Goal: Task Accomplishment & Management: Use online tool/utility

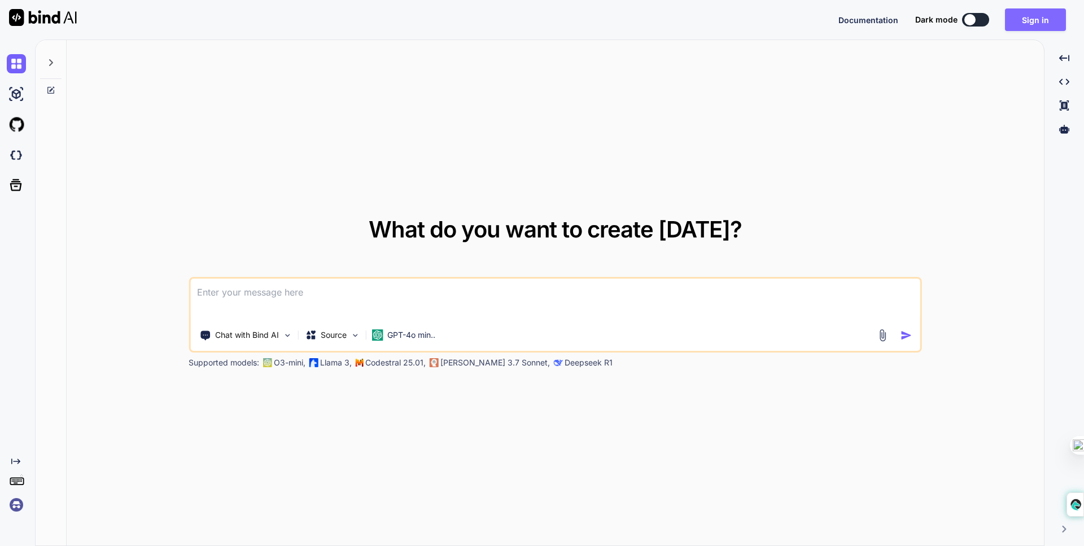
click at [1018, 17] on button "Sign in" at bounding box center [1035, 19] width 61 height 23
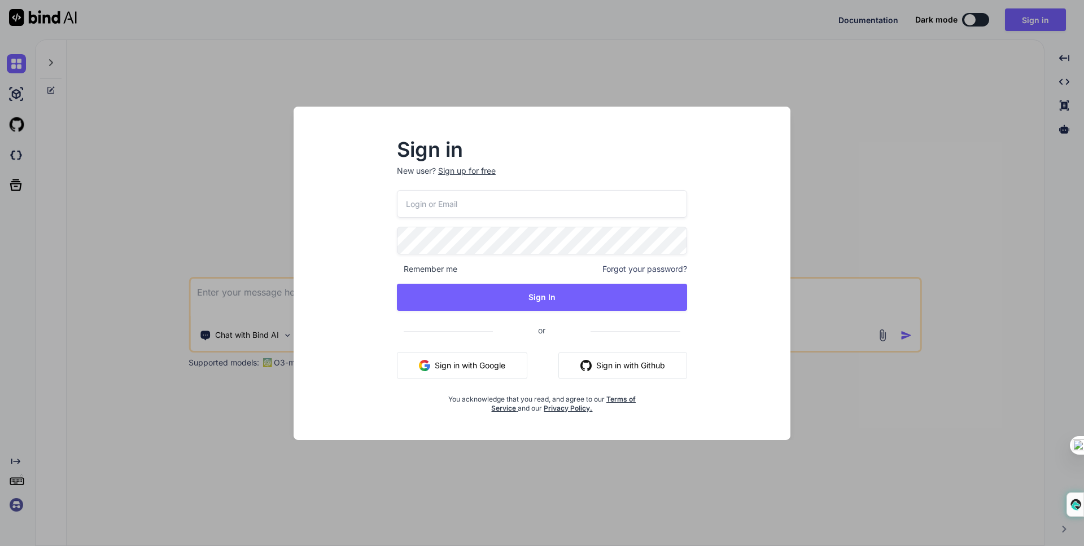
click at [516, 360] on button "Sign in with Google" at bounding box center [462, 365] width 130 height 27
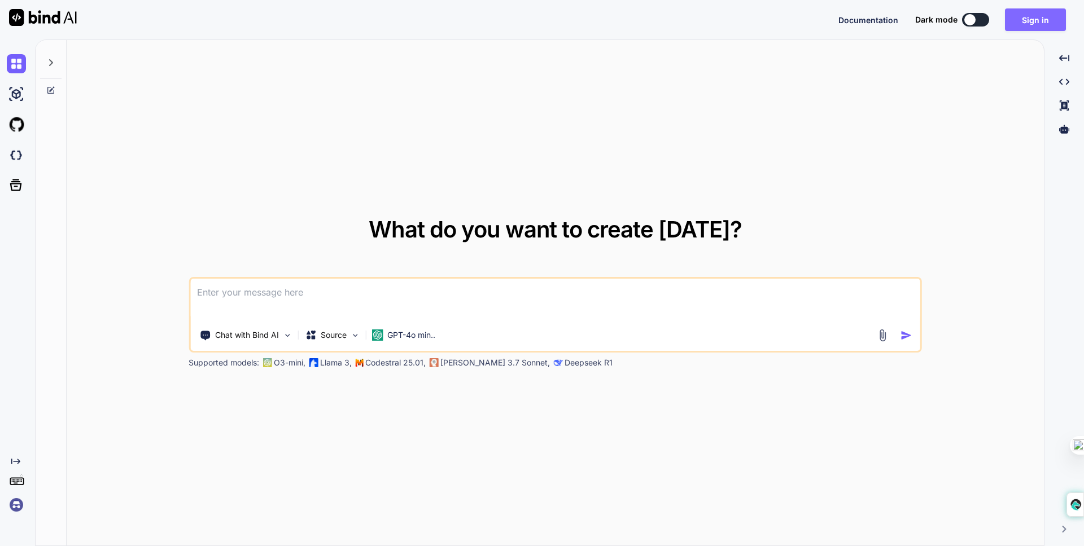
click at [1030, 23] on button "Sign in" at bounding box center [1035, 19] width 61 height 23
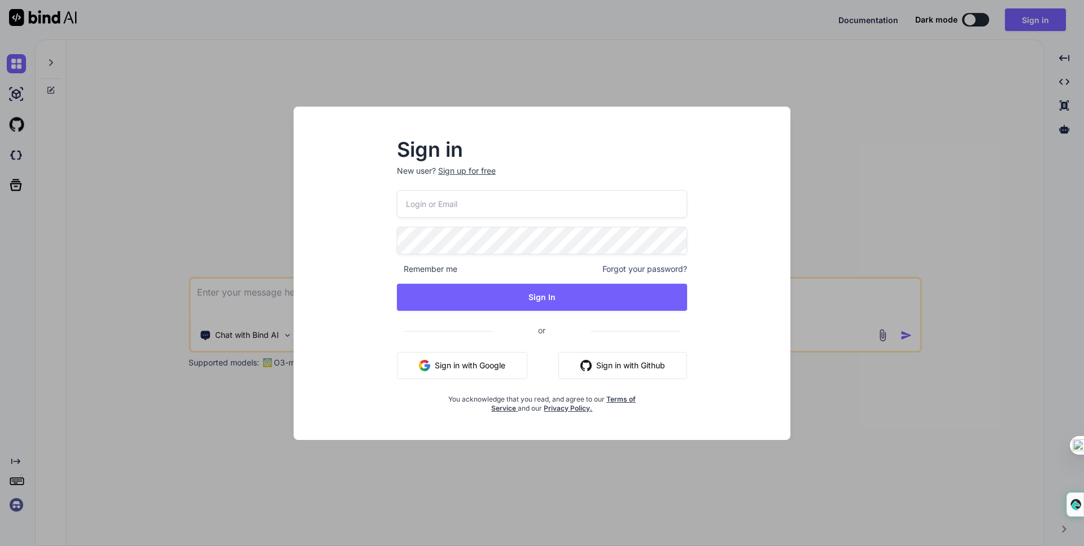
click at [476, 360] on button "Sign in with Google" at bounding box center [462, 365] width 130 height 27
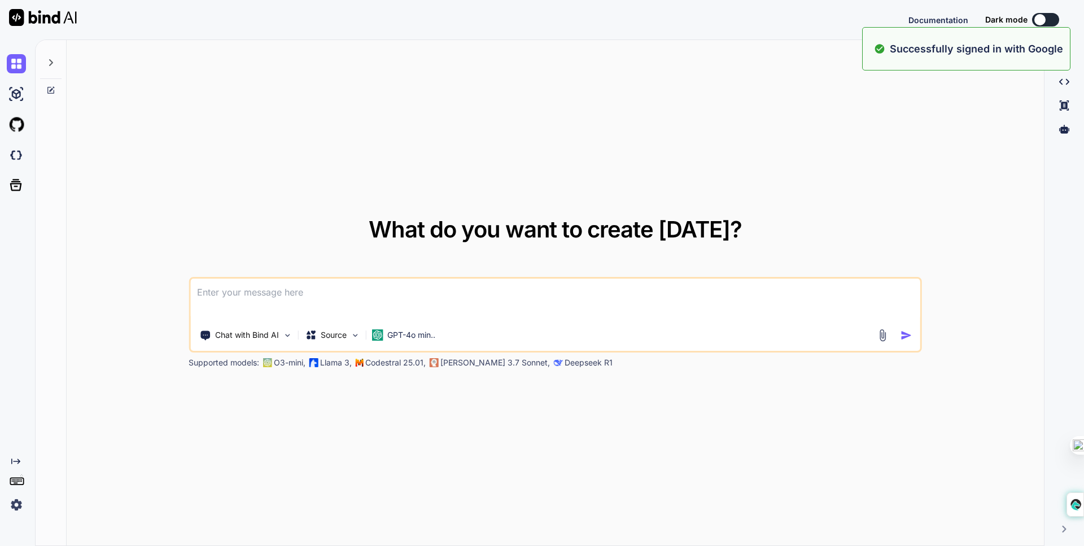
click at [630, 193] on div "What do you want to create today? Chat with Bind AI Source GPT-4o min.. Support…" at bounding box center [555, 293] width 977 height 507
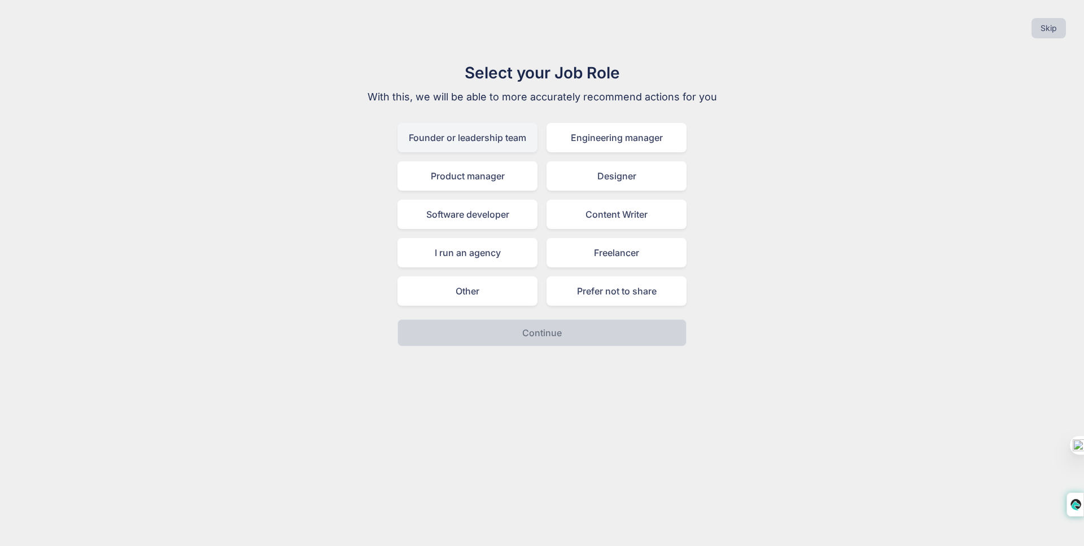
click at [498, 147] on div "Founder or leadership team" at bounding box center [467, 137] width 140 height 29
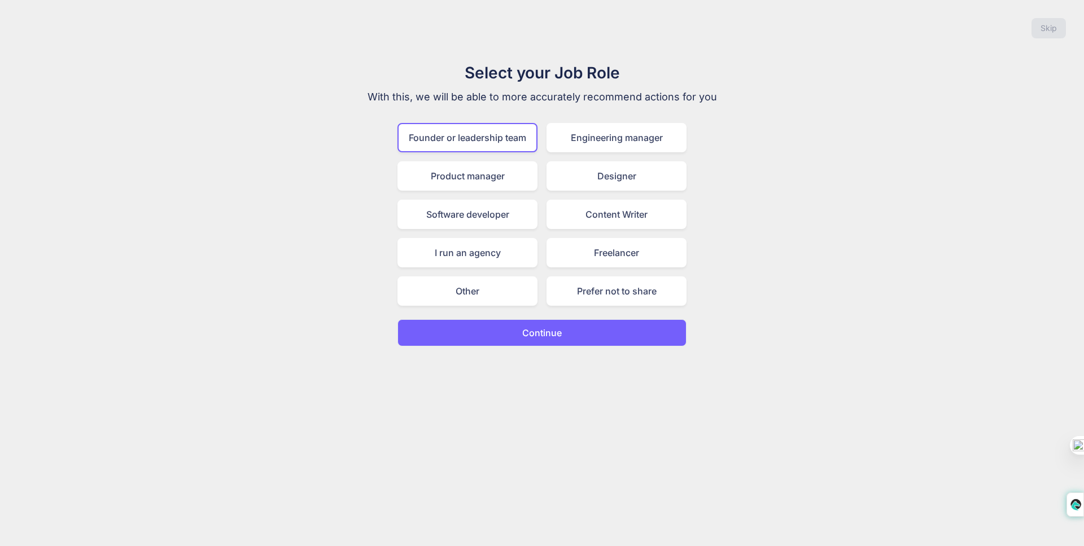
click at [549, 326] on p "Continue" at bounding box center [542, 333] width 40 height 14
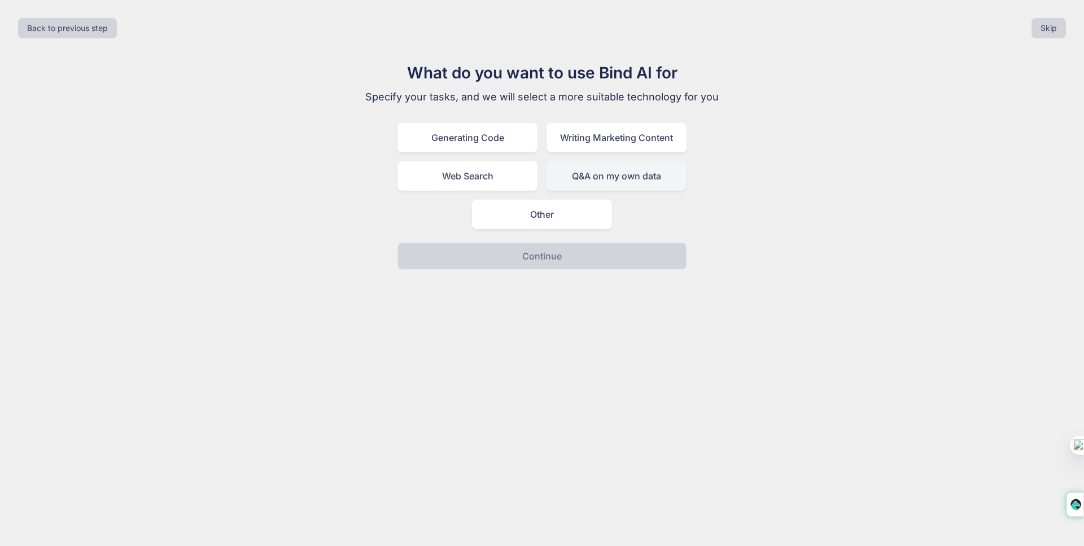
click at [568, 173] on div "Q&A on my own data" at bounding box center [616, 175] width 140 height 29
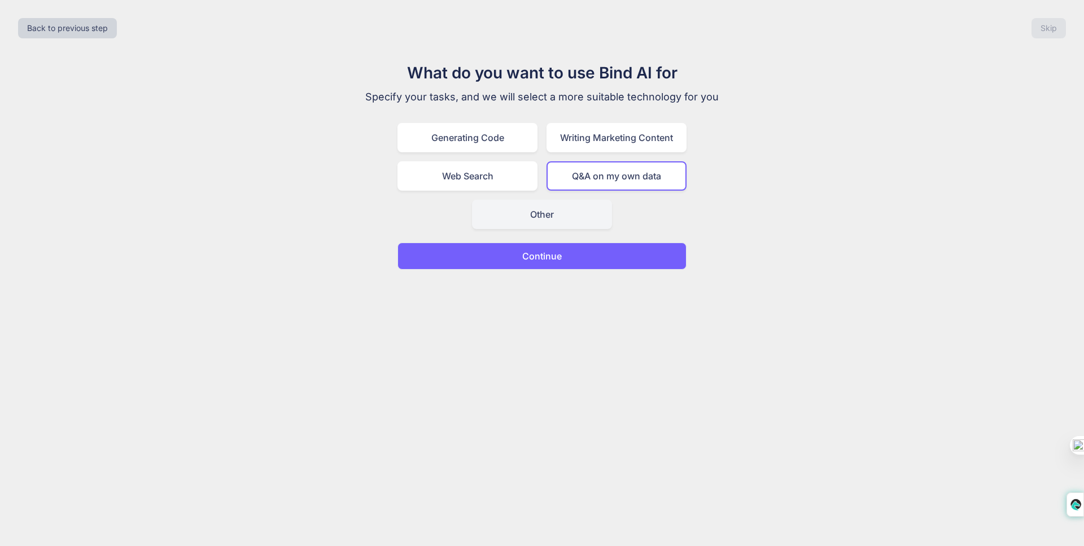
click at [549, 217] on div "Other" at bounding box center [542, 214] width 140 height 29
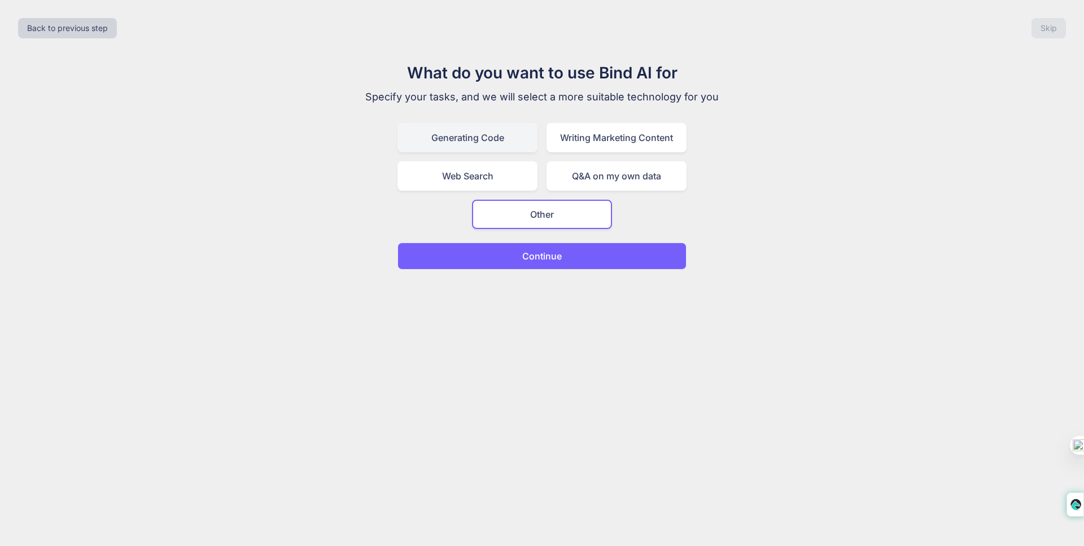
click at [502, 151] on div "Generating Code" at bounding box center [467, 137] width 140 height 29
click at [567, 246] on button "Continue" at bounding box center [541, 256] width 289 height 27
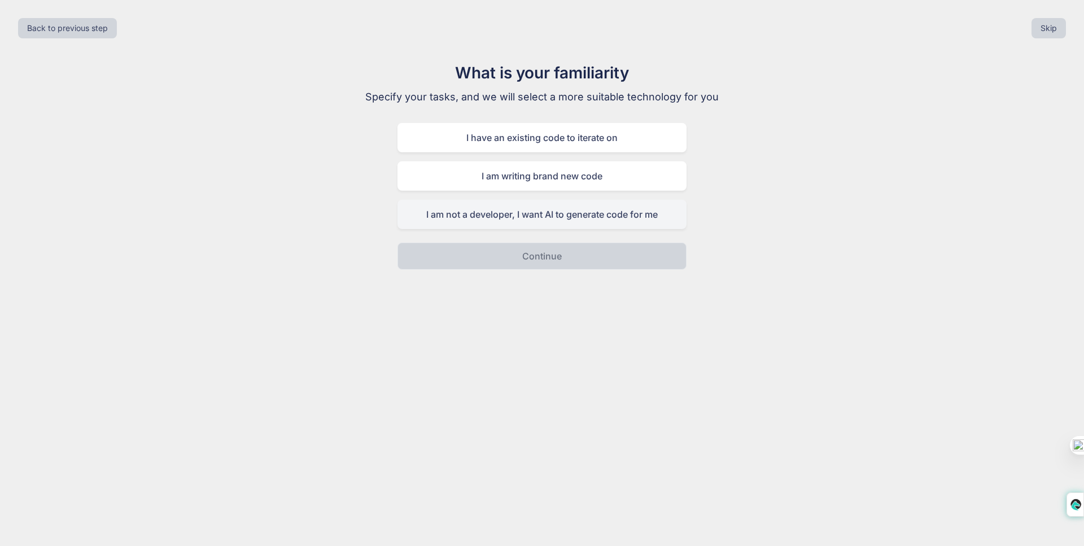
click at [566, 208] on div "I am not a developer, I want AI to generate code for me" at bounding box center [541, 214] width 289 height 29
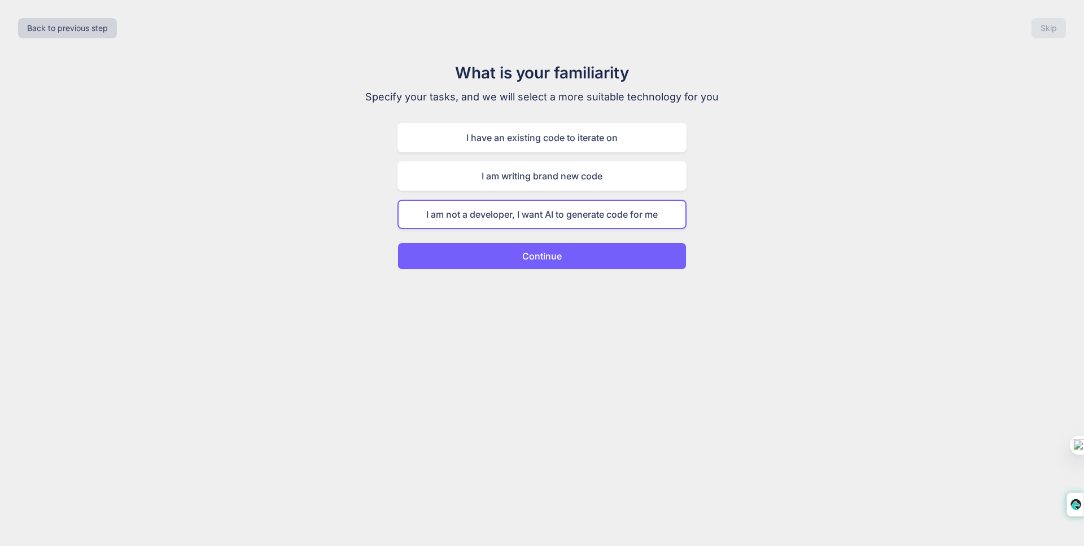
click at [576, 271] on div "Back to previous step Skip What is your familiarity Specify your tasks, and we …" at bounding box center [542, 273] width 1084 height 546
click at [577, 260] on button "Continue" at bounding box center [541, 256] width 289 height 27
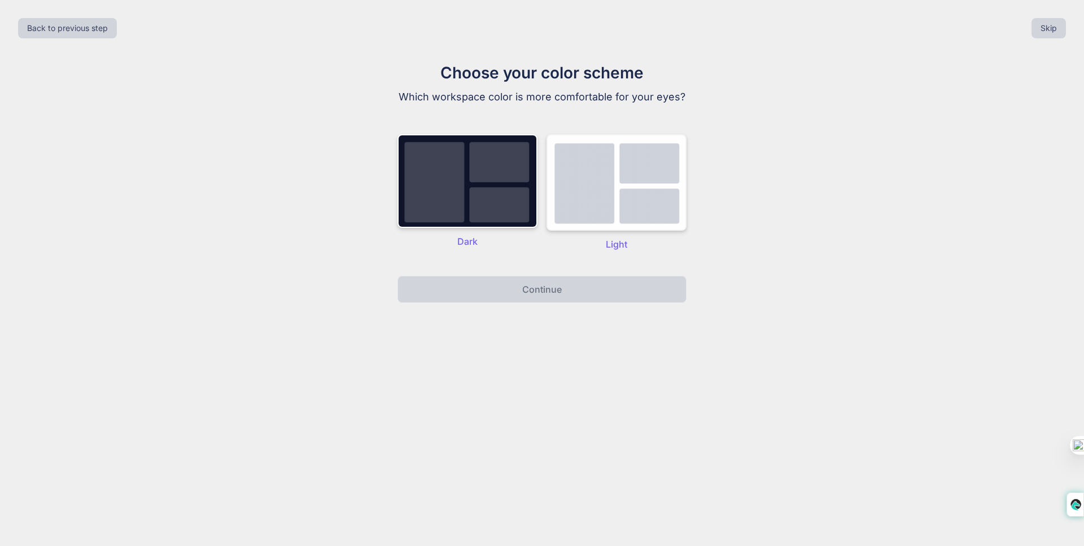
click at [573, 207] on img at bounding box center [616, 182] width 140 height 97
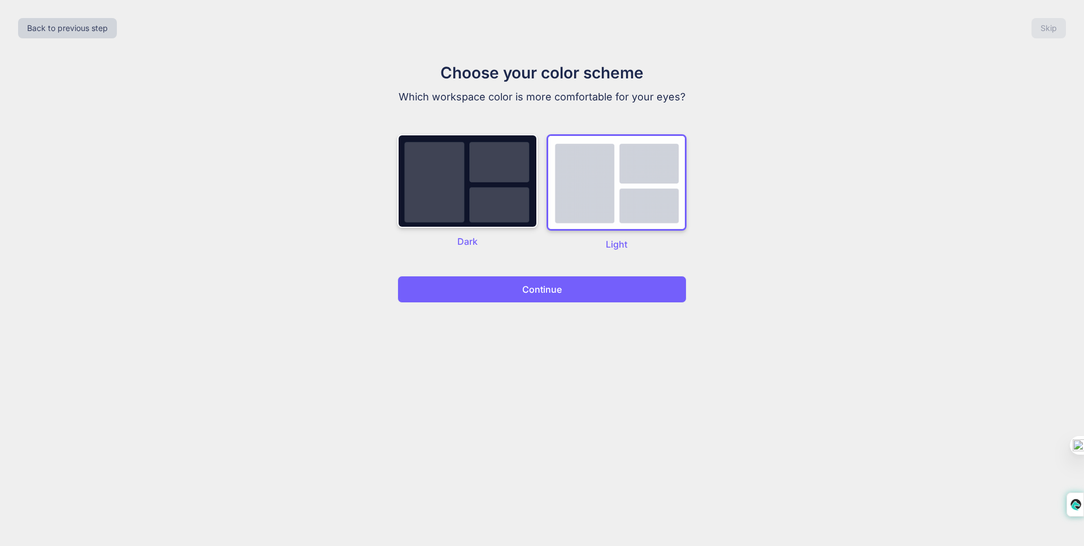
click at [586, 265] on div "Choose your color scheme Which workspace color is more comfortable for your eye…" at bounding box center [541, 182] width 379 height 242
click at [591, 281] on button "Continue" at bounding box center [541, 289] width 289 height 27
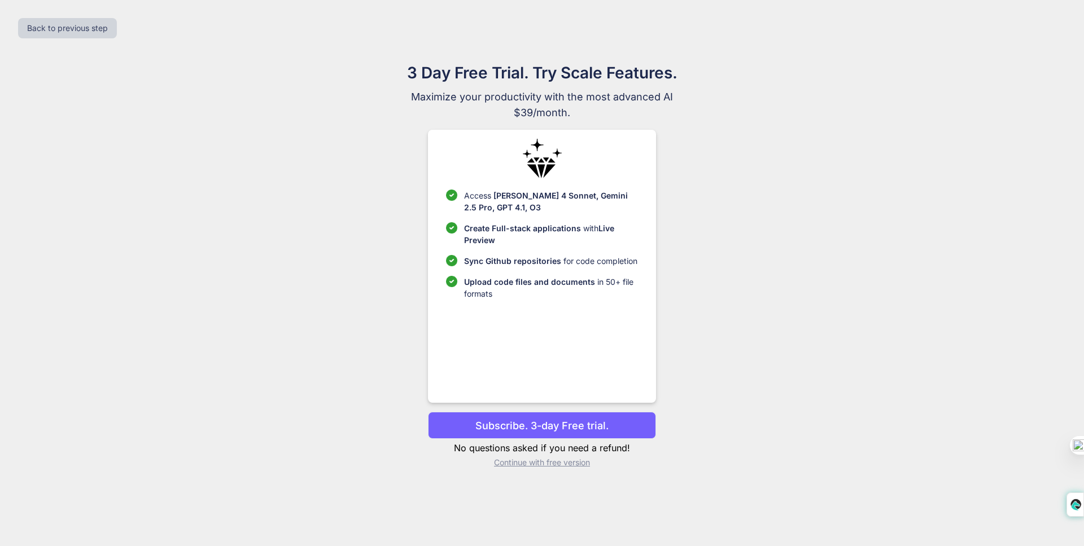
click at [583, 427] on p "Subscribe. 3-day Free trial." at bounding box center [541, 425] width 133 height 15
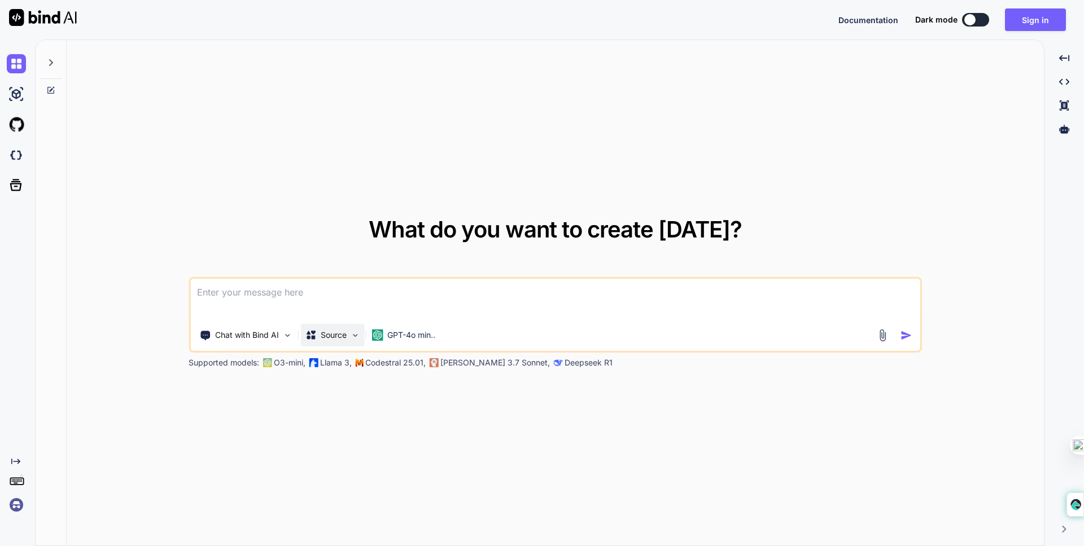
click at [336, 330] on p "Source" at bounding box center [334, 335] width 26 height 11
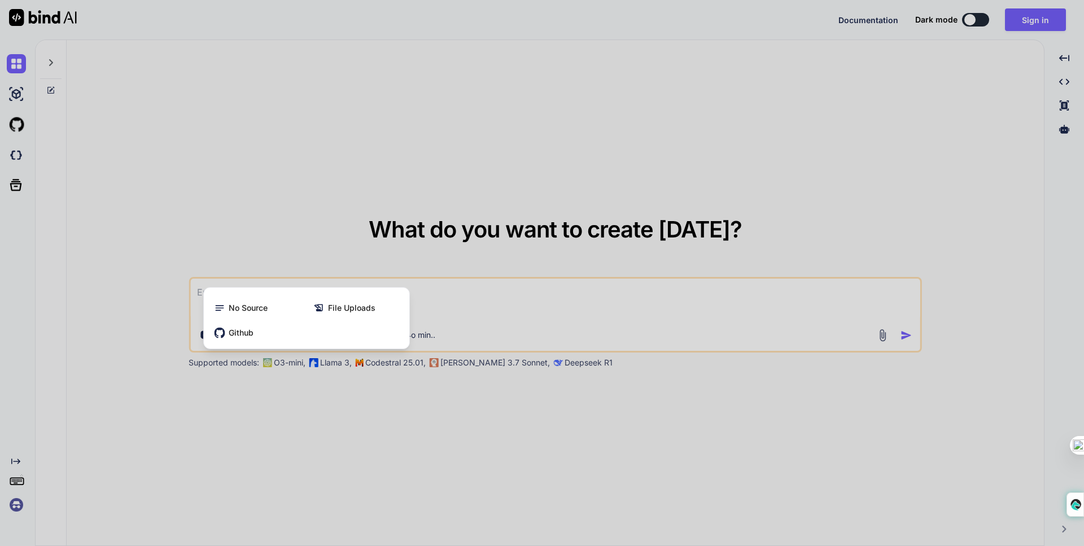
click at [349, 239] on div at bounding box center [542, 273] width 1084 height 546
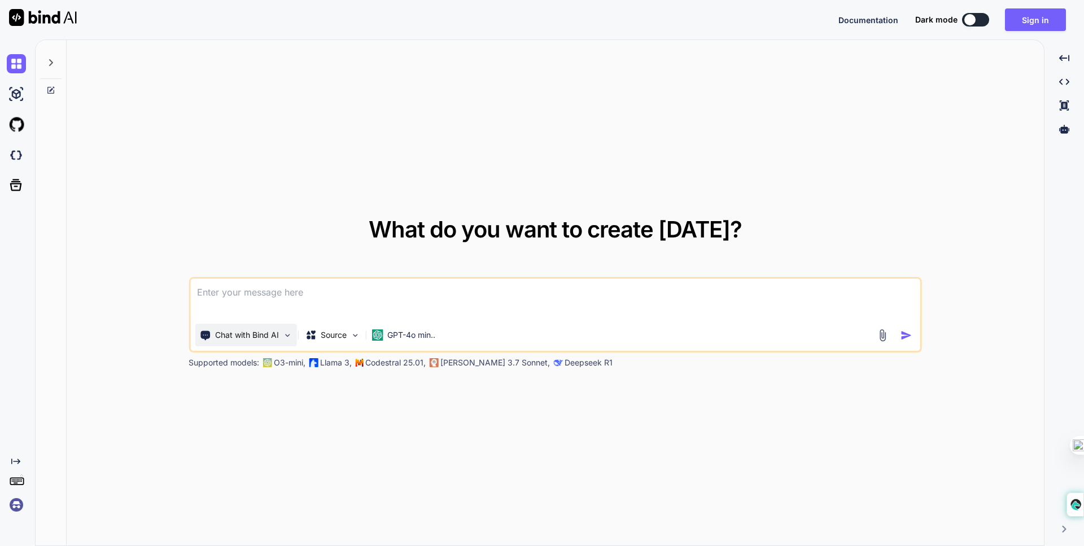
click at [286, 327] on div "Chat with Bind AI" at bounding box center [246, 335] width 102 height 23
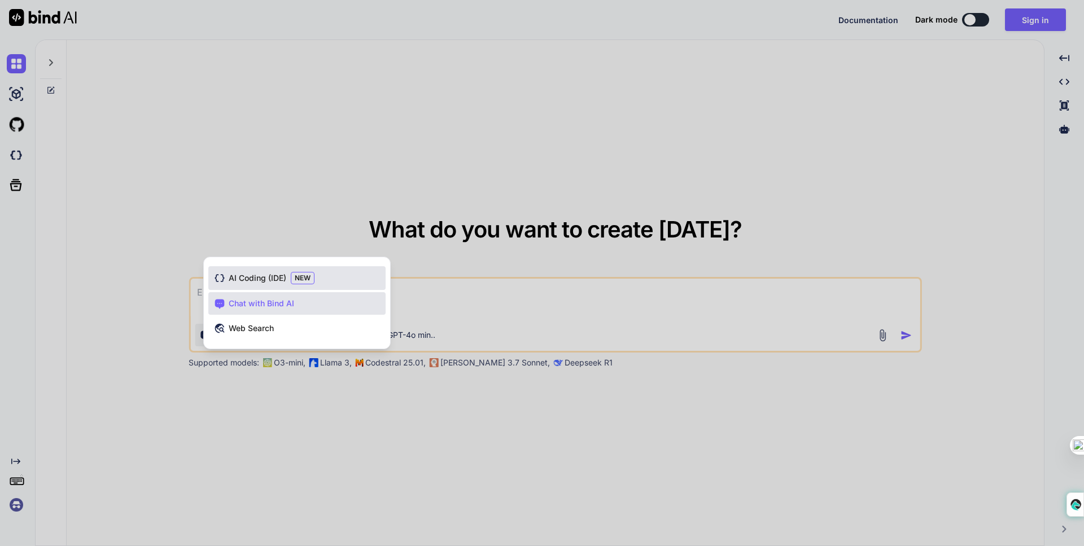
click at [320, 280] on div "AI Coding (IDE) NEW" at bounding box center [296, 278] width 177 height 24
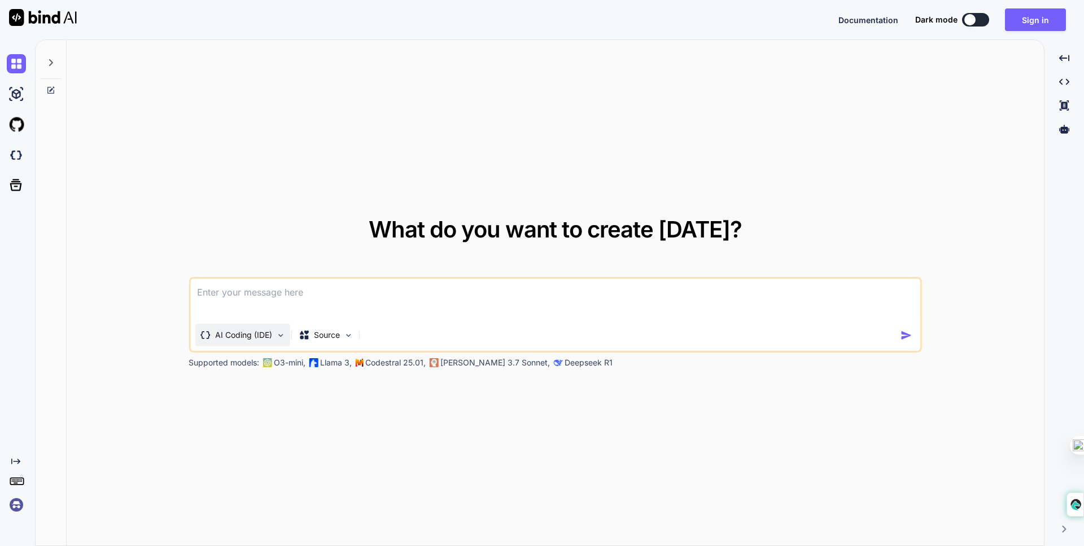
click at [266, 326] on div "AI Coding (IDE)" at bounding box center [242, 335] width 95 height 23
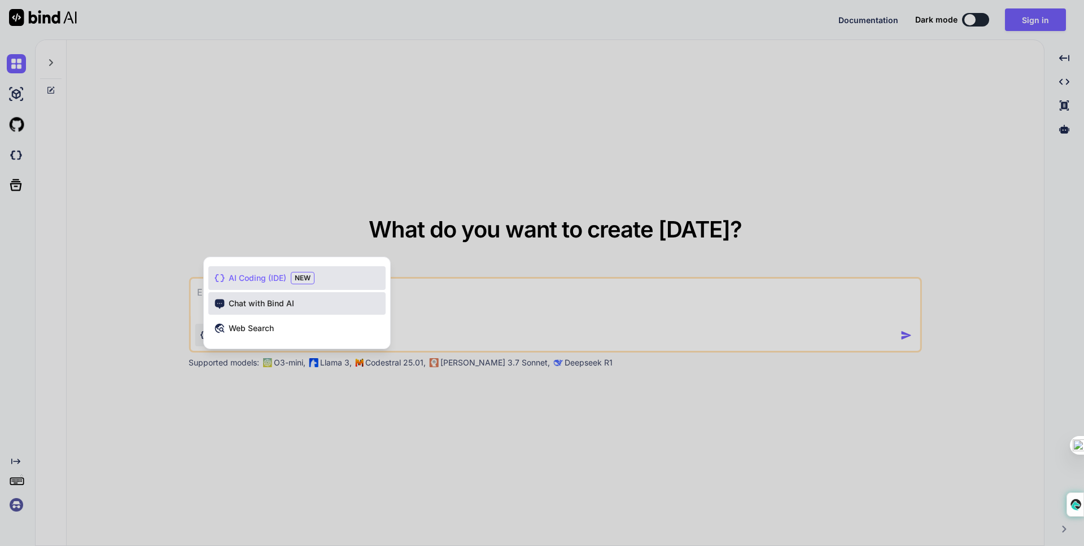
click at [284, 306] on span "Chat with Bind AI" at bounding box center [261, 303] width 65 height 11
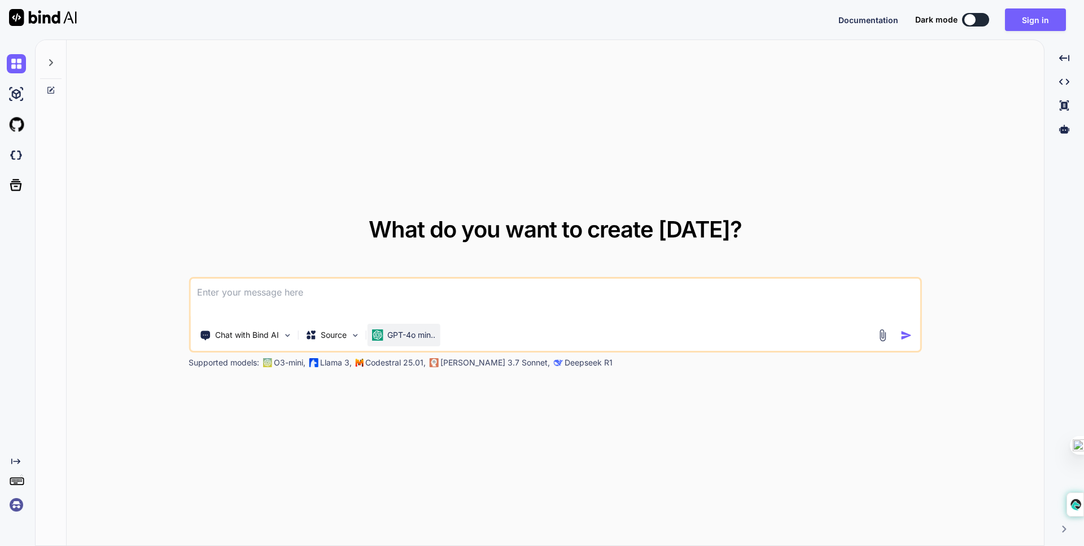
click at [376, 325] on div "GPT-4o min.." at bounding box center [403, 335] width 73 height 23
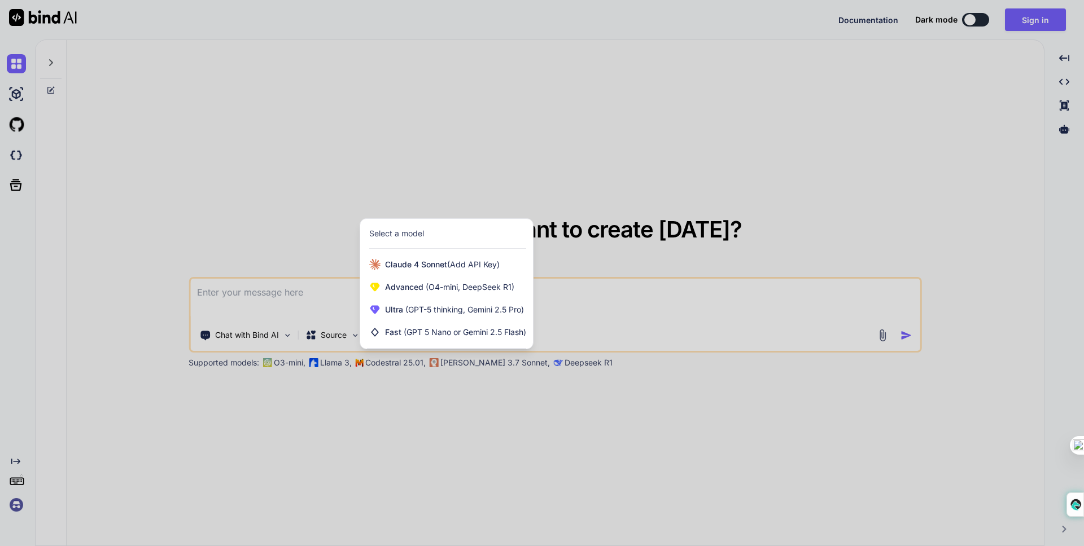
click at [332, 219] on div at bounding box center [542, 273] width 1084 height 546
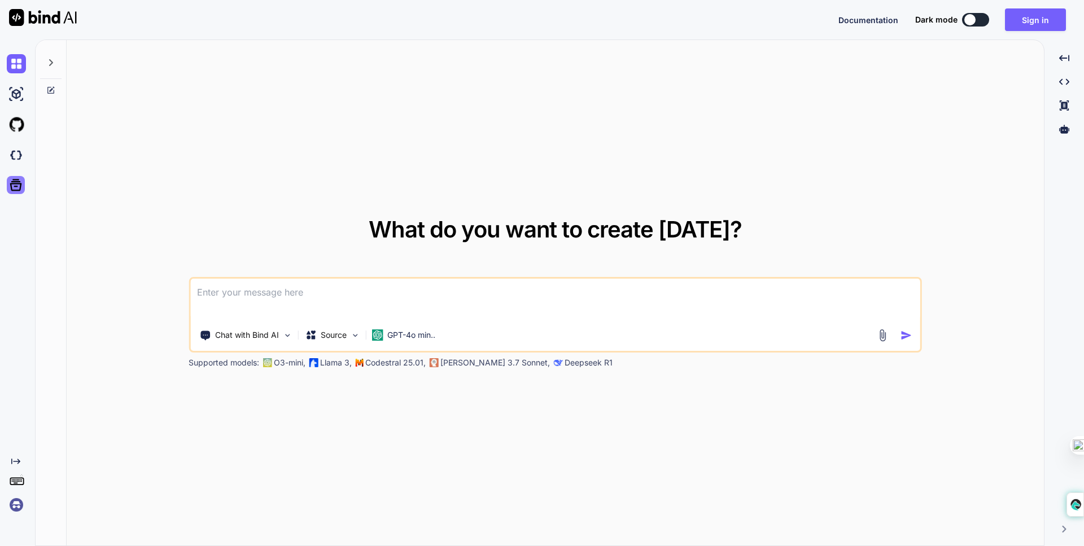
click at [10, 189] on icon at bounding box center [16, 185] width 16 height 16
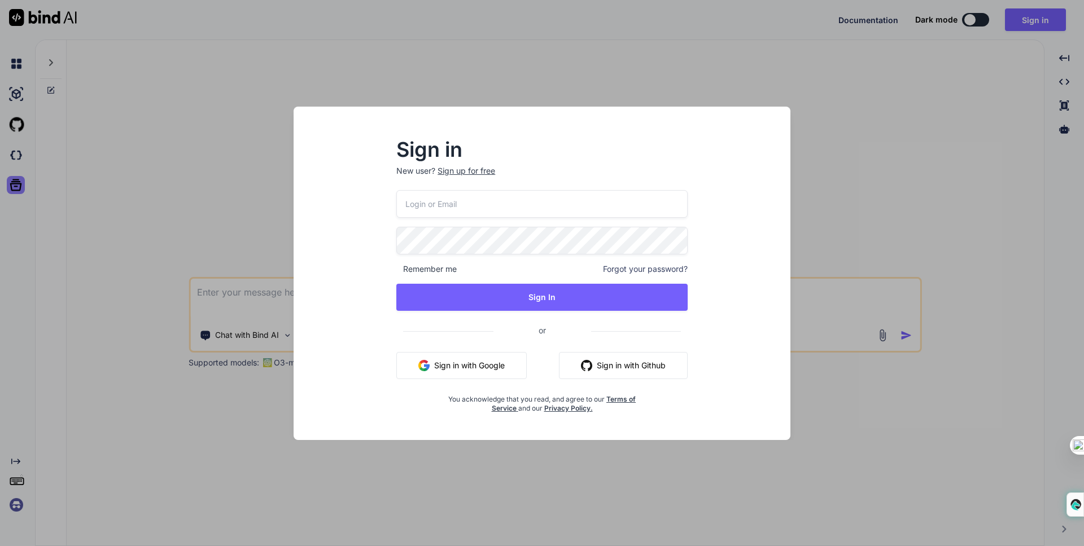
type textarea "x"
click at [231, 181] on div "Sign in New user? Sign up for free Remember me Forgot your password? Sign In or…" at bounding box center [542, 273] width 1084 height 546
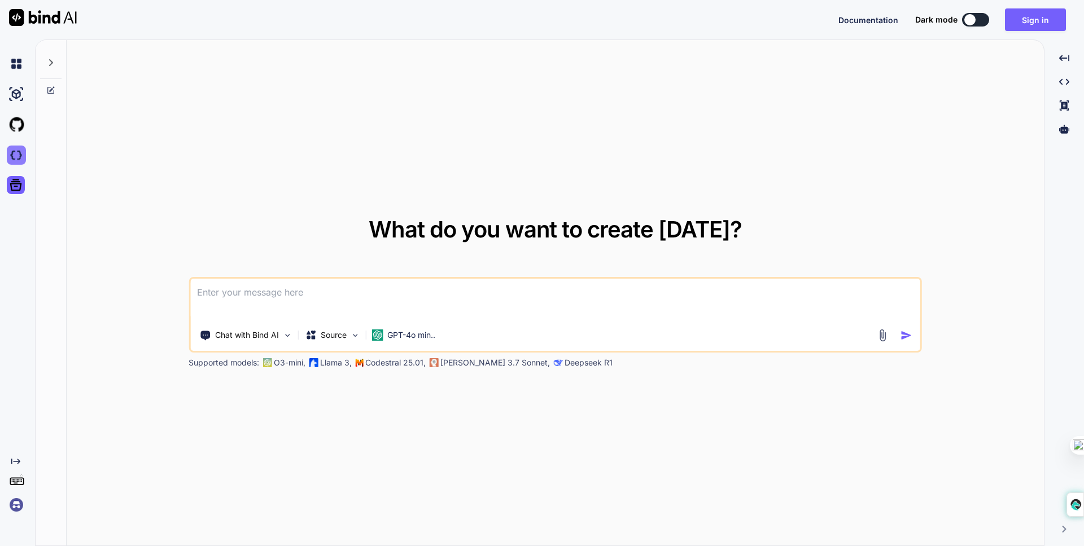
click at [20, 161] on img at bounding box center [16, 155] width 19 height 19
click at [14, 187] on icon at bounding box center [16, 185] width 16 height 16
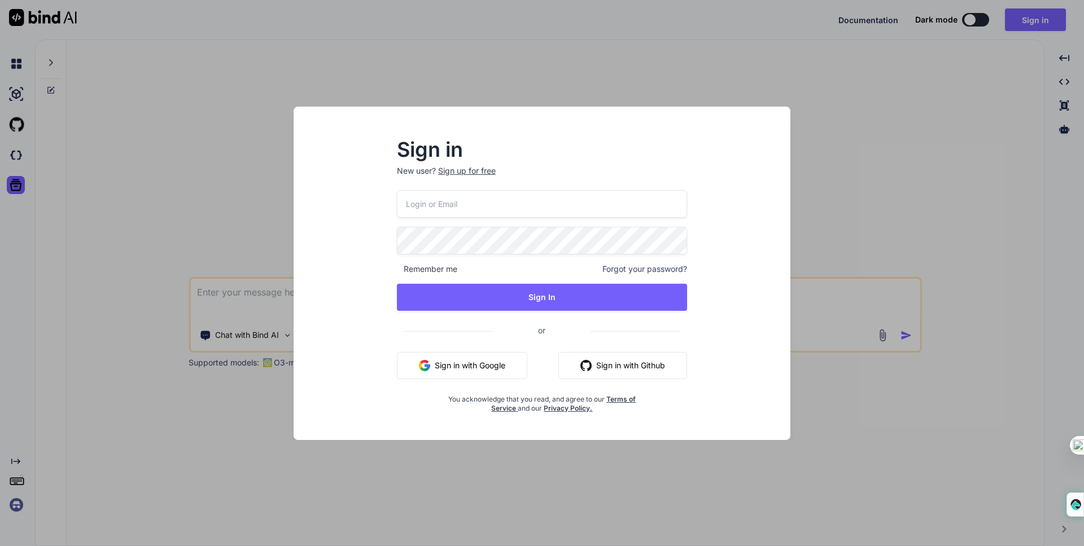
click at [481, 367] on button "Sign in with Google" at bounding box center [462, 365] width 130 height 27
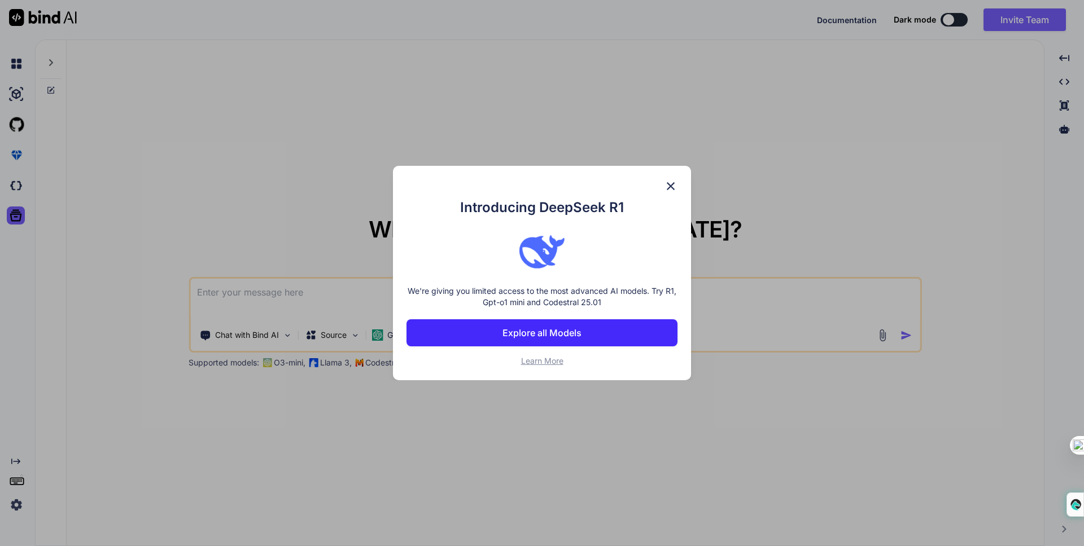
click at [673, 191] on img at bounding box center [671, 186] width 14 height 14
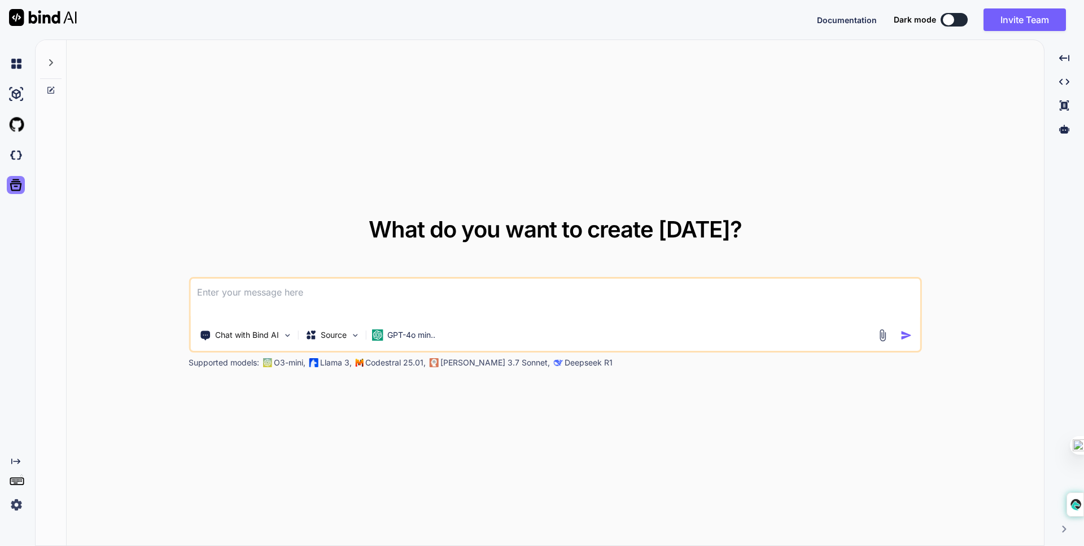
click at [11, 211] on div "Created with Pixso." at bounding box center [15, 282] width 30 height 466
click at [16, 211] on icon at bounding box center [16, 216] width 16 height 16
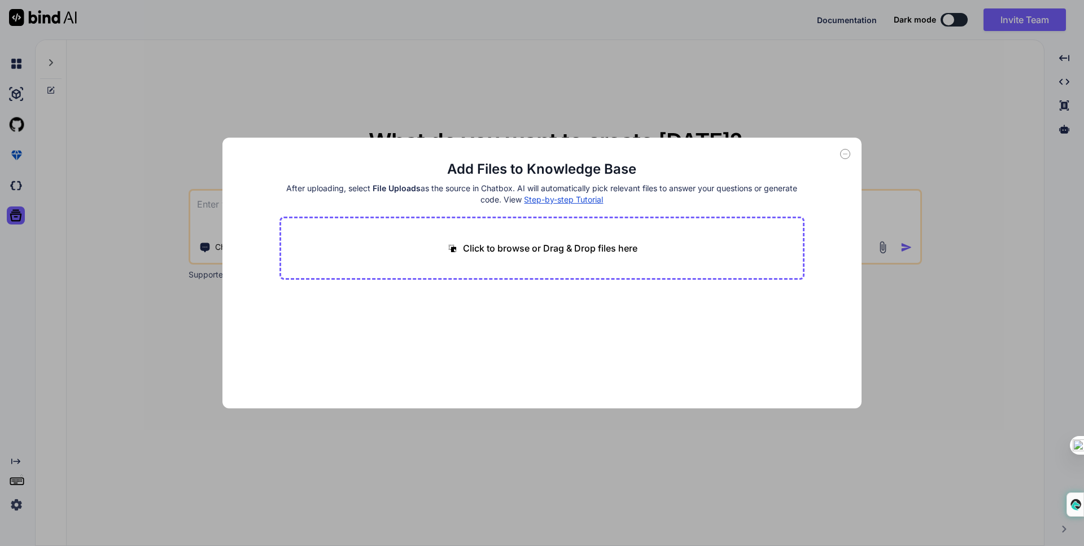
click at [594, 243] on p "Click to browse or Drag & Drop files here" at bounding box center [550, 249] width 174 height 14
click at [846, 158] on icon at bounding box center [845, 154] width 10 height 10
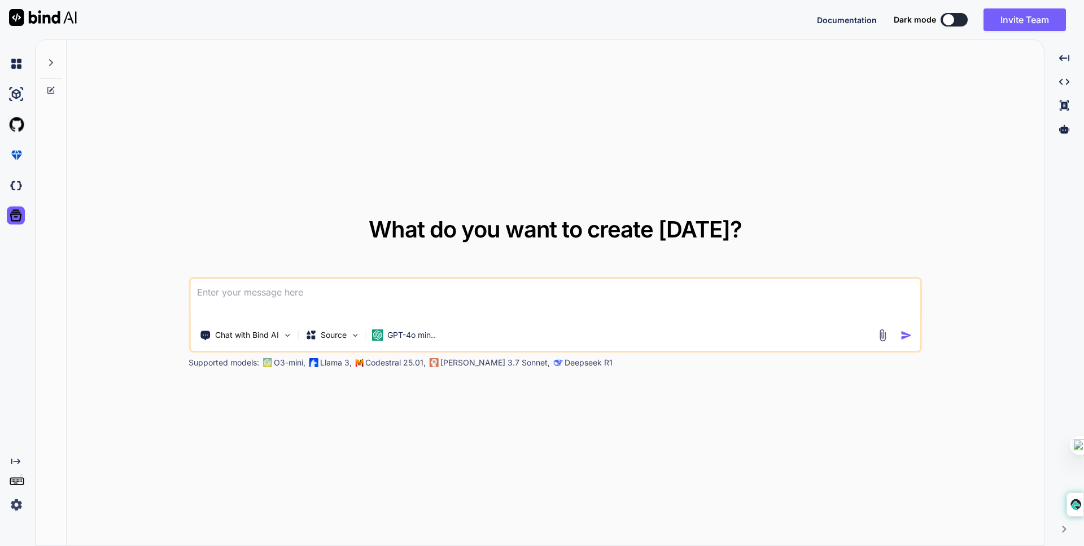
click at [22, 505] on img at bounding box center [16, 505] width 19 height 19
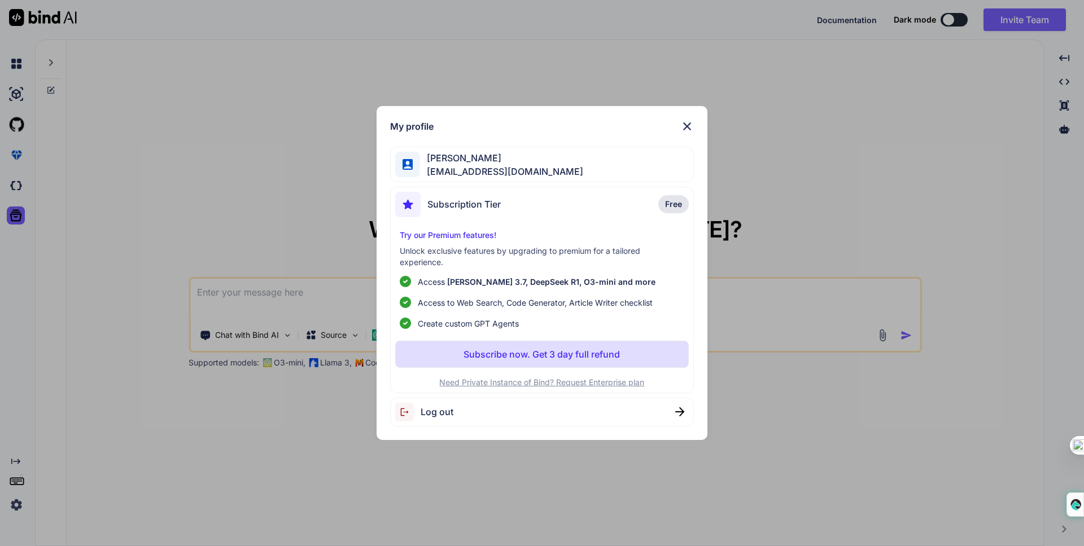
click at [369, 204] on div "My profile John Bubliner johnbubliner3@gmail.com Subscription Tier Free Try our…" at bounding box center [541, 273] width 361 height 334
click at [684, 133] on img at bounding box center [687, 127] width 14 height 14
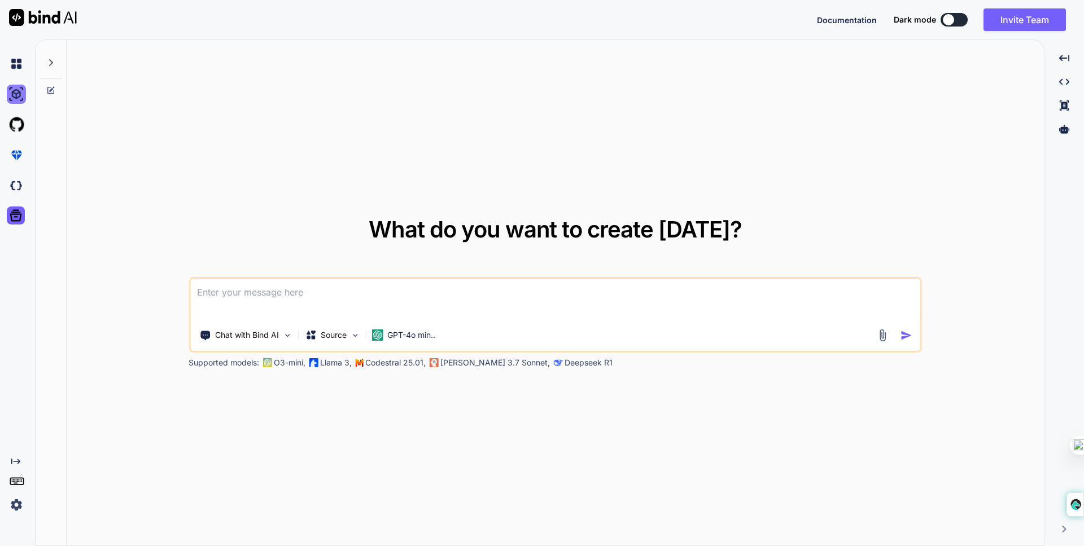
click at [18, 99] on img at bounding box center [16, 94] width 19 height 19
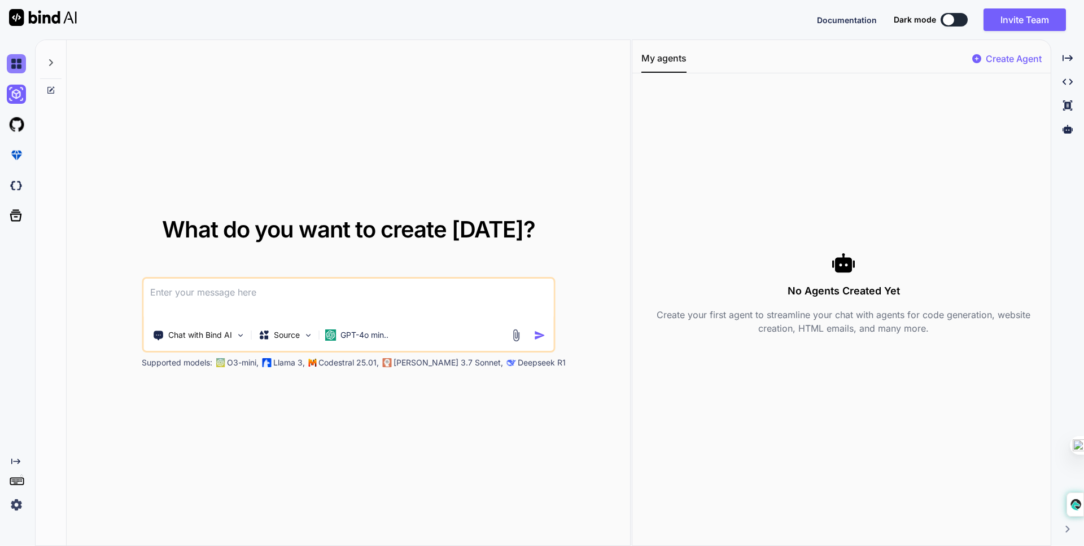
click at [20, 71] on img at bounding box center [16, 63] width 19 height 19
click at [19, 155] on img at bounding box center [16, 155] width 19 height 19
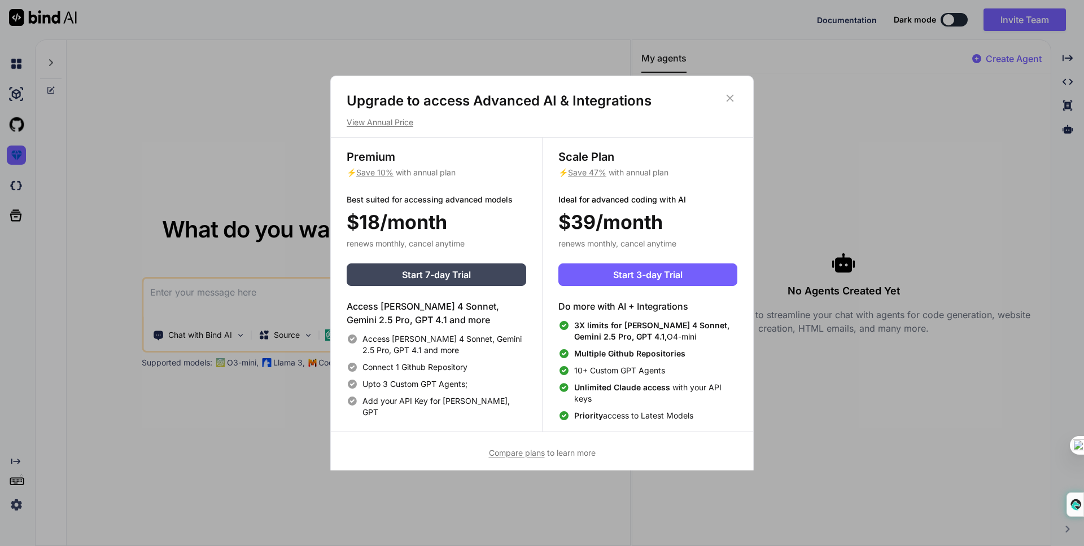
scroll to position [5, 0]
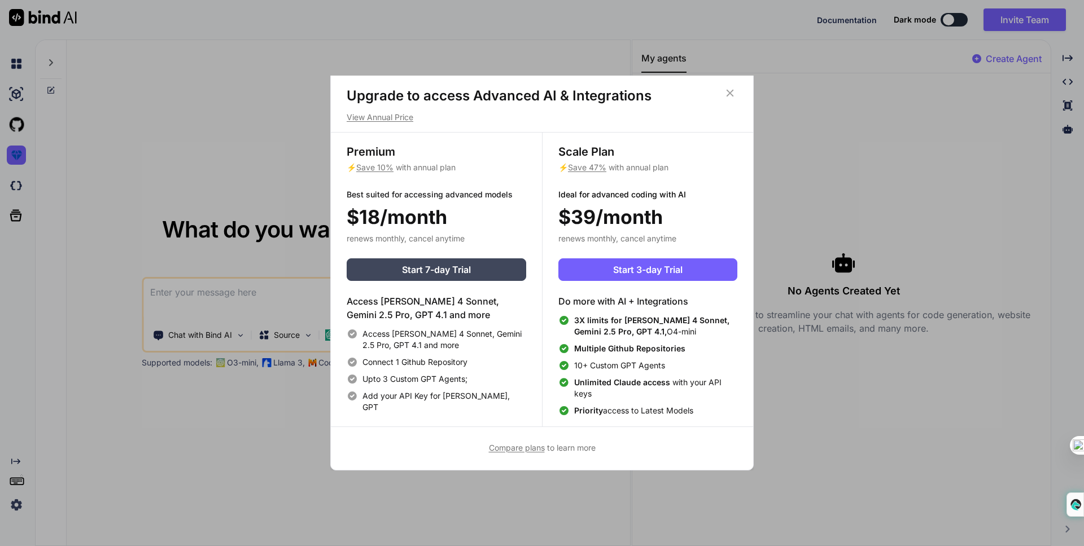
click at [279, 177] on div "Upgrade to access Advanced AI & Integrations View Annual Price Premium ⚡ Save 1…" at bounding box center [542, 273] width 1084 height 546
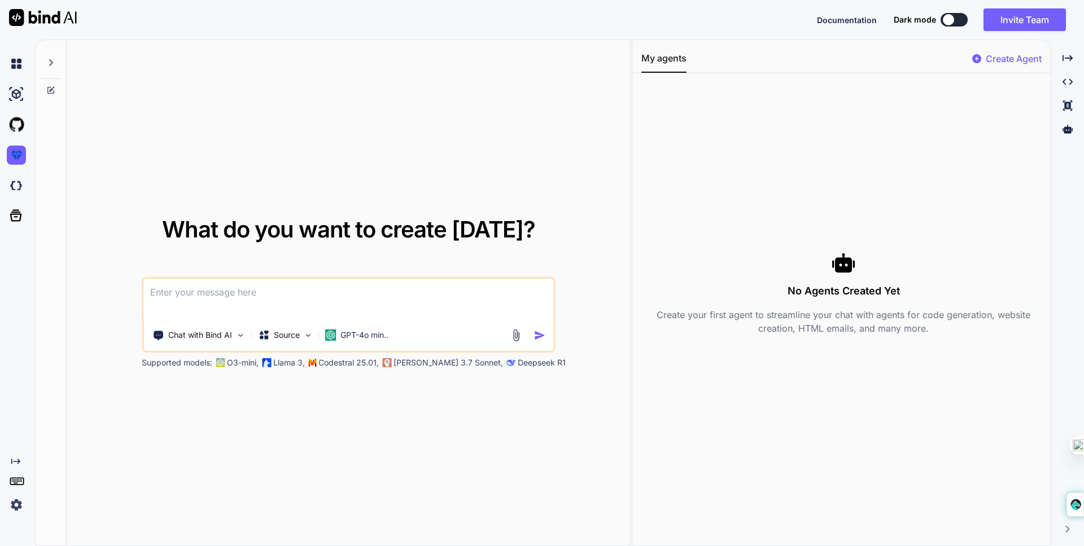
click at [23, 487] on icon at bounding box center [17, 481] width 16 height 16
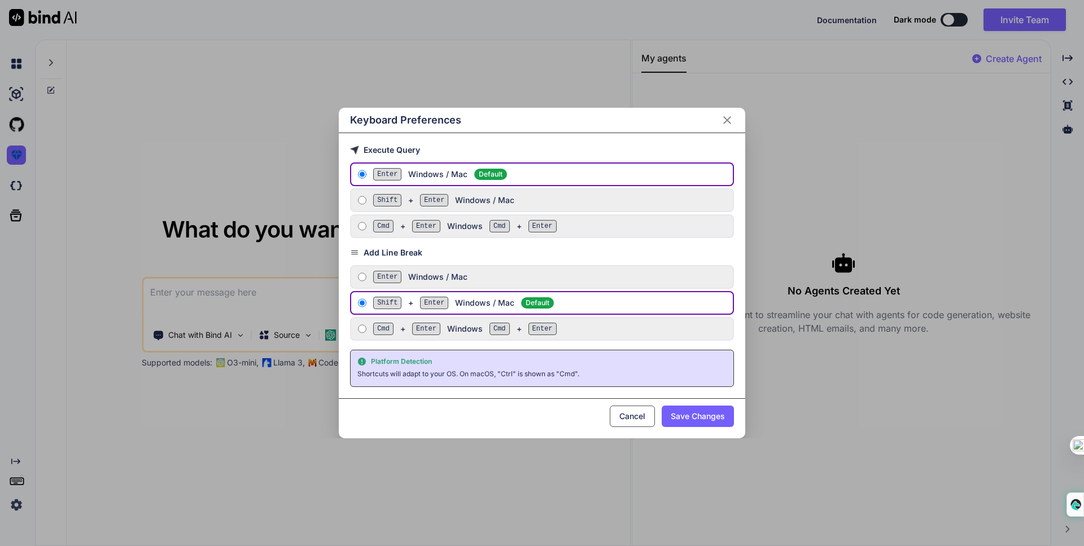
click at [304, 183] on div "Keyboard Preferences Execute Query Enter Windows / Mac Default Shift + Enter Wi…" at bounding box center [542, 273] width 542 height 331
click at [724, 122] on icon "Close" at bounding box center [727, 120] width 8 height 8
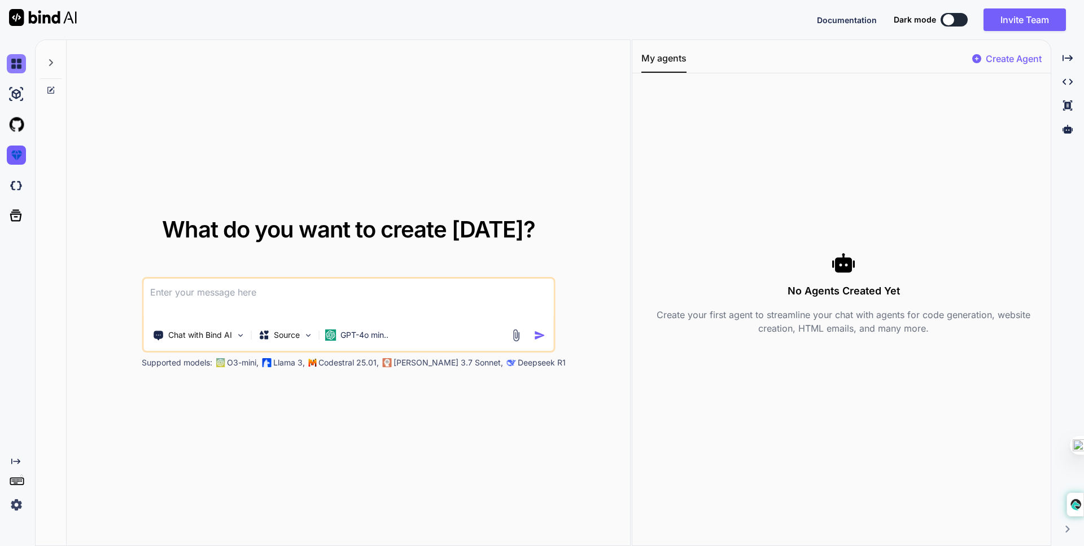
click at [12, 69] on img at bounding box center [16, 63] width 19 height 19
click at [19, 63] on img at bounding box center [16, 63] width 19 height 19
click at [52, 63] on icon at bounding box center [51, 62] width 4 height 7
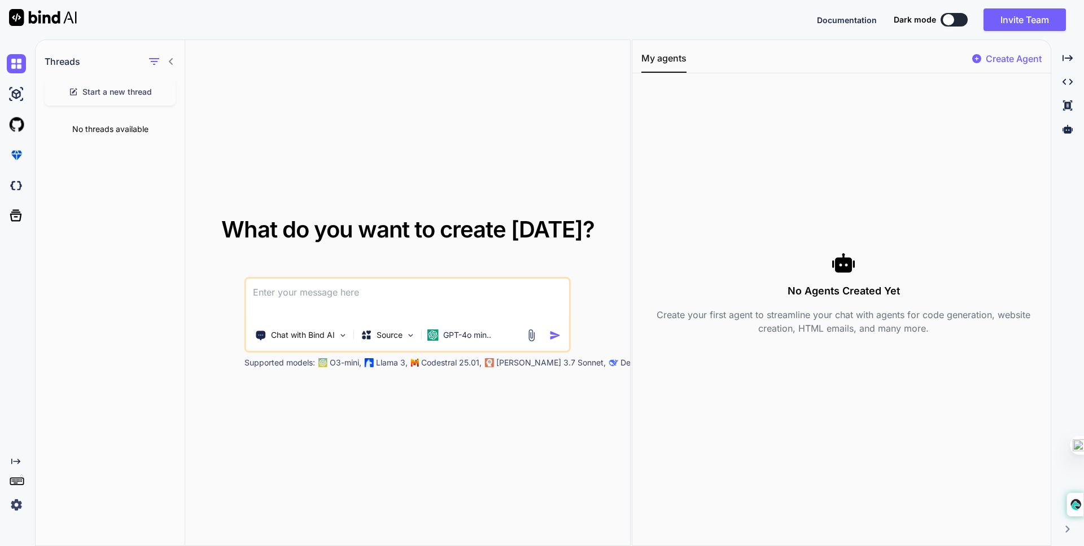
click at [172, 64] on icon at bounding box center [171, 61] width 4 height 7
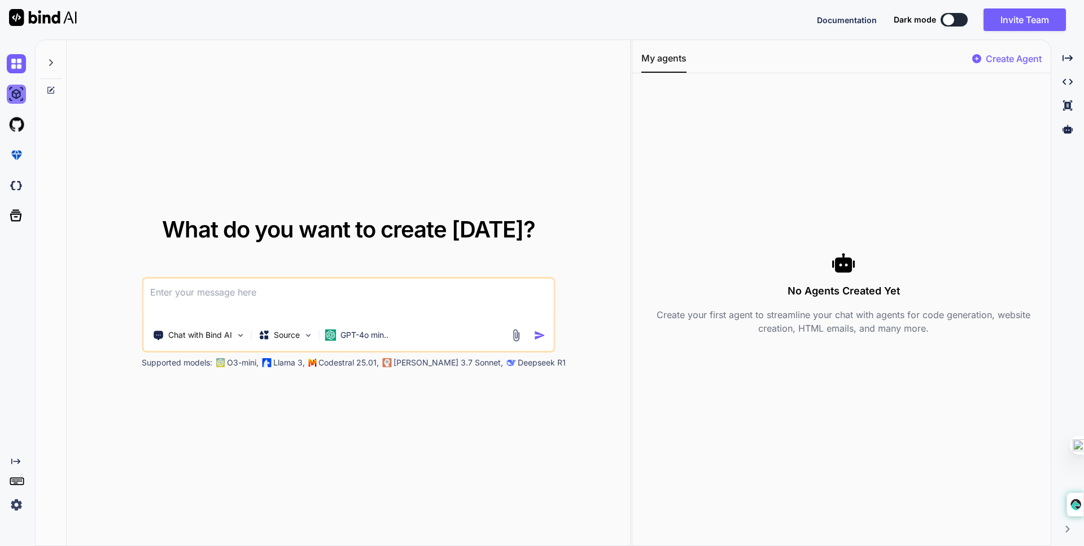
click at [19, 93] on img at bounding box center [16, 94] width 19 height 19
click at [19, 122] on img at bounding box center [16, 124] width 19 height 19
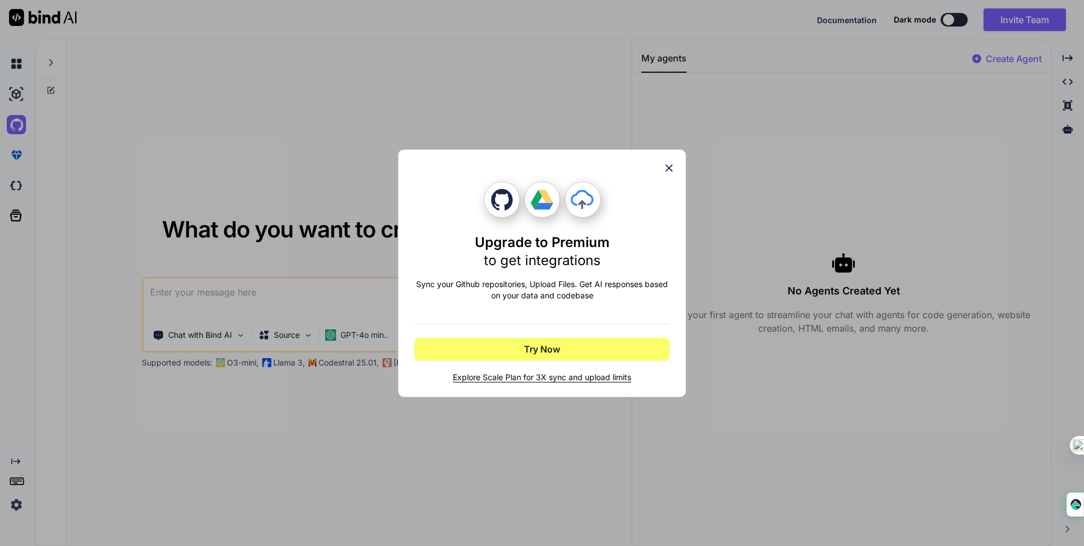
click at [663, 167] on icon at bounding box center [669, 168] width 12 height 12
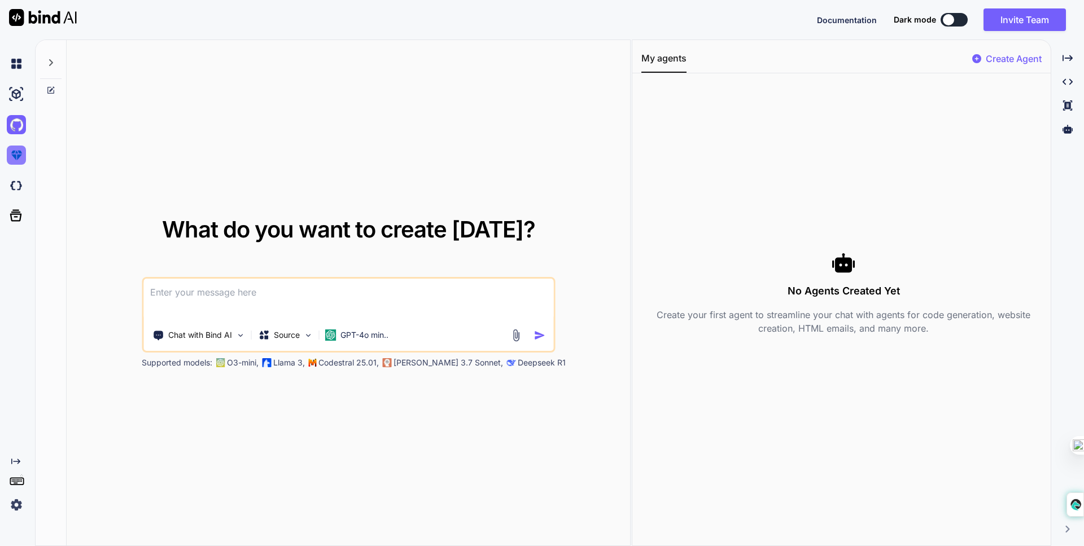
click at [21, 152] on img at bounding box center [16, 155] width 19 height 19
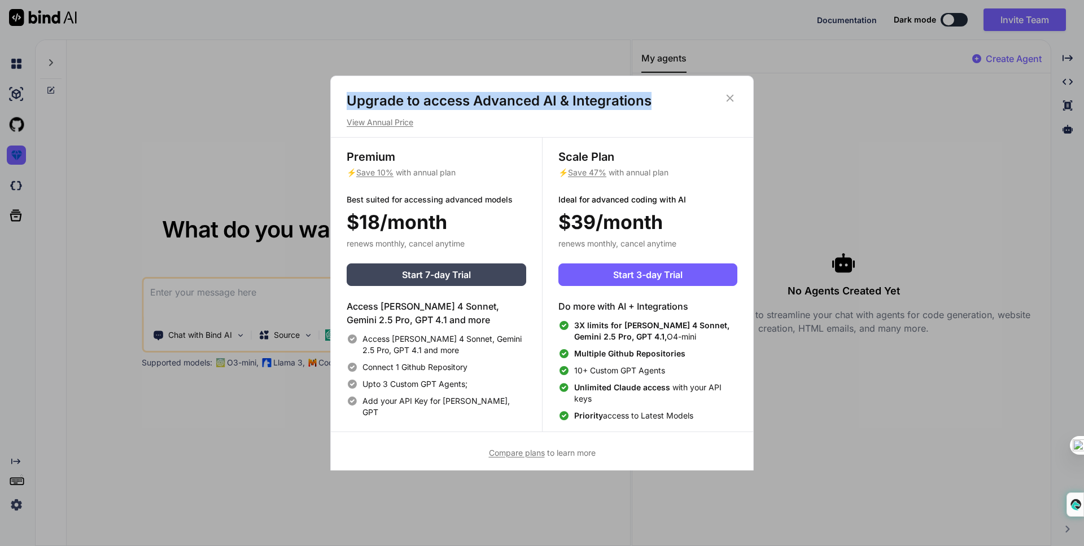
click at [724, 97] on div "Upgrade to access Advanced AI & Integrations View Annual Price Premium ⚡ Save 1…" at bounding box center [542, 275] width 422 height 367
click at [729, 95] on icon at bounding box center [730, 98] width 12 height 12
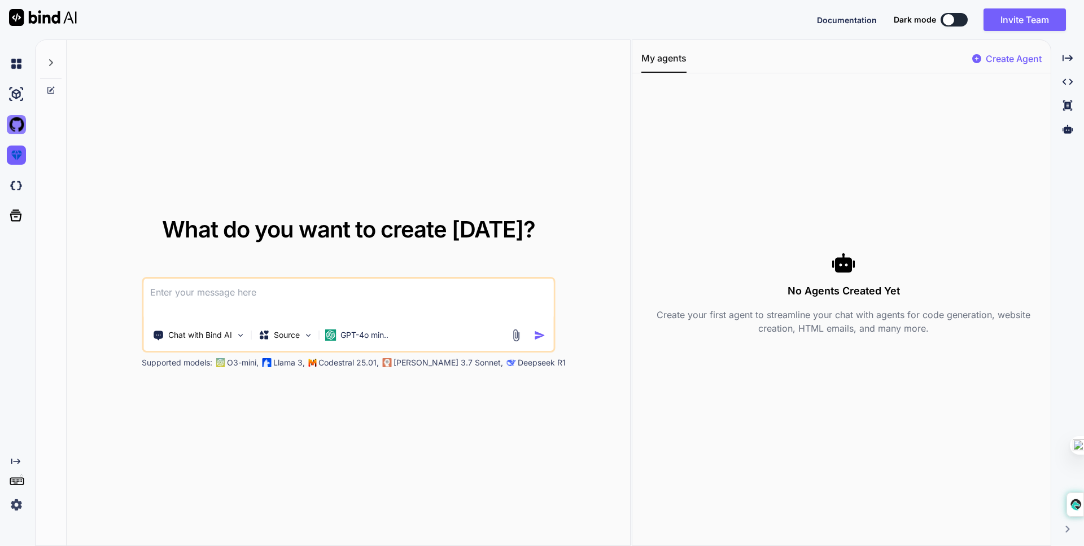
click at [20, 128] on img at bounding box center [16, 124] width 19 height 19
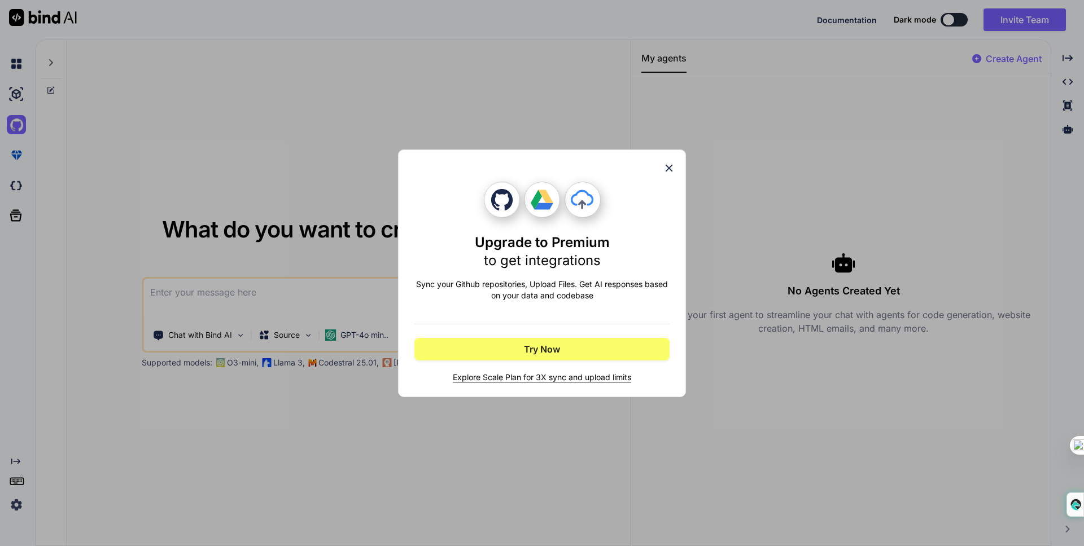
click at [577, 380] on span "Explore Scale Plan for 3X sync and upload limits" at bounding box center [541, 377] width 255 height 11
click at [663, 166] on icon at bounding box center [669, 168] width 12 height 12
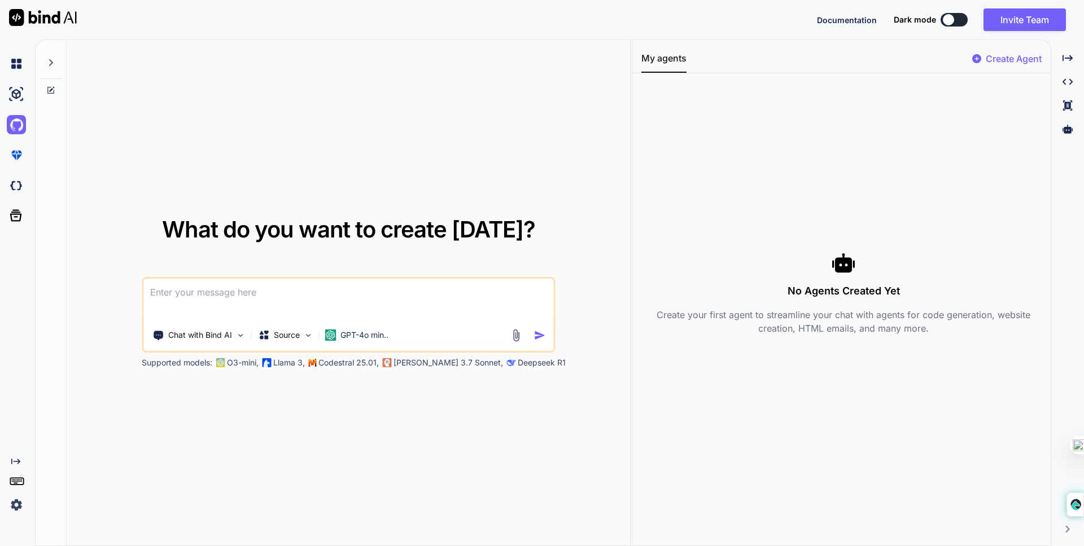
click at [831, 23] on span "Documentation" at bounding box center [847, 20] width 60 height 10
click at [6, 220] on div at bounding box center [15, 215] width 30 height 29
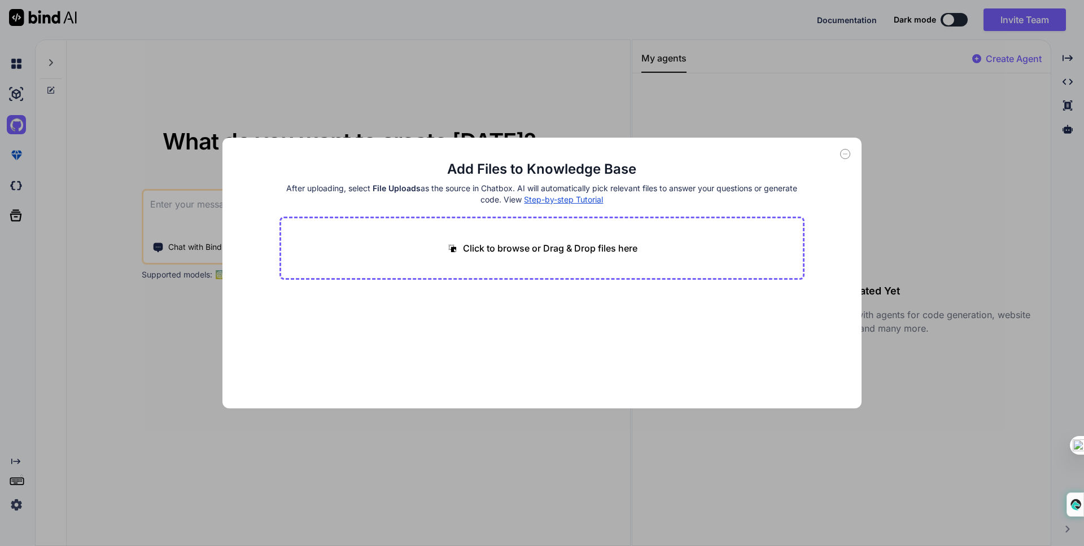
click at [458, 261] on div "Click to browse or Drag & Drop files here" at bounding box center [542, 248] width 526 height 63
click at [484, 250] on p "Click to browse or Drag & Drop files here" at bounding box center [550, 249] width 174 height 14
type input "C:\fakepath\Gondwana Geology.pdf"
click at [352, 322] on div "-> Upgrade for more" at bounding box center [327, 320] width 76 height 11
click at [493, 282] on div "Click to browse or Drag & Drop files here Too large file (24.52 MB) -> Upgrade …" at bounding box center [542, 290] width 526 height 147
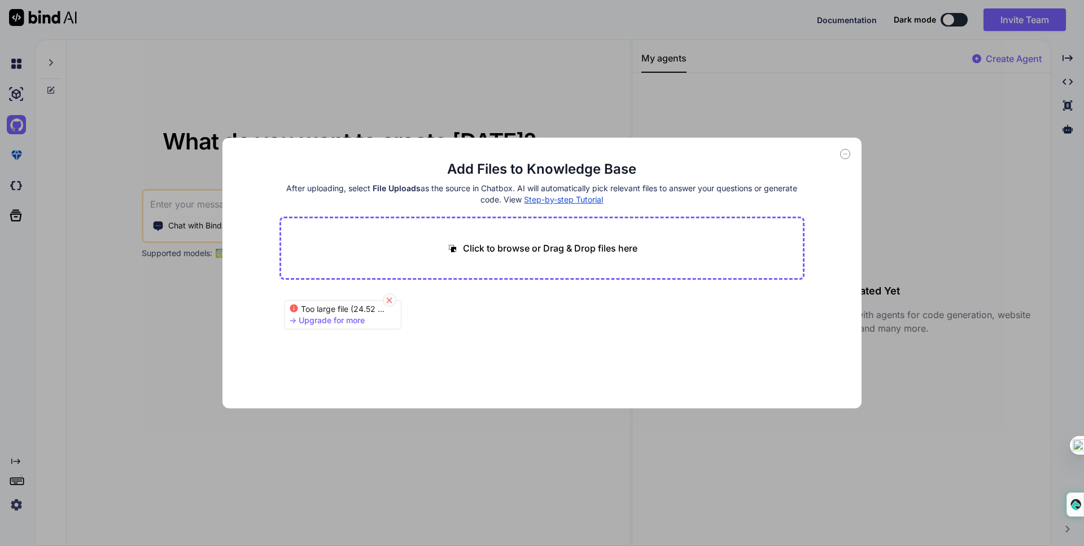
click at [385, 301] on icon at bounding box center [389, 301] width 10 height 10
click at [837, 156] on div "Add Files to Knowledge Base After uploading, select File Uploads as the source …" at bounding box center [542, 273] width 640 height 271
click at [848, 151] on icon at bounding box center [845, 154] width 10 height 10
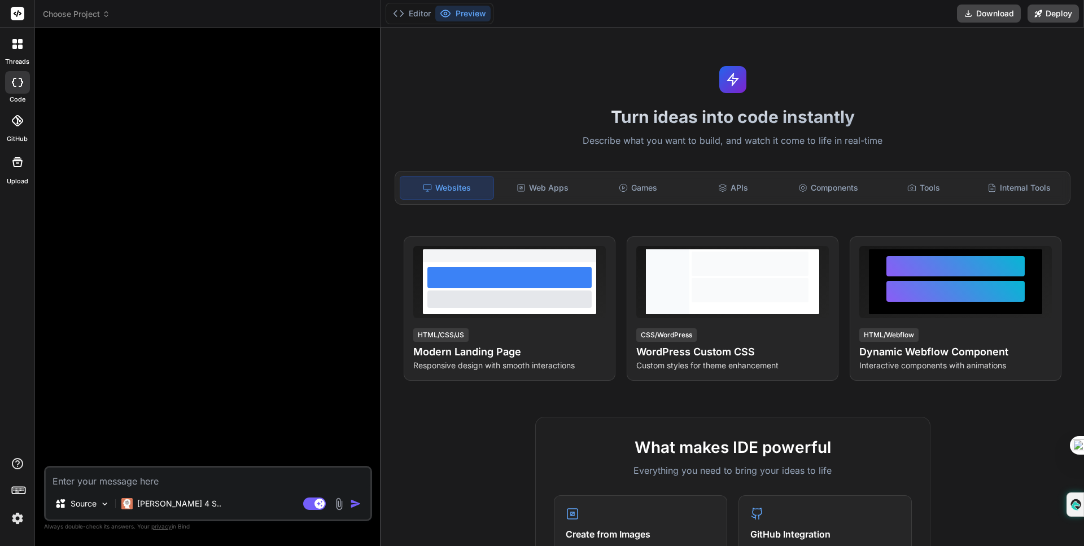
type textarea "x"
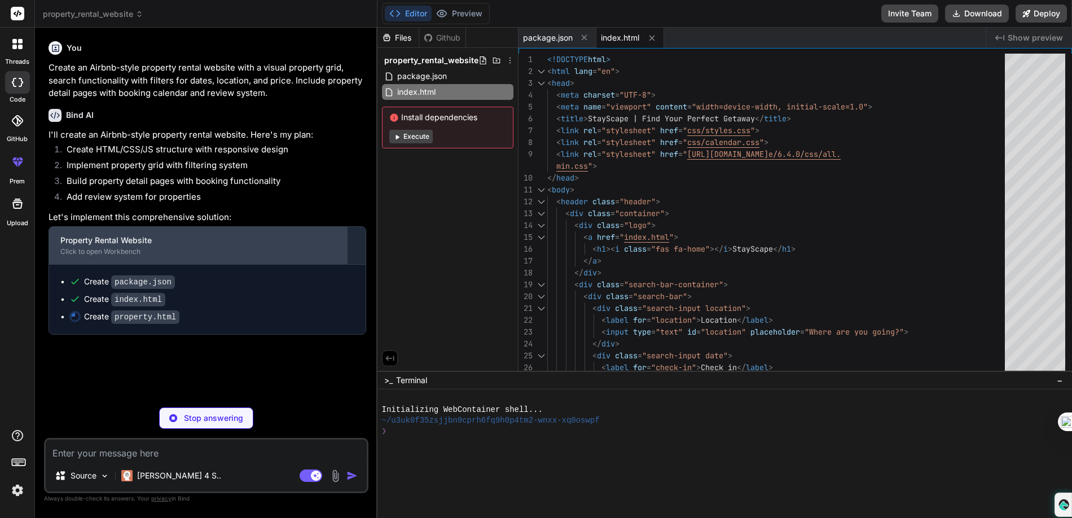
type textarea "x"
type textarea ".footer-content { grid-template-columns: 1fr; } .nav-link { display: none; } }"
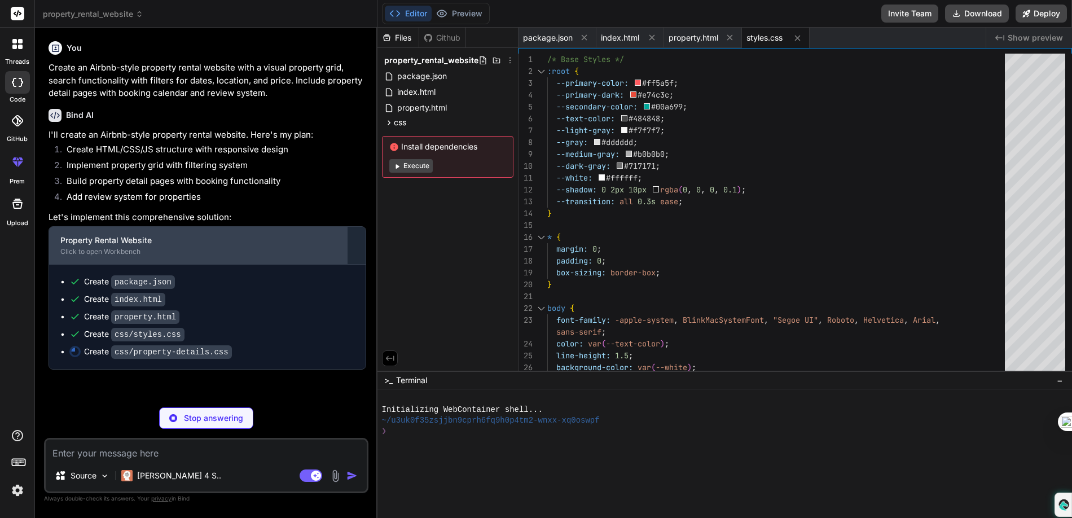
type textarea "x"
type textarea "} }"
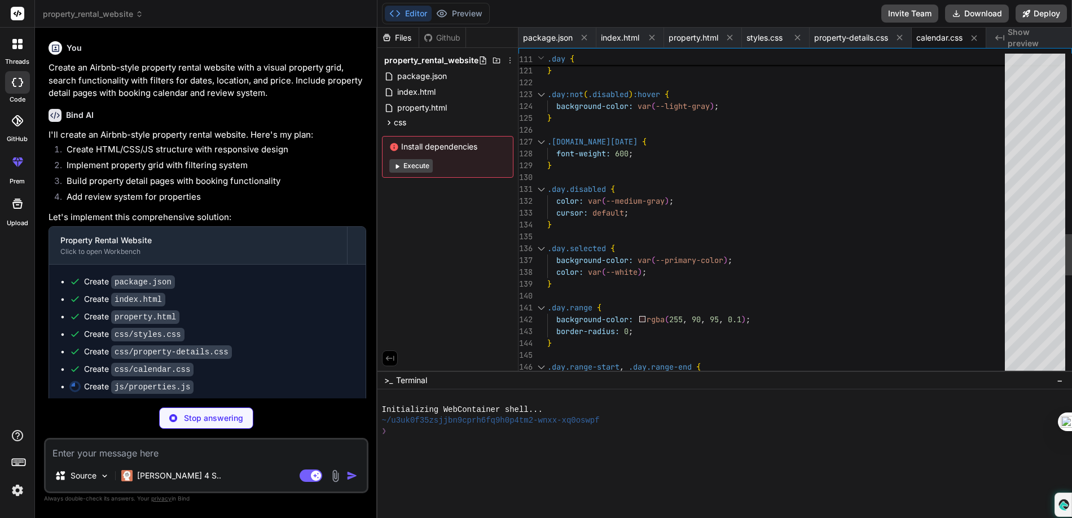
type textarea "x"
type textarea "];"
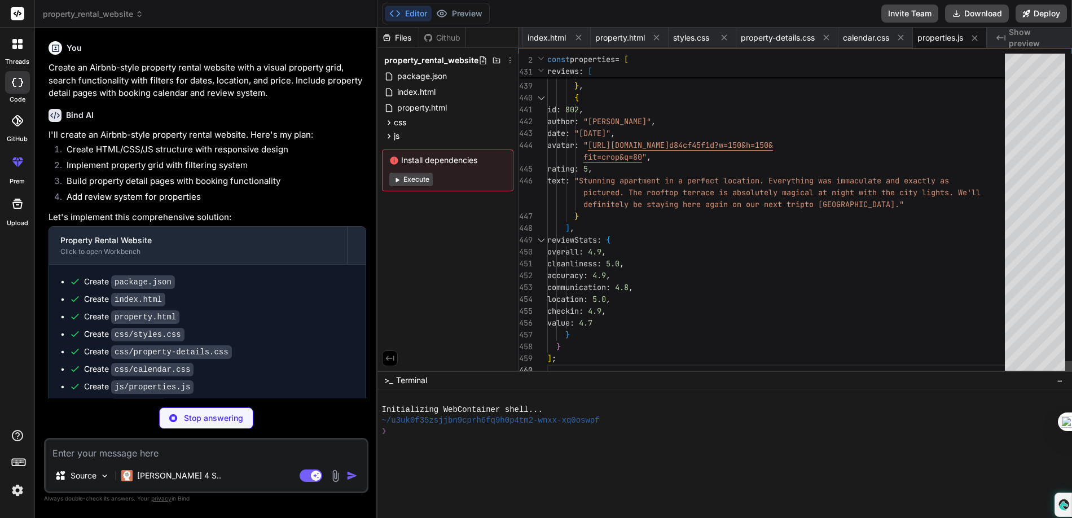
scroll to position [12, 0]
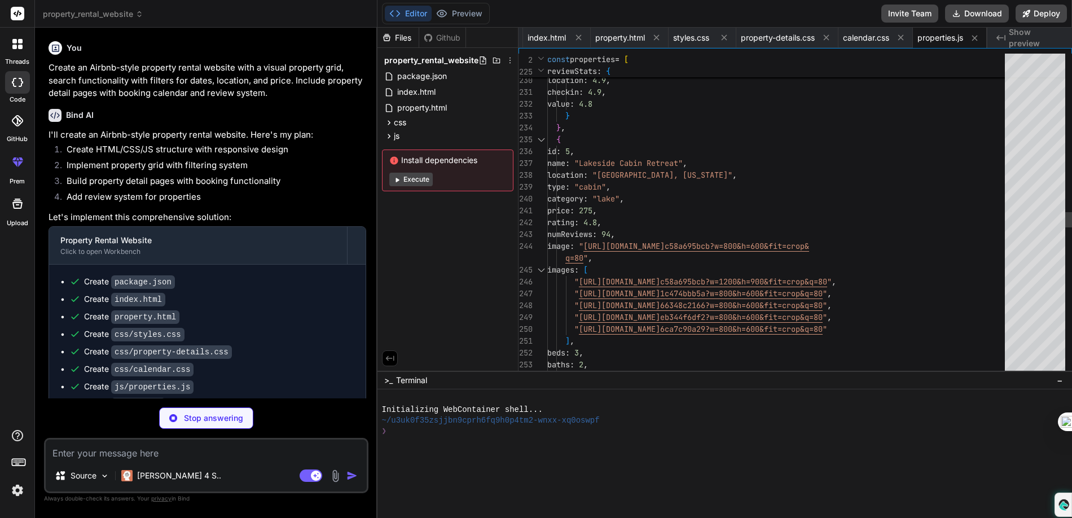
type textarea "x"
type textarea "// Format date for display function formatDate(date) { const options = { month:…"
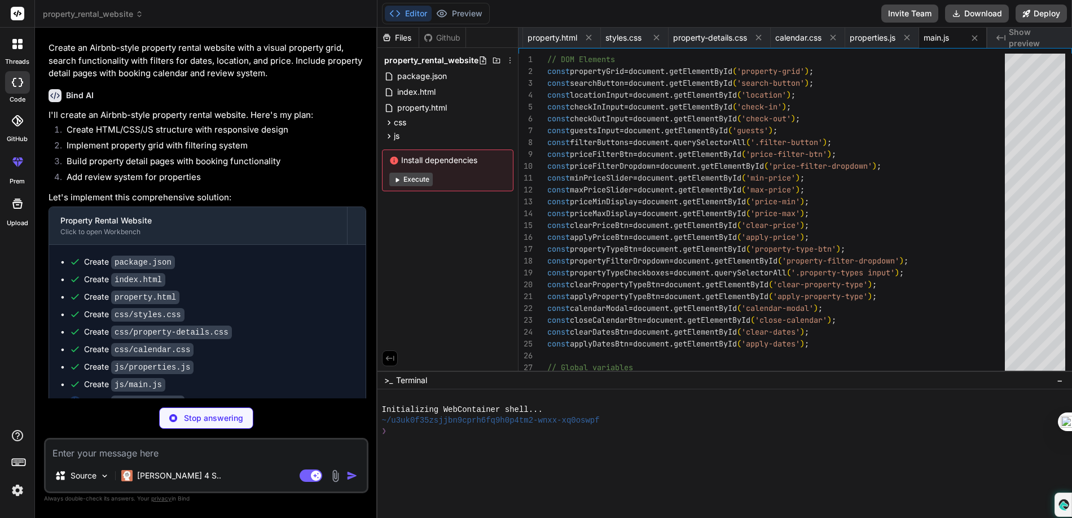
scroll to position [36, 0]
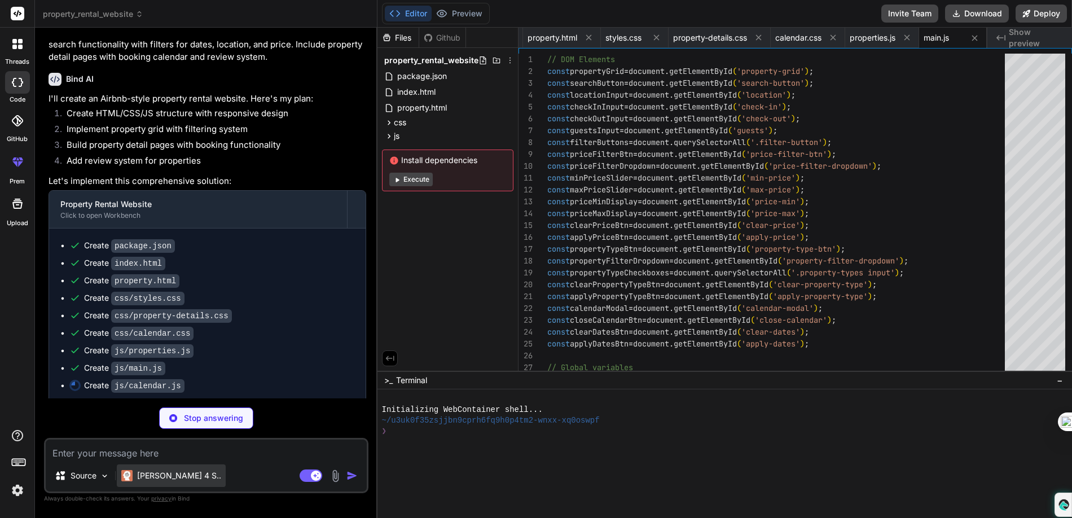
type textarea "x"
type textarea "} } } } }"
type textarea "x"
type textarea "if (index < rating) { star.classList.replace('far', 'fas'); } else { star.class…"
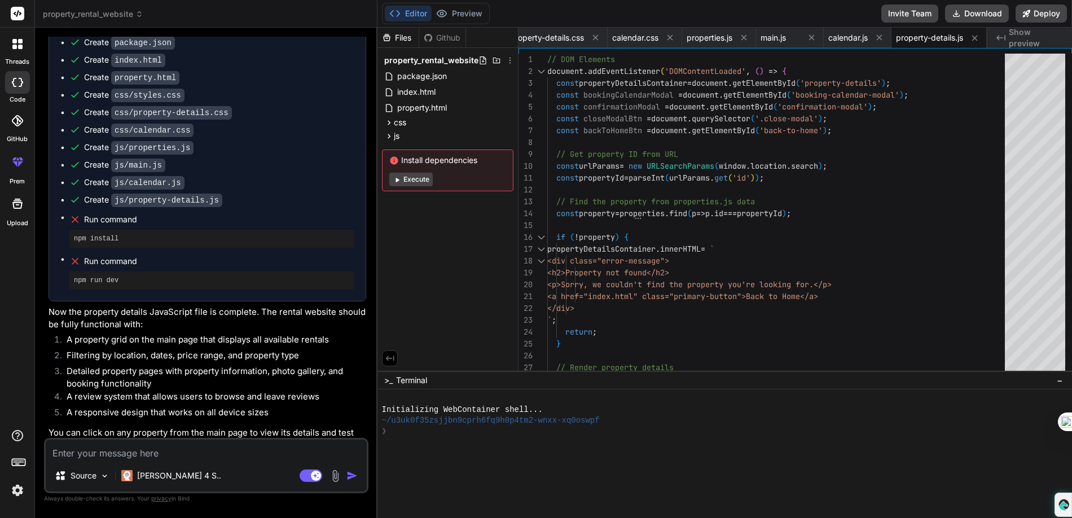
scroll to position [250, 0]
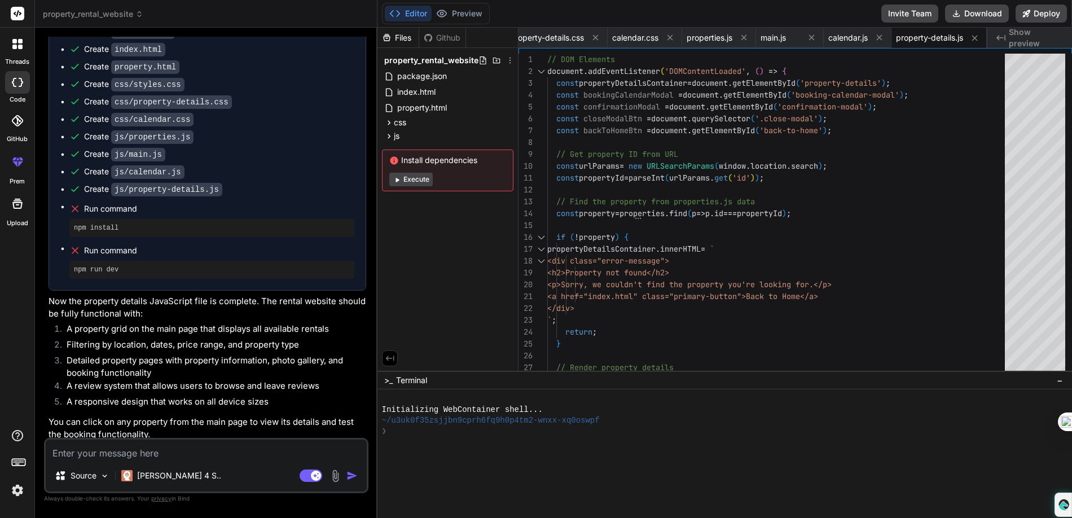
click at [417, 176] on button "Execute" at bounding box center [410, 180] width 43 height 14
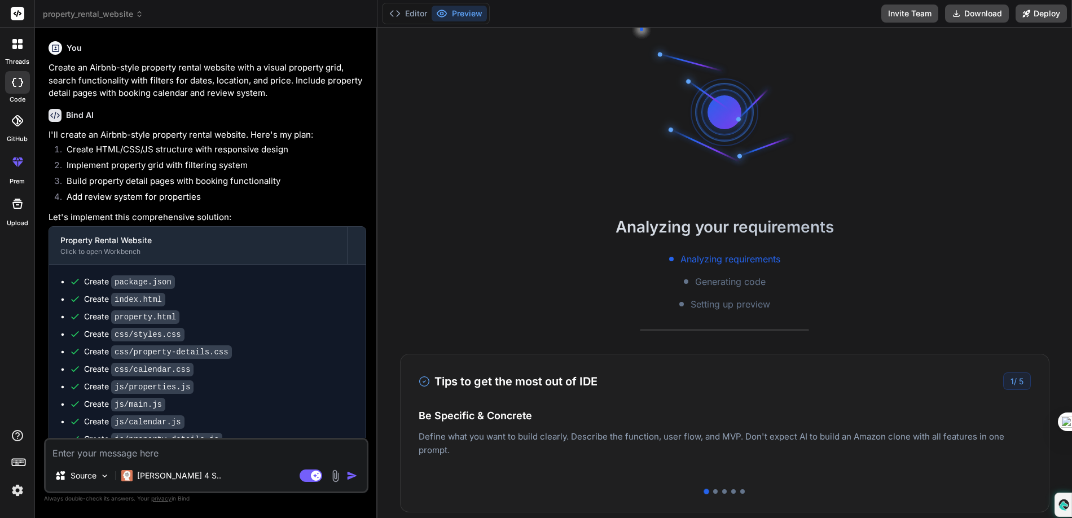
scroll to position [54, 0]
type textarea "x"
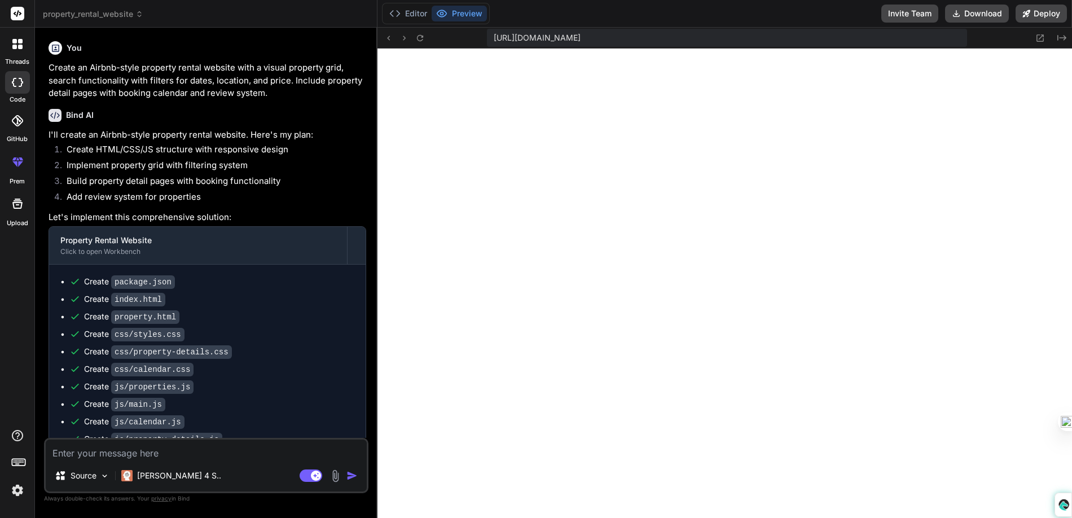
scroll to position [879, 0]
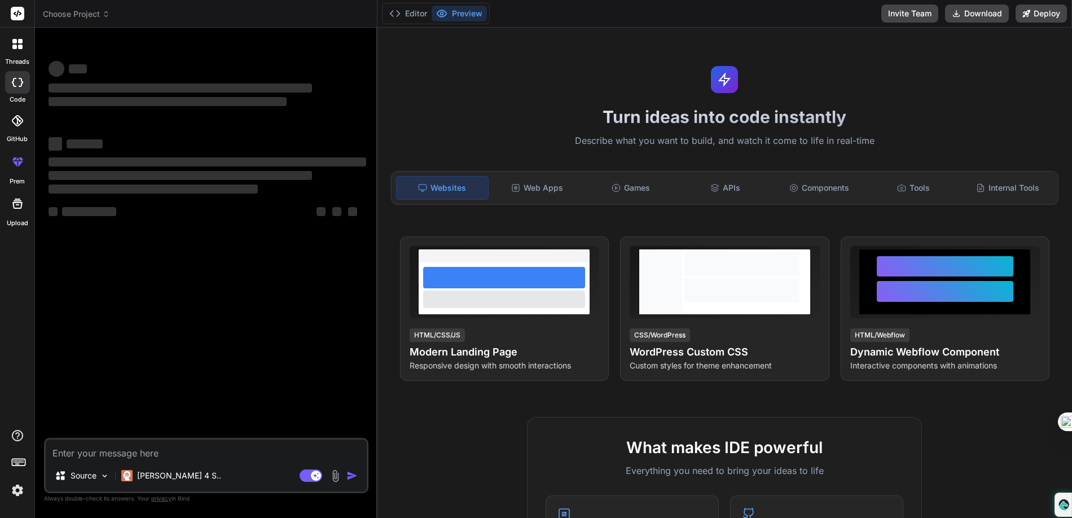
type textarea "x"
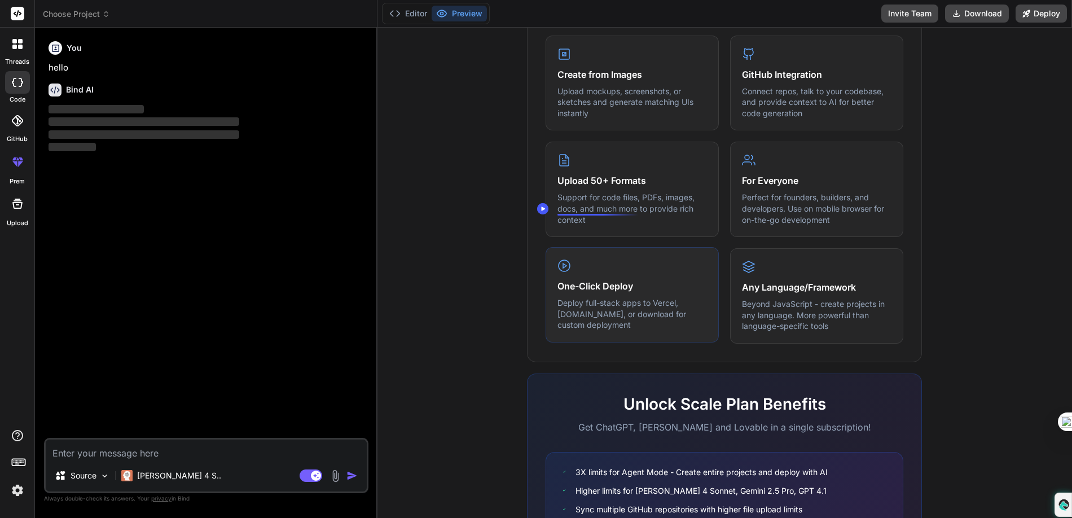
scroll to position [558, 0]
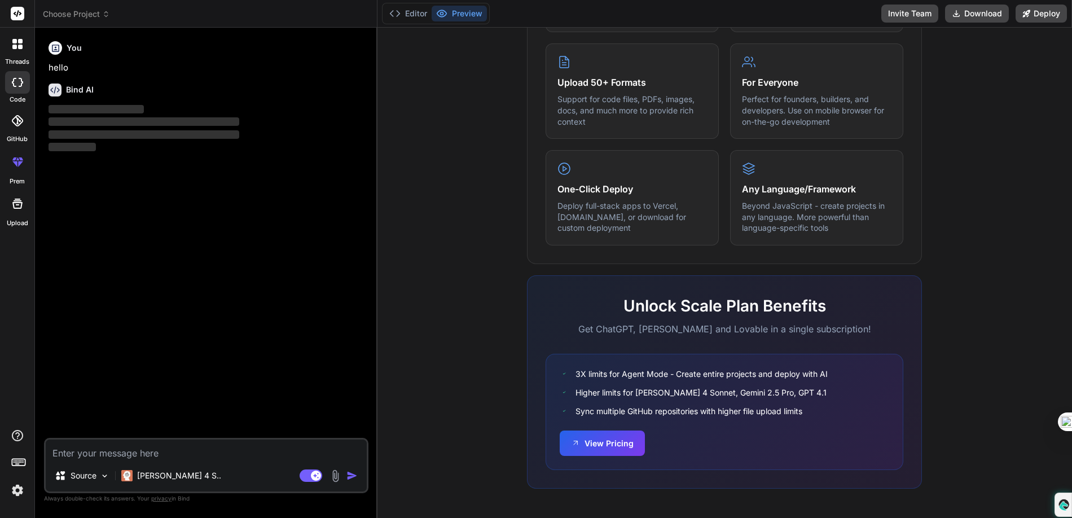
type textarea "e"
type textarea "x"
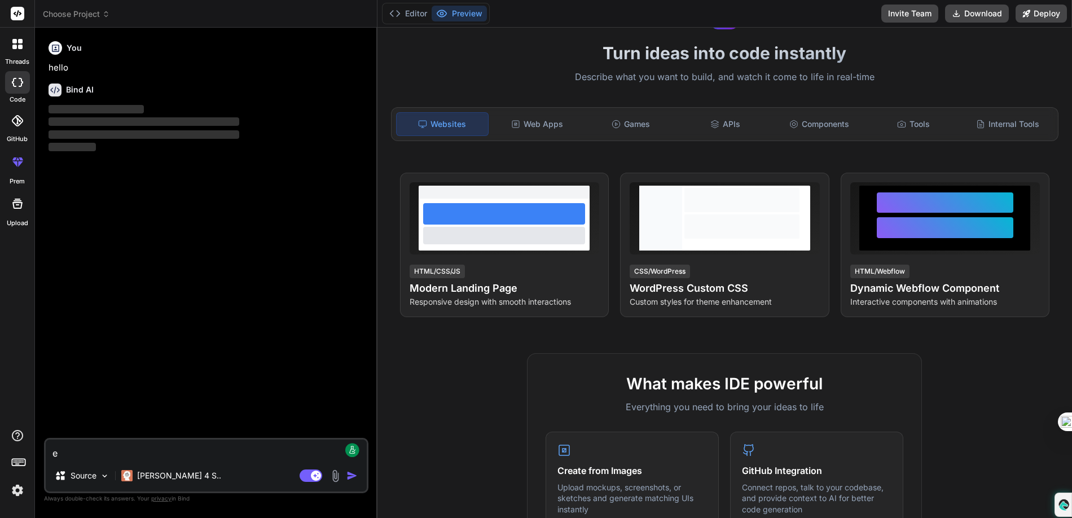
scroll to position [0, 0]
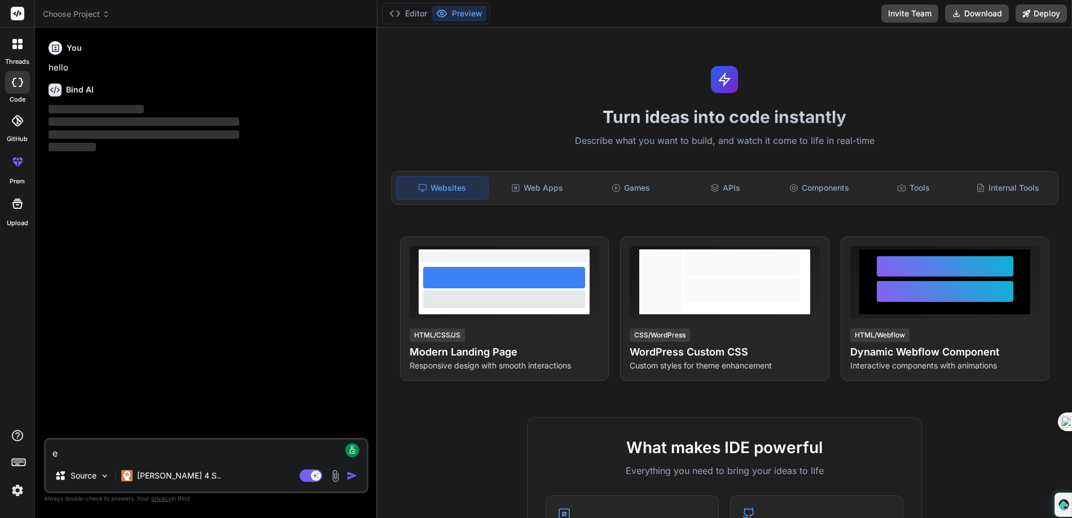
type textarea "e"
click at [27, 8] on div at bounding box center [17, 14] width 34 height 28
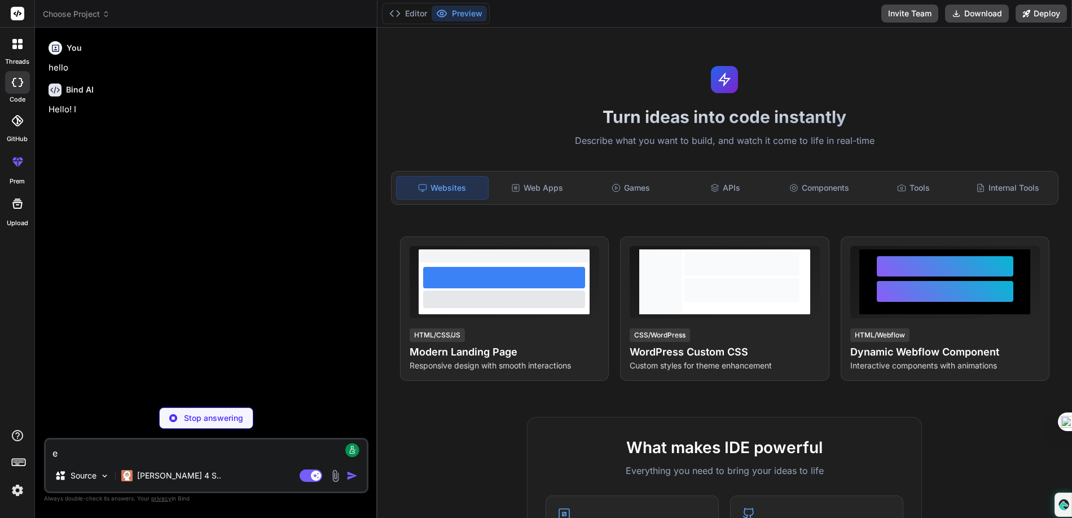
click at [21, 15] on rect at bounding box center [18, 14] width 14 height 14
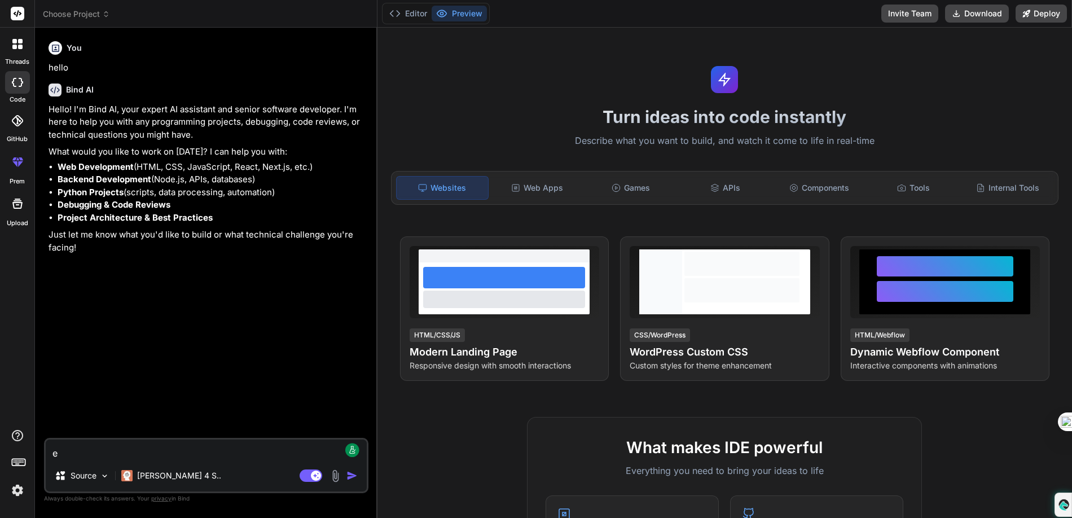
type textarea "x"
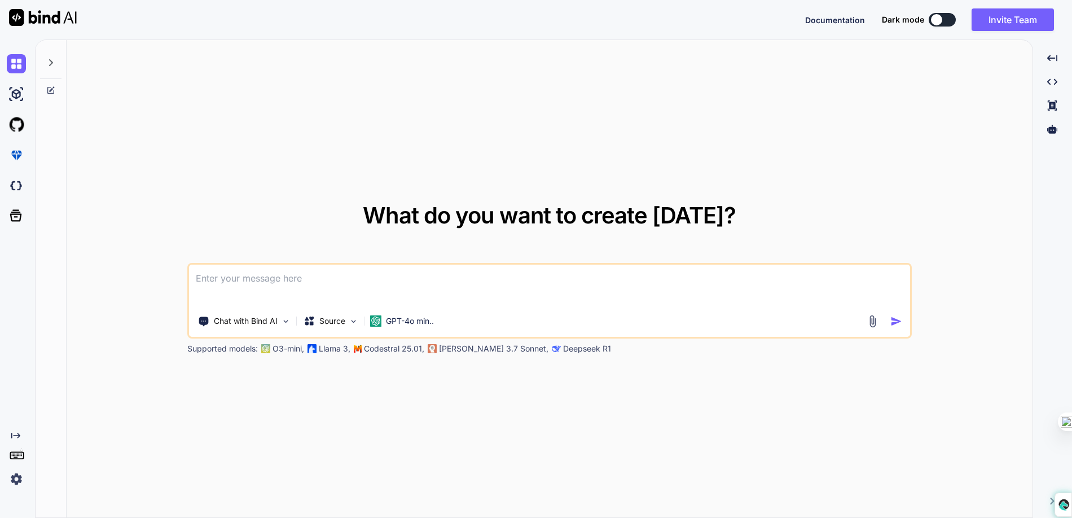
type textarea "x"
click at [21, 480] on img at bounding box center [16, 479] width 19 height 19
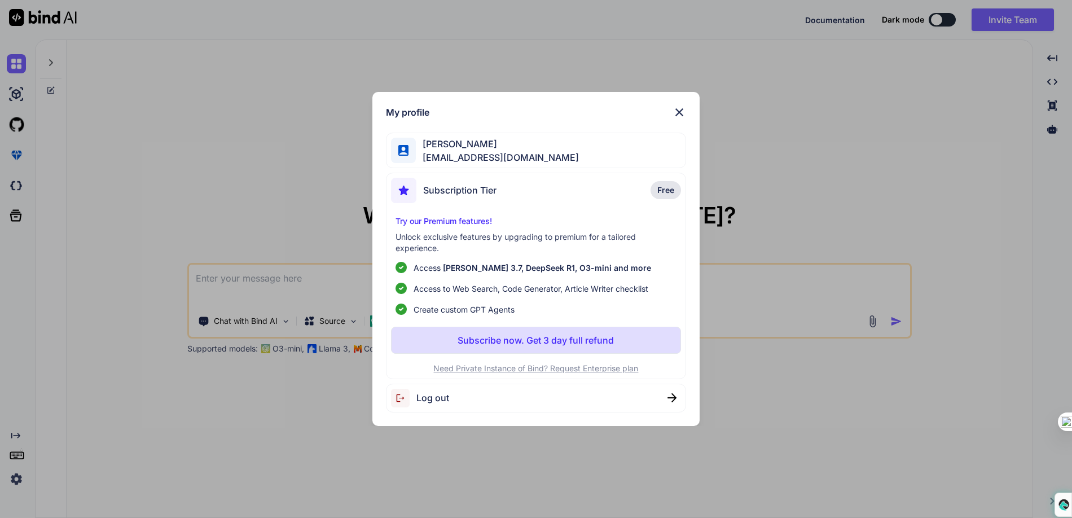
click at [343, 172] on div "My profile John Bubliner johnbubliner3@gmail.com Subscription Tier Free Try our…" at bounding box center [536, 259] width 1072 height 518
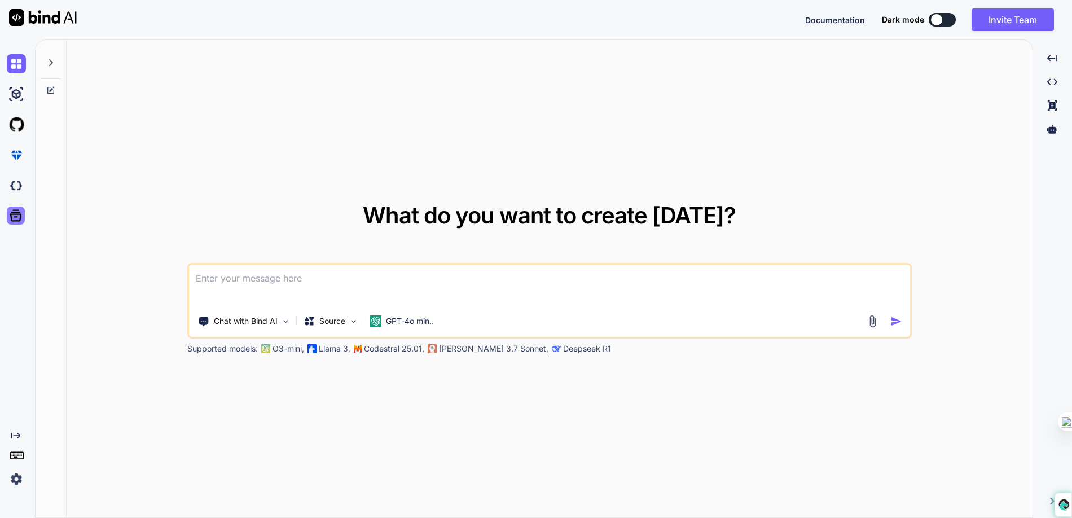
click at [19, 212] on icon at bounding box center [16, 216] width 12 height 12
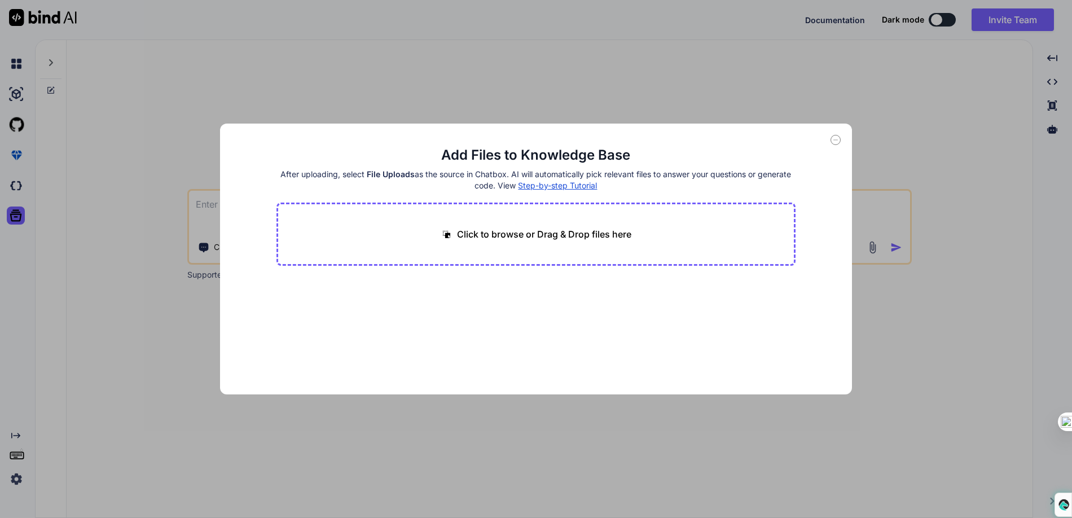
click at [498, 231] on p "Click to browse or Drag & Drop files here" at bounding box center [544, 234] width 174 height 14
type input "C:\fakepath\Peyerl O petrole no Brasil en-US.pdf_combined.md"
click at [306, 301] on span "390.27 KB" at bounding box center [326, 306] width 40 height 11
click at [293, 294] on icon at bounding box center [291, 294] width 8 height 8
click at [337, 302] on span "390.27 KB" at bounding box center [326, 306] width 40 height 11
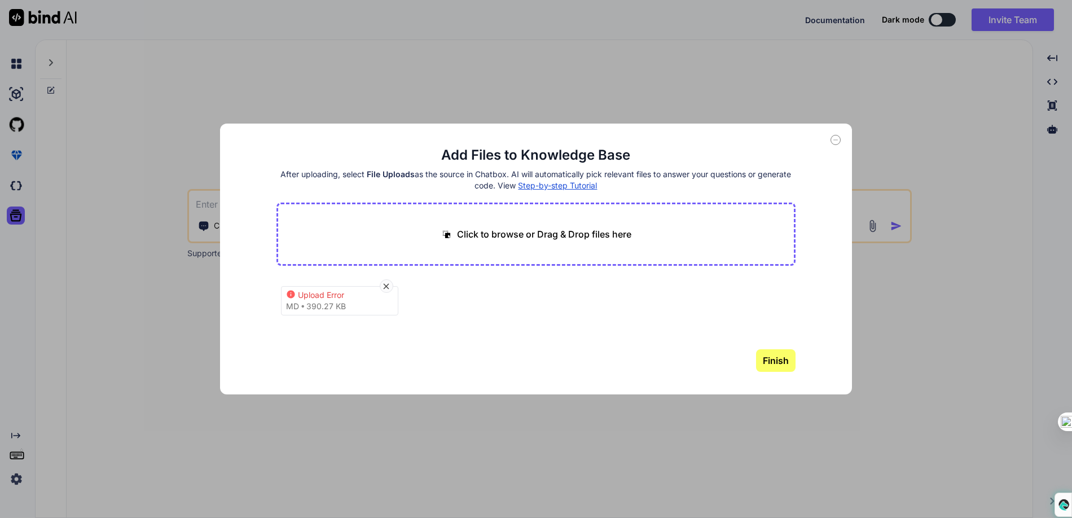
click at [776, 365] on button "Finish" at bounding box center [776, 360] width 40 height 23
click at [838, 144] on div "Add Files to Knowledge Base After uploading, select File Uploads as the source …" at bounding box center [536, 259] width 633 height 271
click at [835, 143] on icon at bounding box center [836, 140] width 10 height 10
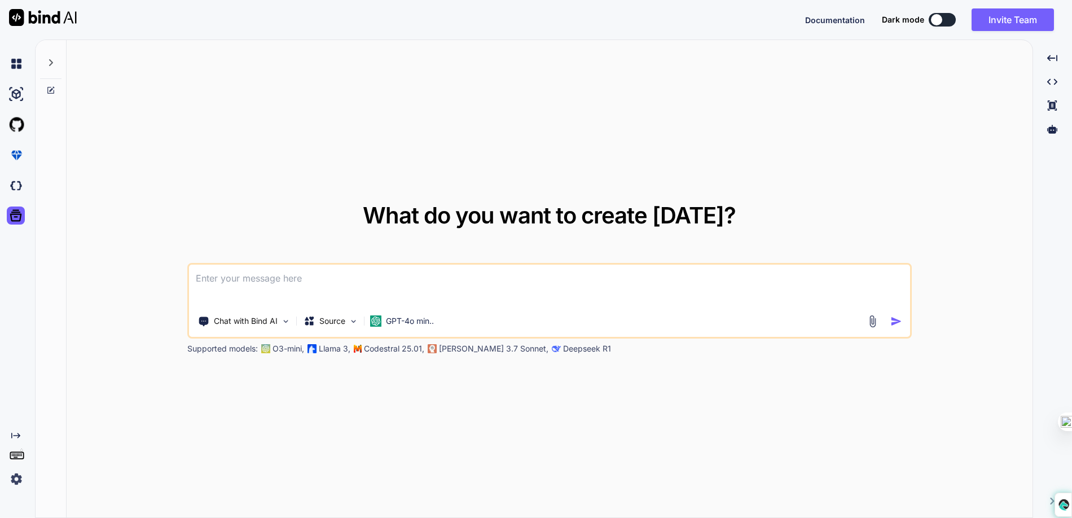
click at [164, 220] on div "What do you want to create today? Chat with Bind AI Source GPT-4o min.. Support…" at bounding box center [550, 279] width 966 height 479
click at [15, 208] on icon at bounding box center [16, 216] width 16 height 16
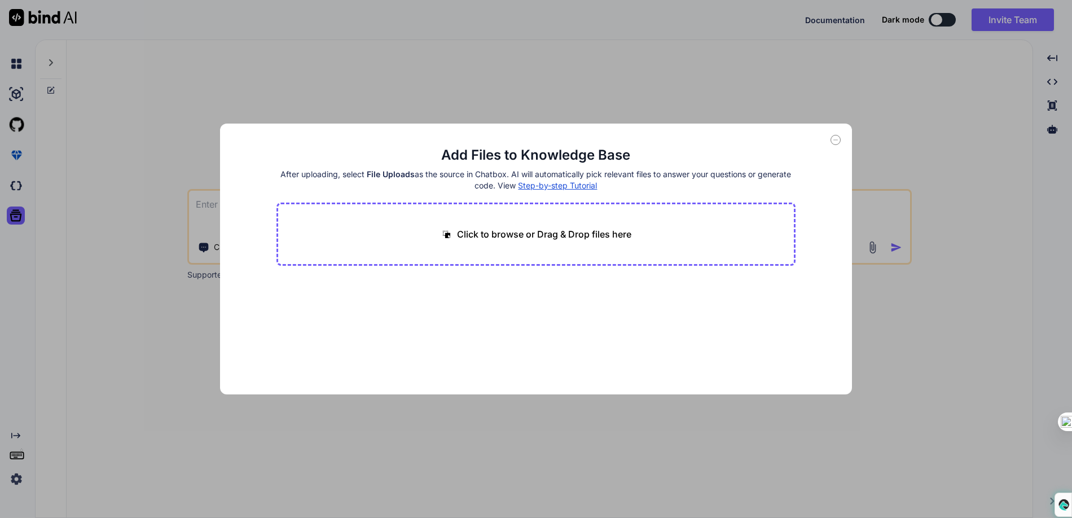
click at [568, 186] on span "Step-by-step Tutorial" at bounding box center [557, 186] width 79 height 10
click at [817, 83] on div "Add Files to Knowledge Base After uploading, select File Uploads as the source …" at bounding box center [536, 259] width 1072 height 518
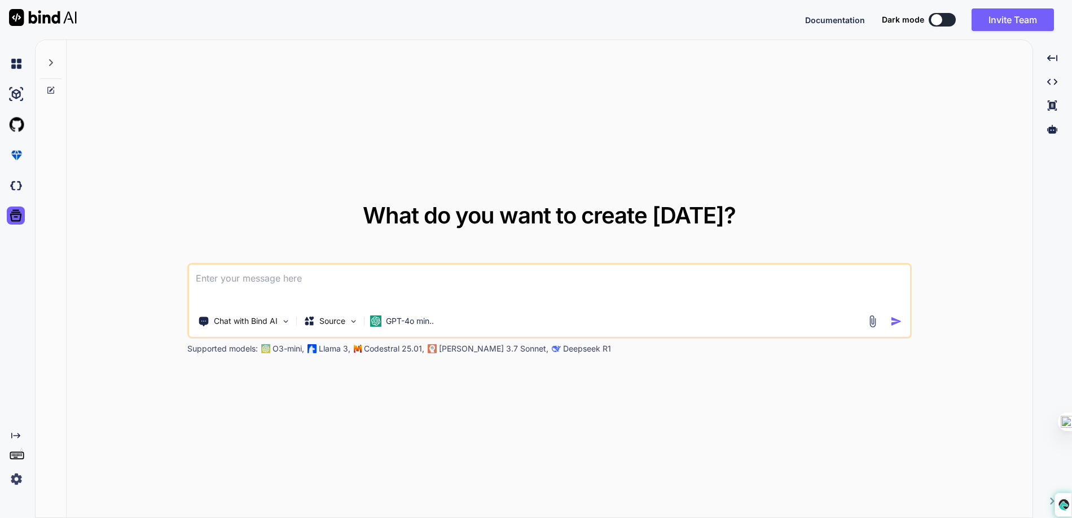
click at [19, 474] on img at bounding box center [16, 479] width 19 height 19
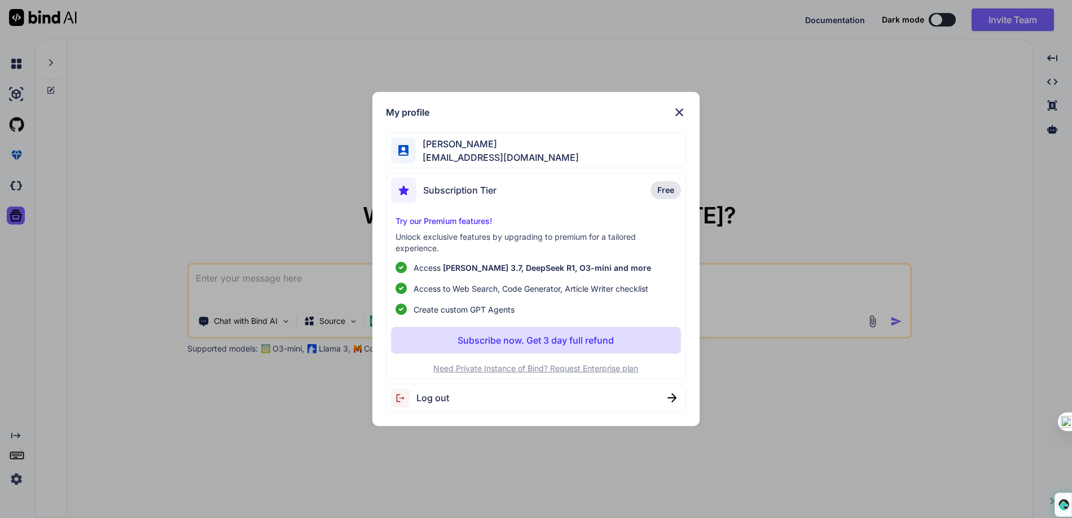
click at [671, 190] on span "Free" at bounding box center [666, 190] width 17 height 11
drag, startPoint x: 463, startPoint y: 219, endPoint x: 489, endPoint y: 196, distance: 34.0
click at [489, 196] on div "Subscription Tier Free Try our Premium features! Unlock exclusive features by u…" at bounding box center [536, 276] width 301 height 207
click at [489, 196] on span "Subscription Tier" at bounding box center [459, 190] width 73 height 14
click at [315, 212] on div "My profile John Bubliner johnbubliner3@gmail.com Subscription Tier Free Try our…" at bounding box center [536, 259] width 1072 height 518
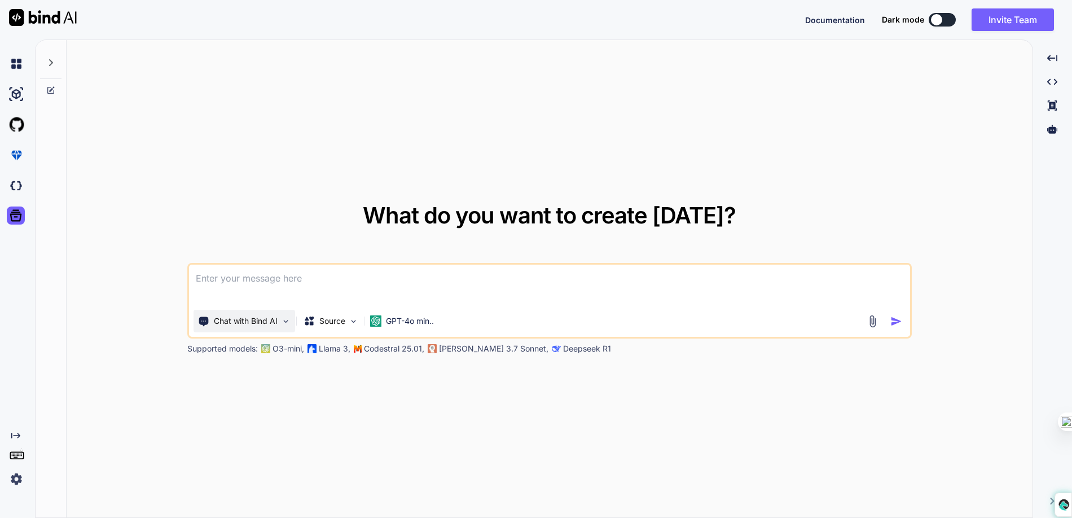
click at [266, 318] on p "Chat with Bind AI" at bounding box center [246, 321] width 64 height 11
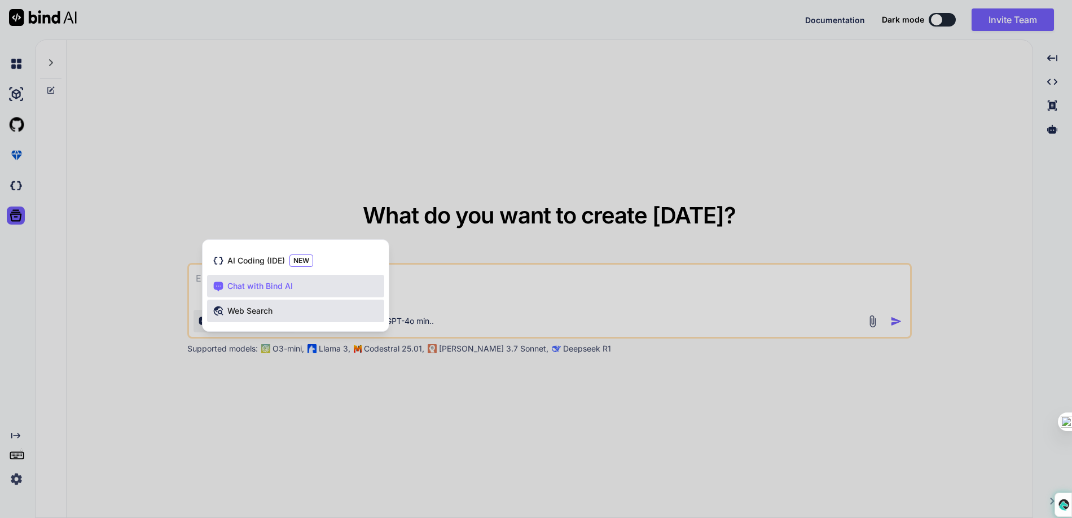
click at [299, 302] on div "Web Search" at bounding box center [295, 311] width 177 height 23
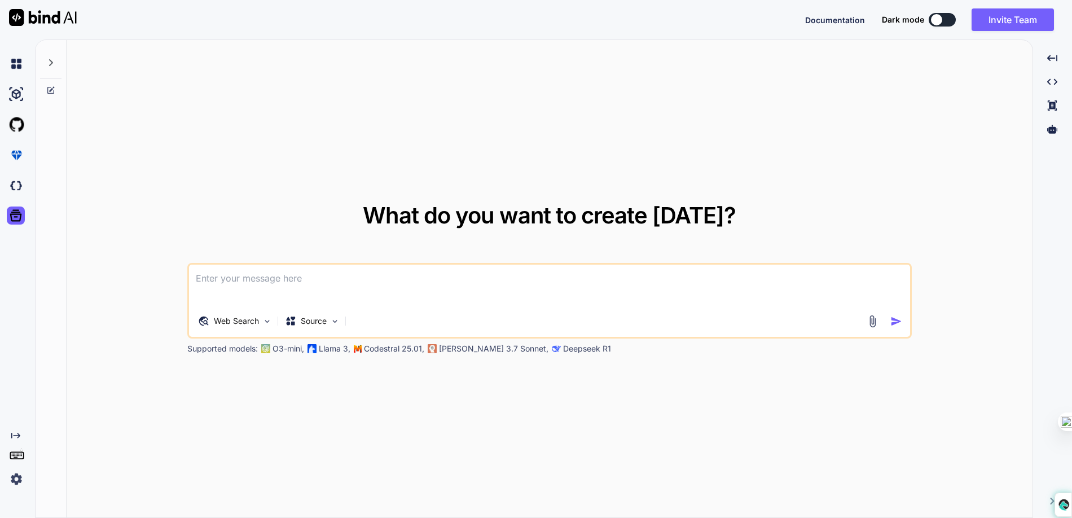
click at [287, 283] on textarea at bounding box center [549, 286] width 721 height 42
click at [318, 324] on p "Source" at bounding box center [314, 321] width 26 height 11
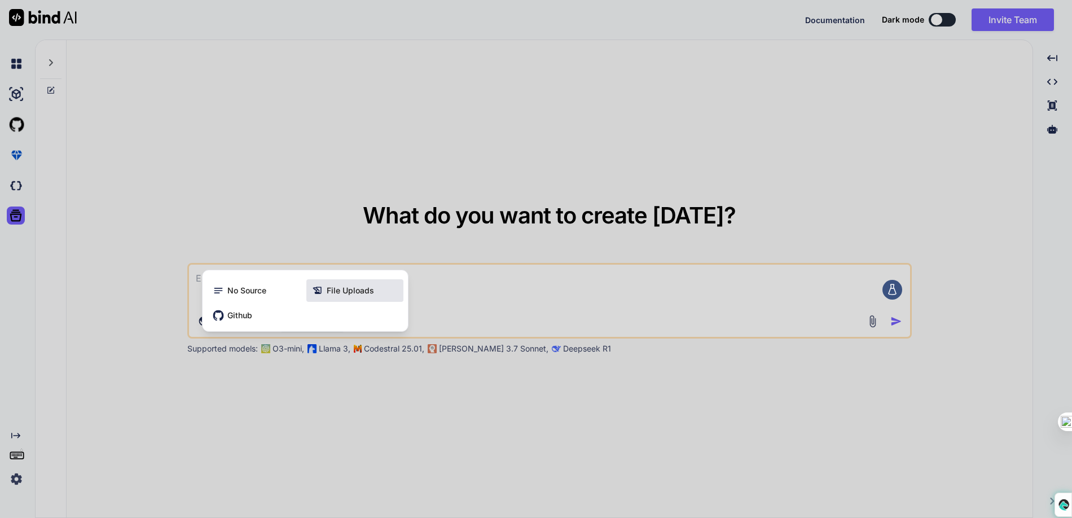
click at [334, 284] on div "File Uploads" at bounding box center [354, 290] width 97 height 23
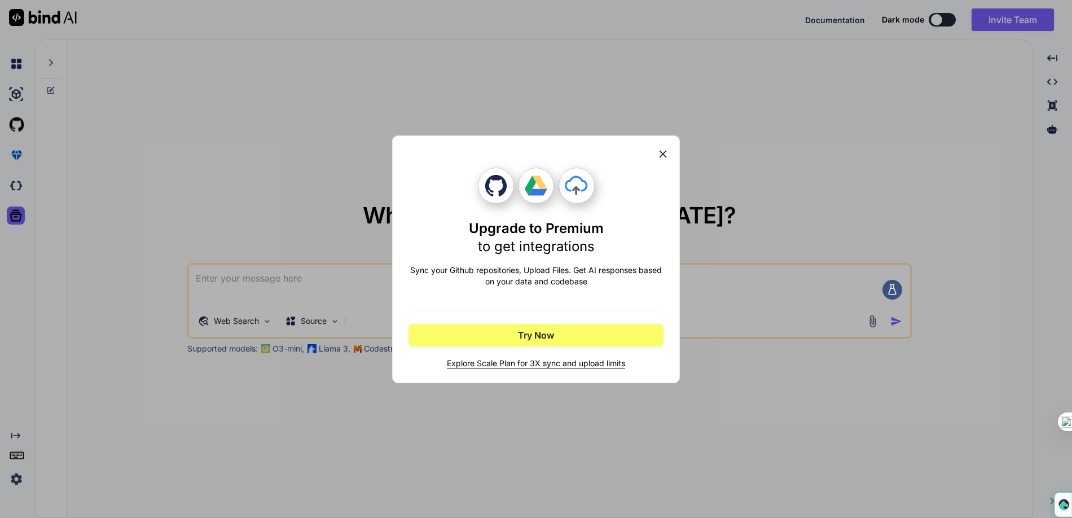
click at [664, 152] on icon at bounding box center [663, 153] width 7 height 7
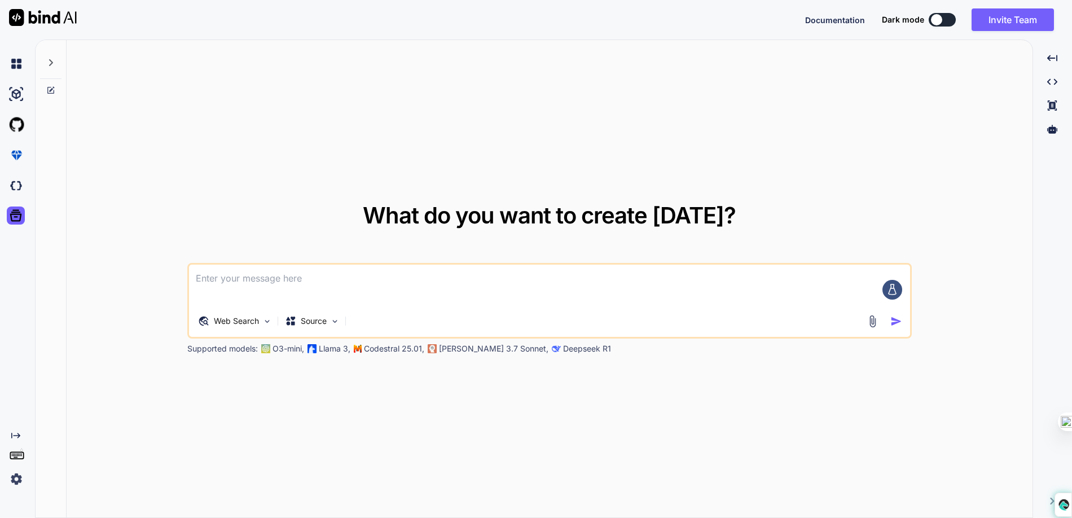
click at [459, 274] on textarea at bounding box center [549, 286] width 721 height 42
type textarea "l"
click at [21, 474] on img at bounding box center [16, 479] width 19 height 19
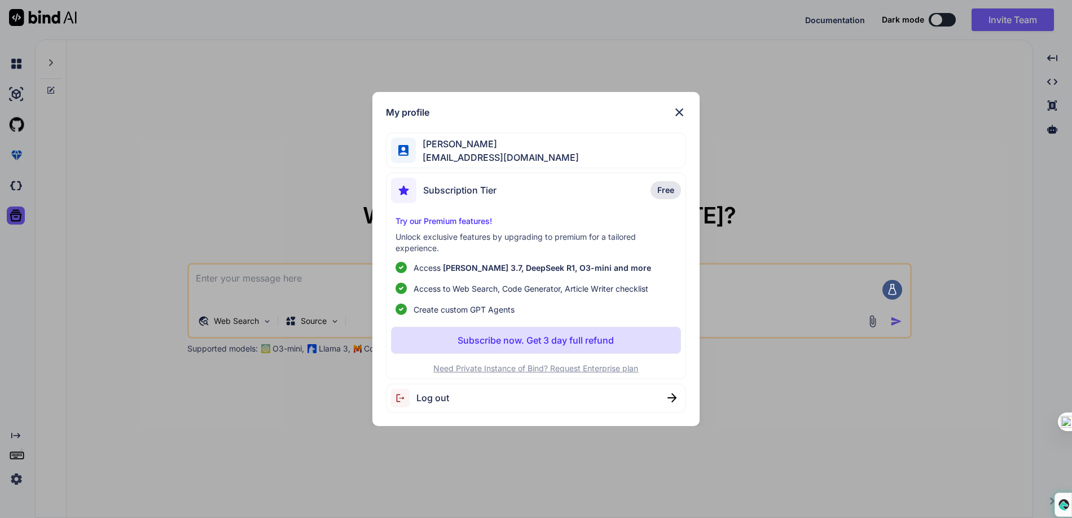
click at [103, 268] on div "My profile John Bubliner johnbubliner3@gmail.com Subscription Tier Free Try our…" at bounding box center [536, 259] width 1072 height 518
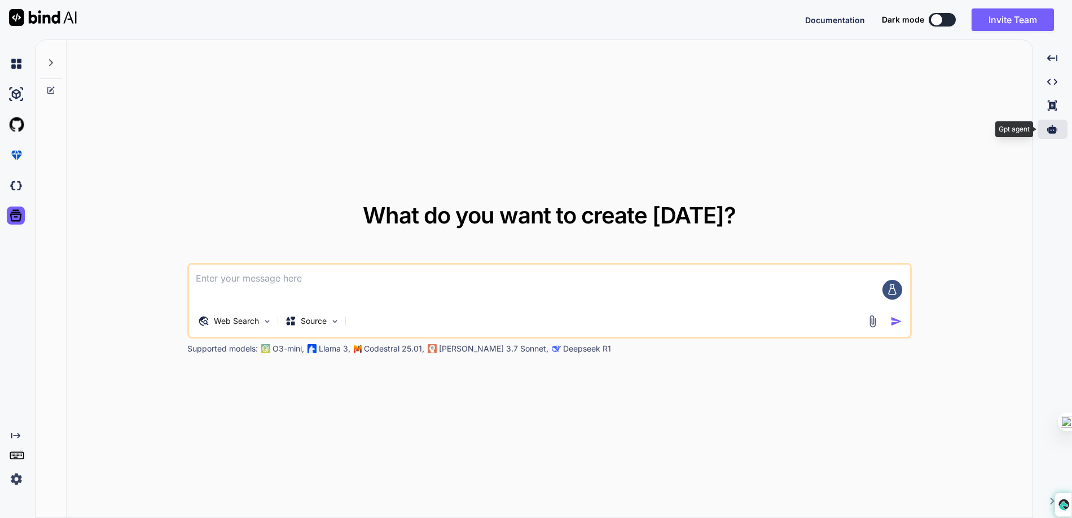
click at [1056, 130] on icon at bounding box center [1053, 129] width 10 height 8
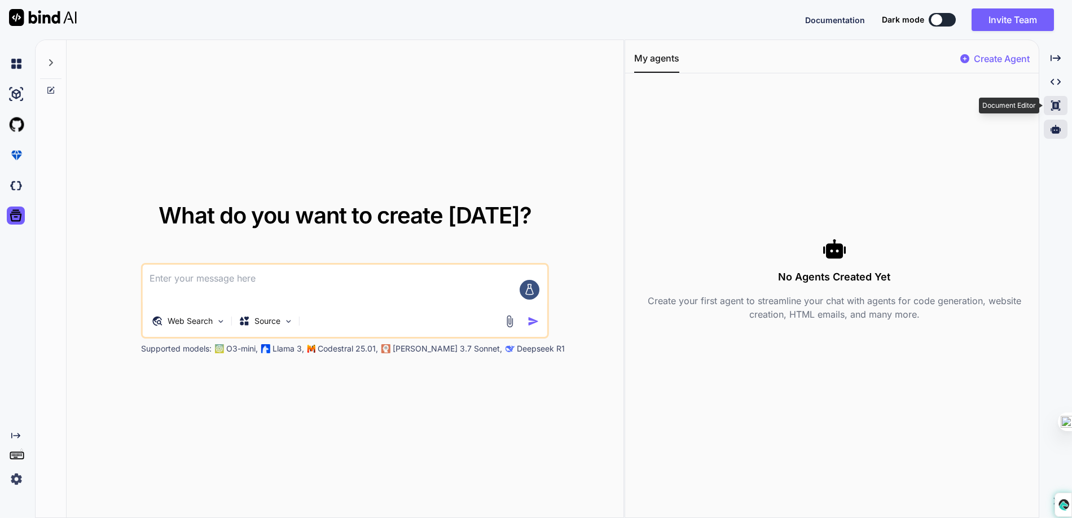
click at [1062, 107] on div "Created with Pixso." at bounding box center [1056, 105] width 24 height 19
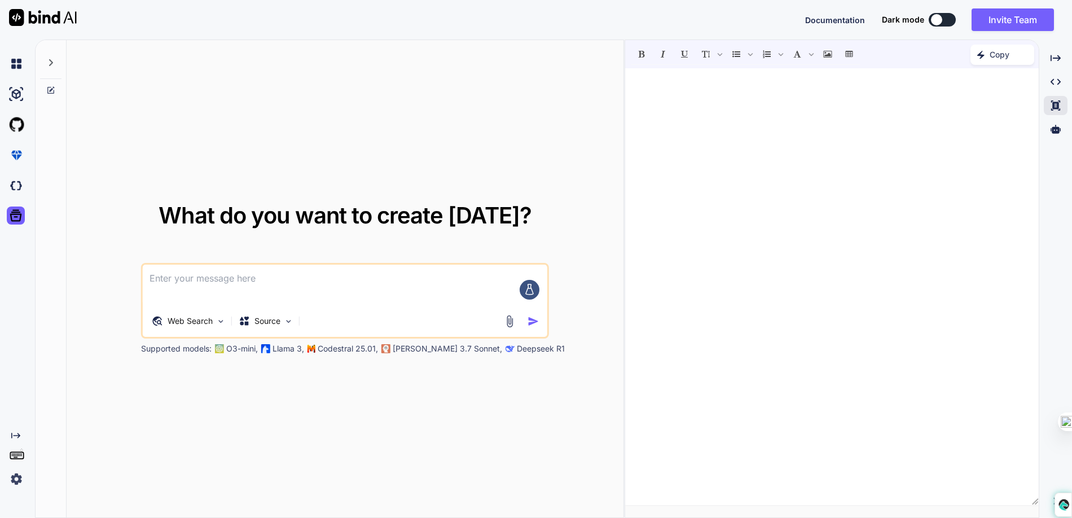
click at [823, 110] on div at bounding box center [832, 287] width 414 height 426
click at [1057, 81] on icon "Created with Pixso." at bounding box center [1056, 82] width 10 height 10
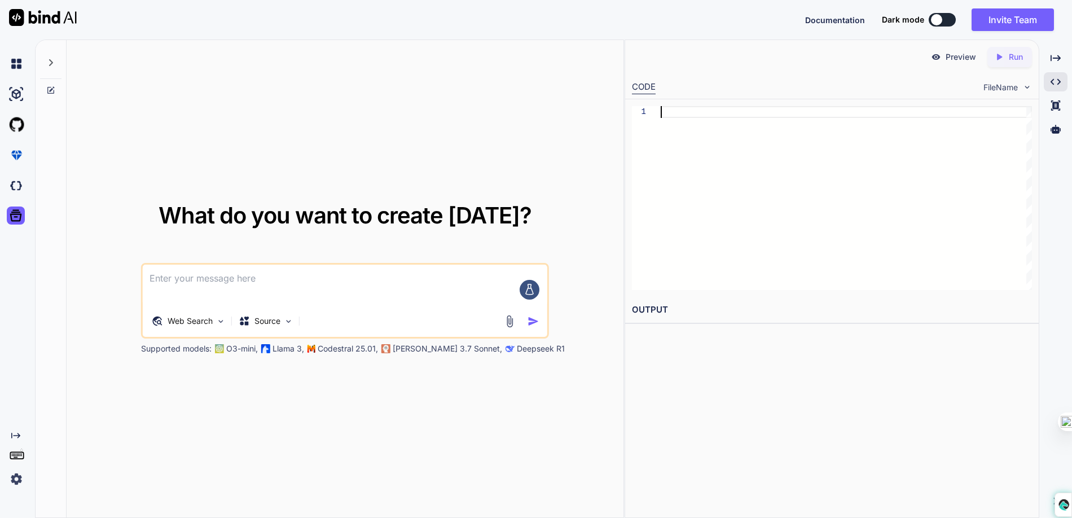
click at [864, 111] on div at bounding box center [846, 198] width 371 height 184
click at [1060, 64] on div "Created with Pixso." at bounding box center [1056, 58] width 24 height 19
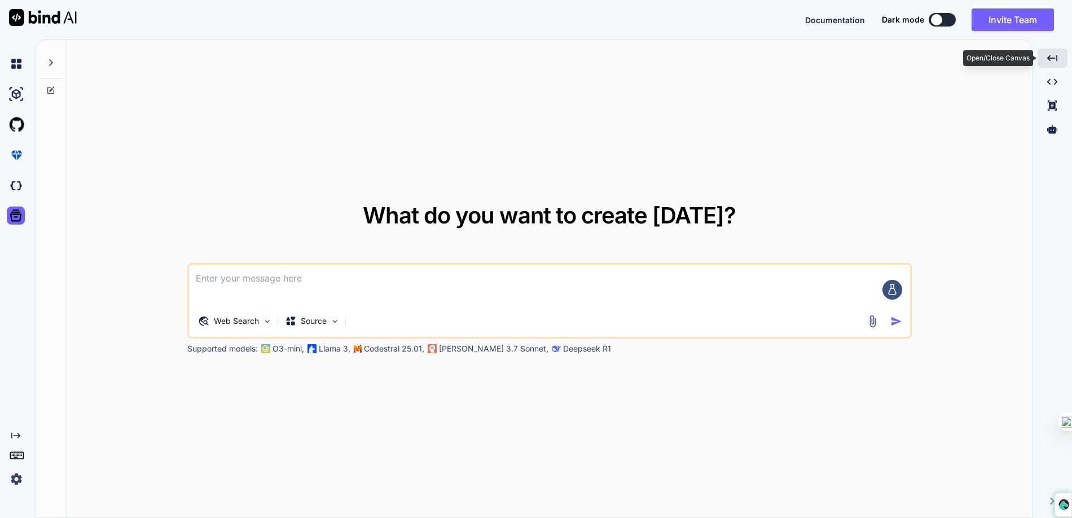
click at [1060, 64] on div "Created with Pixso." at bounding box center [1053, 58] width 30 height 19
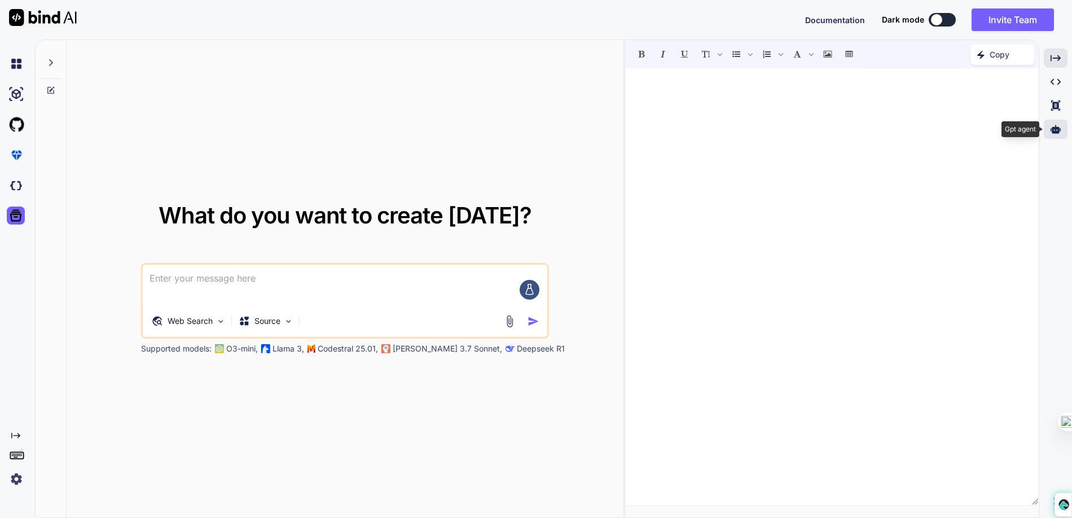
click at [1058, 124] on icon at bounding box center [1056, 129] width 10 height 10
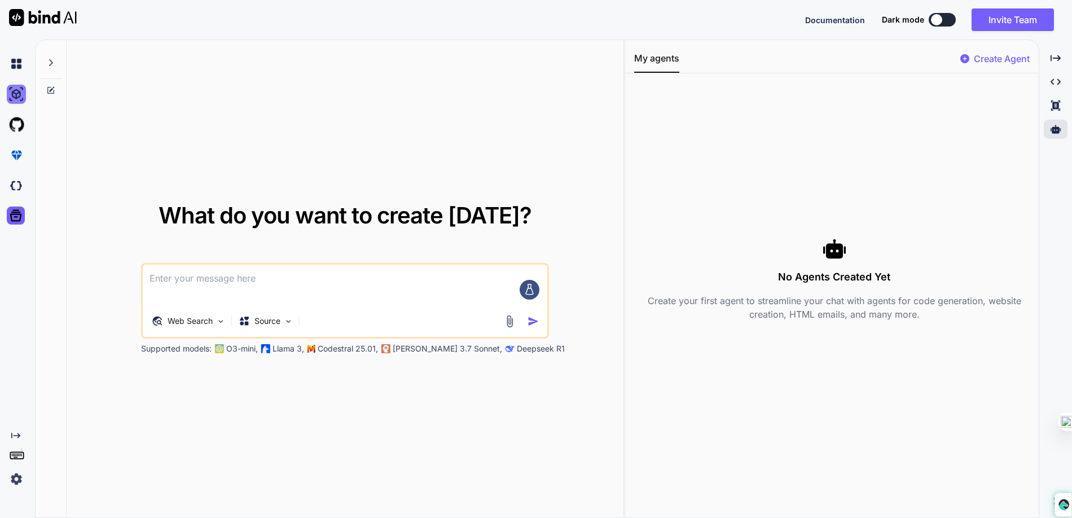
click at [25, 99] on img at bounding box center [16, 94] width 19 height 19
click at [15, 210] on icon at bounding box center [16, 216] width 12 height 12
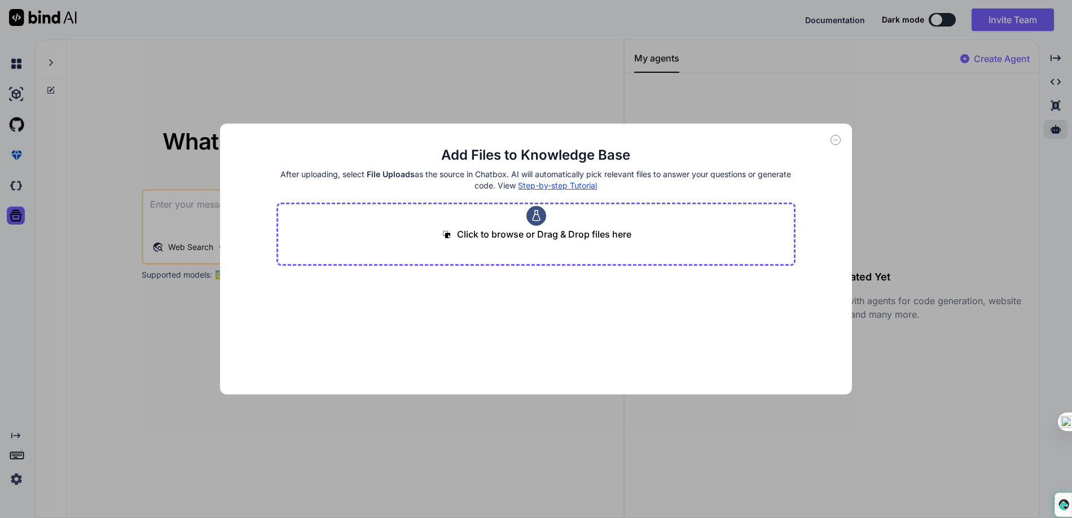
click at [604, 65] on div "Add Files to Knowledge Base After uploading, select File Uploads as the source …" at bounding box center [536, 259] width 1072 height 518
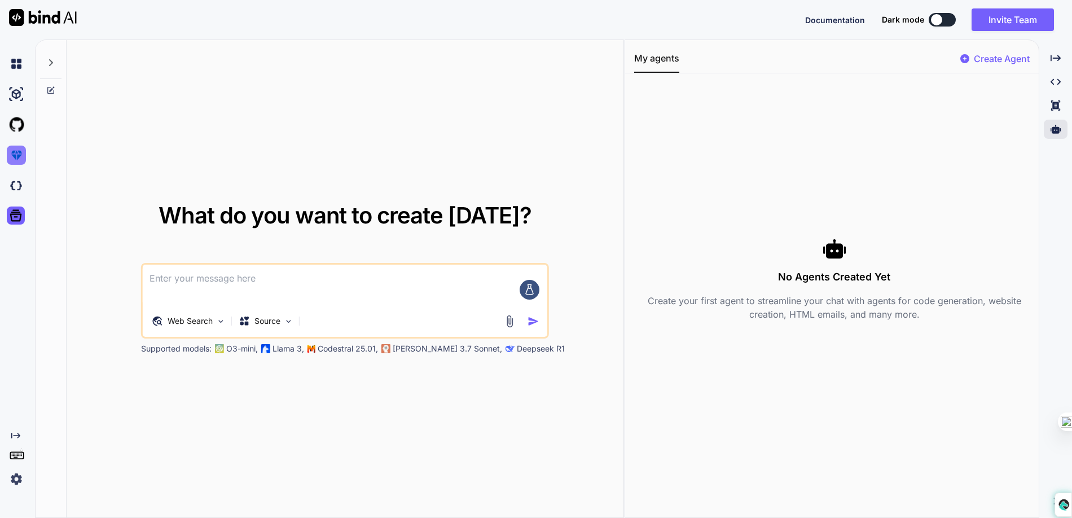
click at [10, 146] on img at bounding box center [16, 155] width 19 height 19
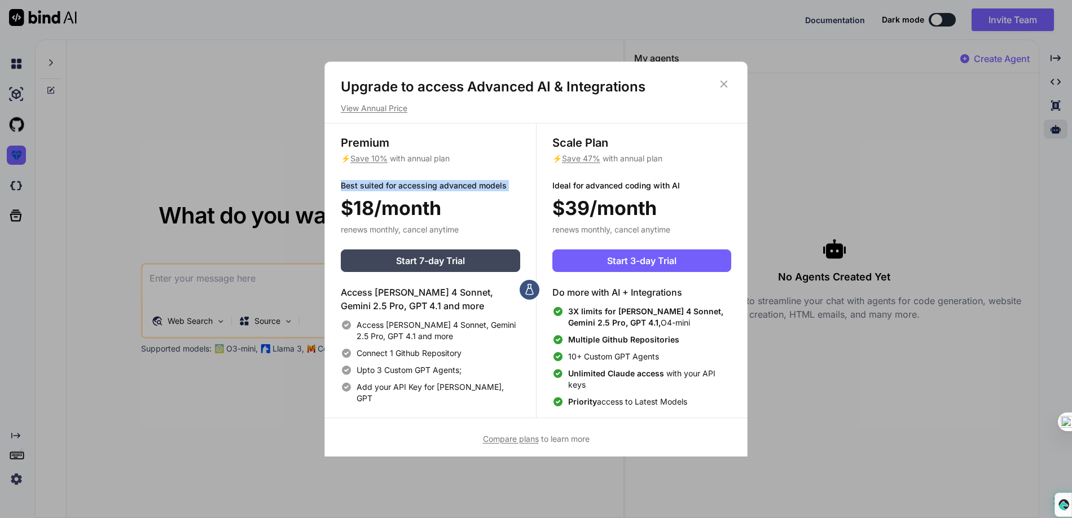
click at [293, 191] on div "Upgrade to access Advanced AI & Integrations View Annual Price Premium ⚡ Save 1…" at bounding box center [536, 259] width 1072 height 518
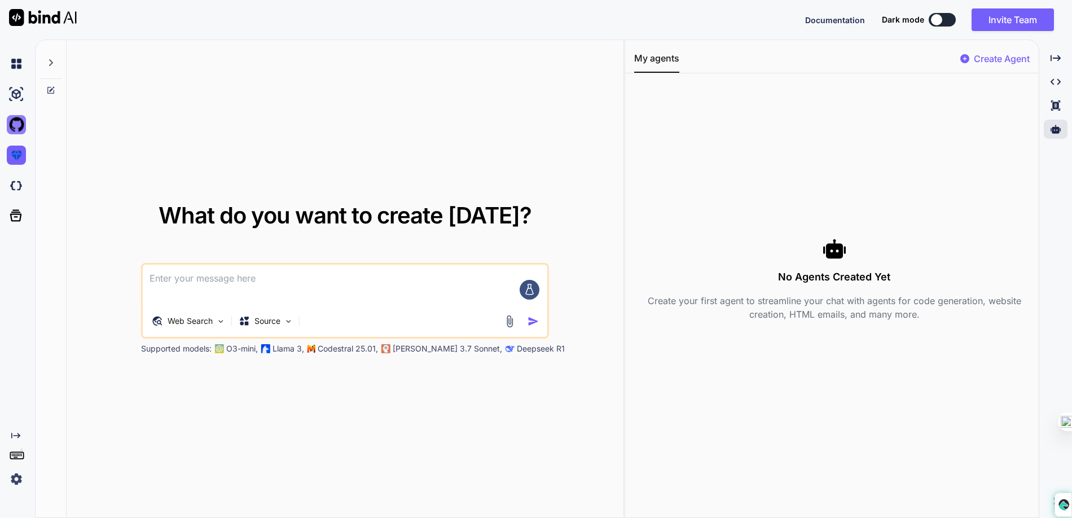
click at [15, 127] on img at bounding box center [16, 124] width 19 height 19
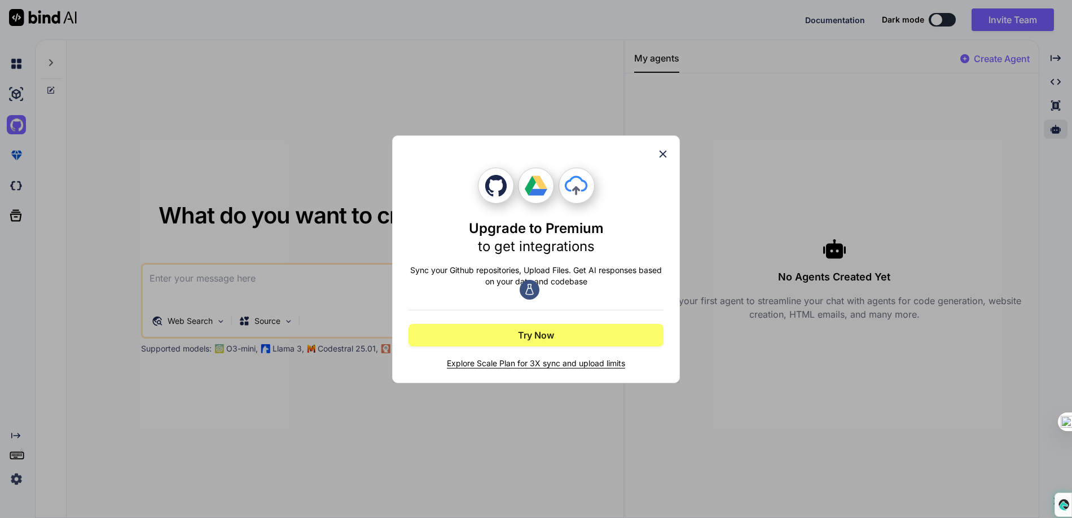
click at [120, 141] on div "Upgrade to Premium to get integrations Sync your Github repositories, Upload Fi…" at bounding box center [536, 259] width 1072 height 518
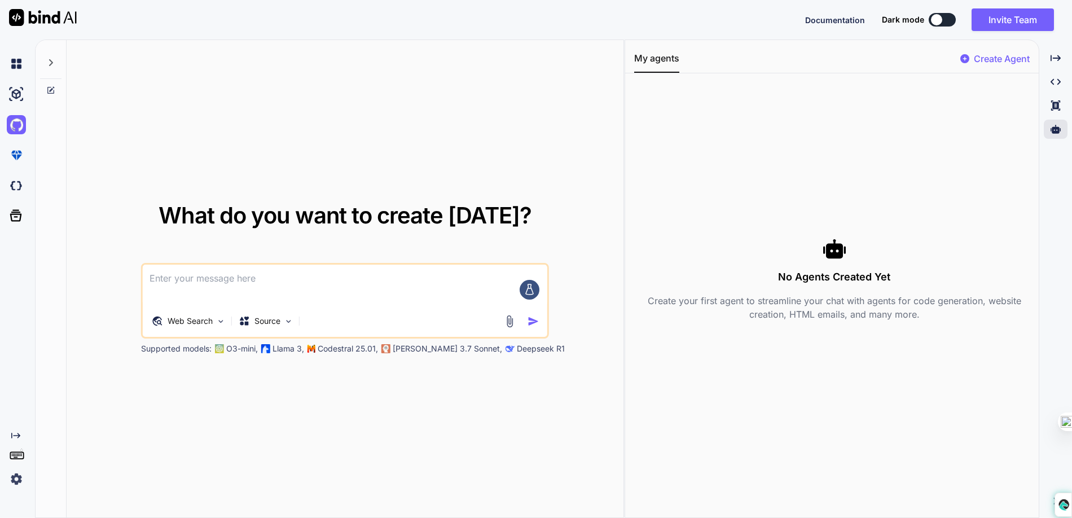
click at [23, 143] on div at bounding box center [19, 155] width 24 height 30
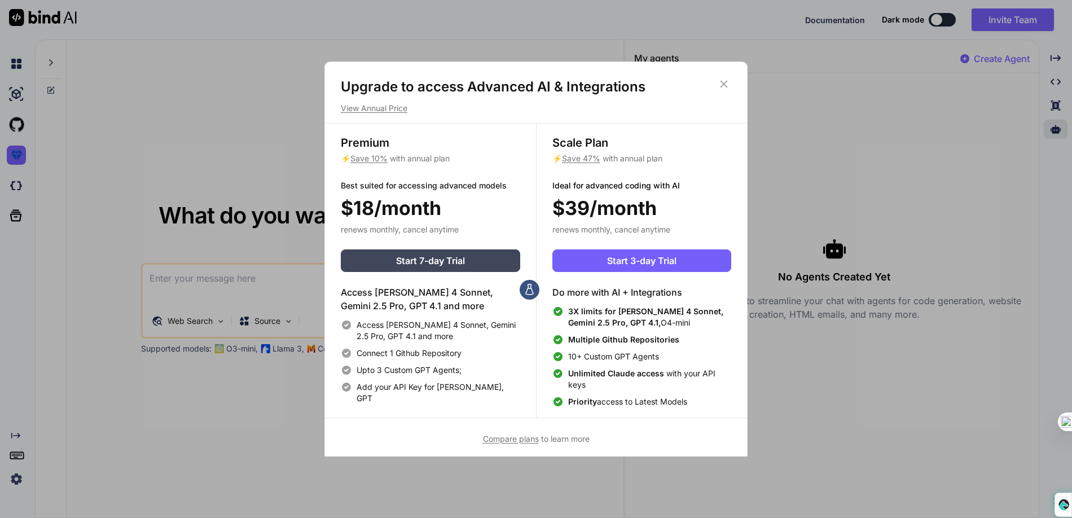
click at [282, 108] on div "Upgrade to access Advanced AI & Integrations View Annual Price Premium ⚡ Save 1…" at bounding box center [536, 259] width 1072 height 518
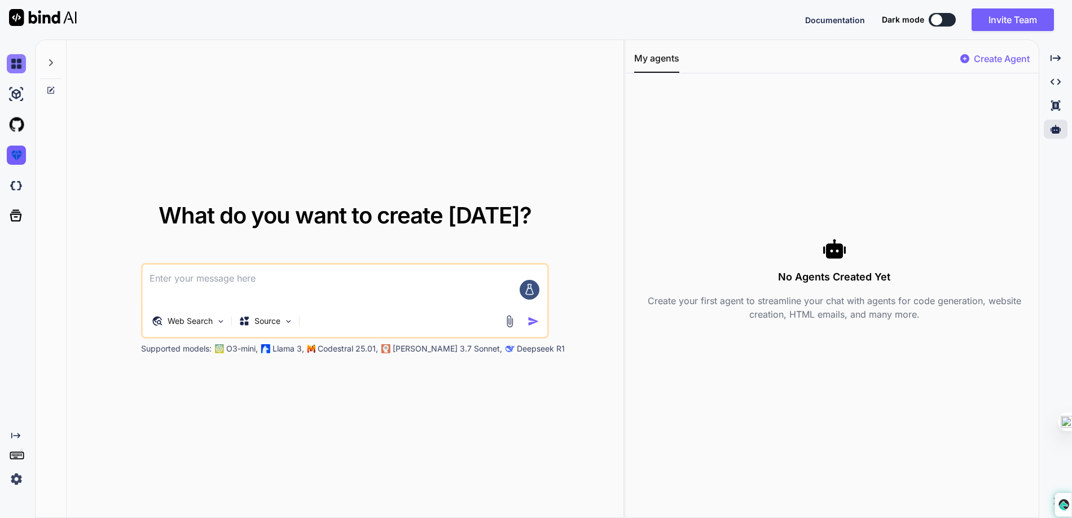
click at [21, 65] on img at bounding box center [16, 63] width 19 height 19
click at [27, 93] on div at bounding box center [19, 94] width 24 height 19
click at [52, 66] on icon at bounding box center [50, 62] width 9 height 9
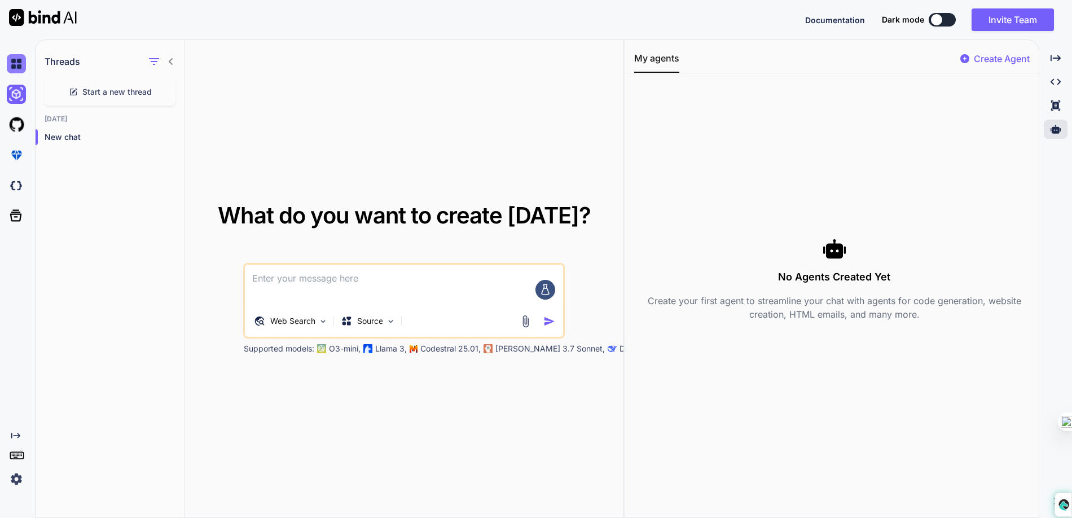
click at [14, 65] on img at bounding box center [16, 63] width 19 height 19
click at [10, 93] on img at bounding box center [16, 94] width 19 height 19
click at [20, 122] on img at bounding box center [16, 124] width 19 height 19
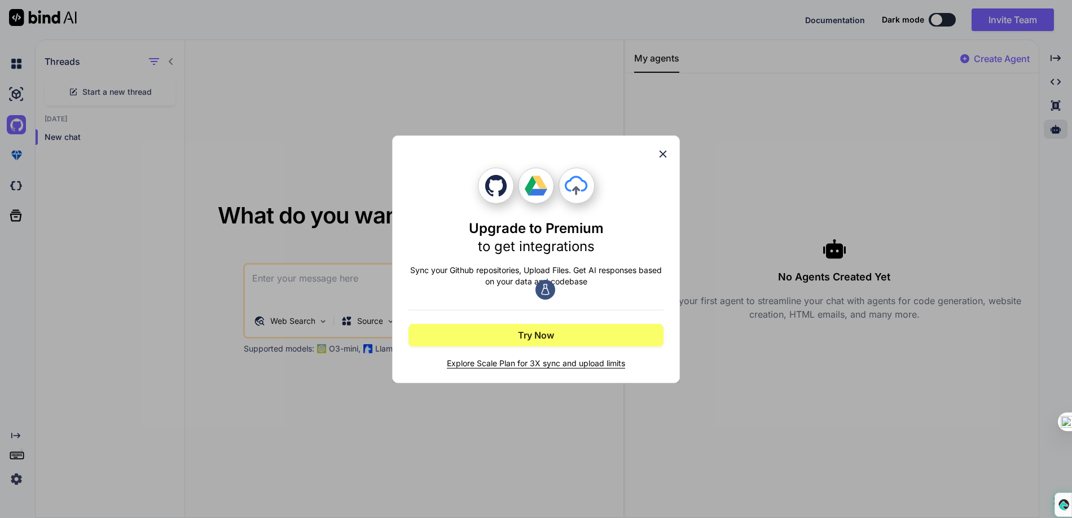
click at [22, 144] on div "Upgrade to Premium to get integrations Sync your Github repositories, Upload Fi…" at bounding box center [536, 259] width 1072 height 518
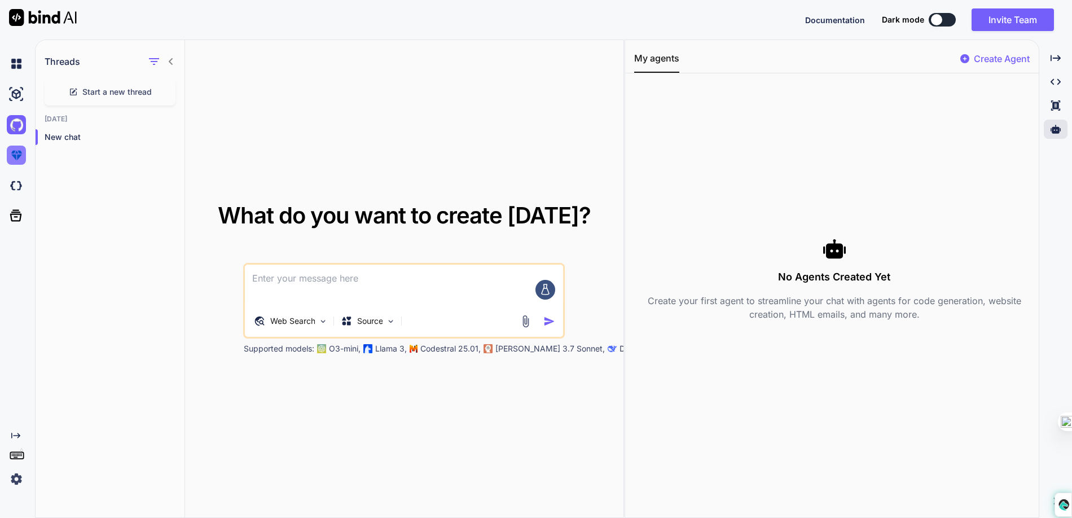
click at [20, 157] on img at bounding box center [16, 155] width 19 height 19
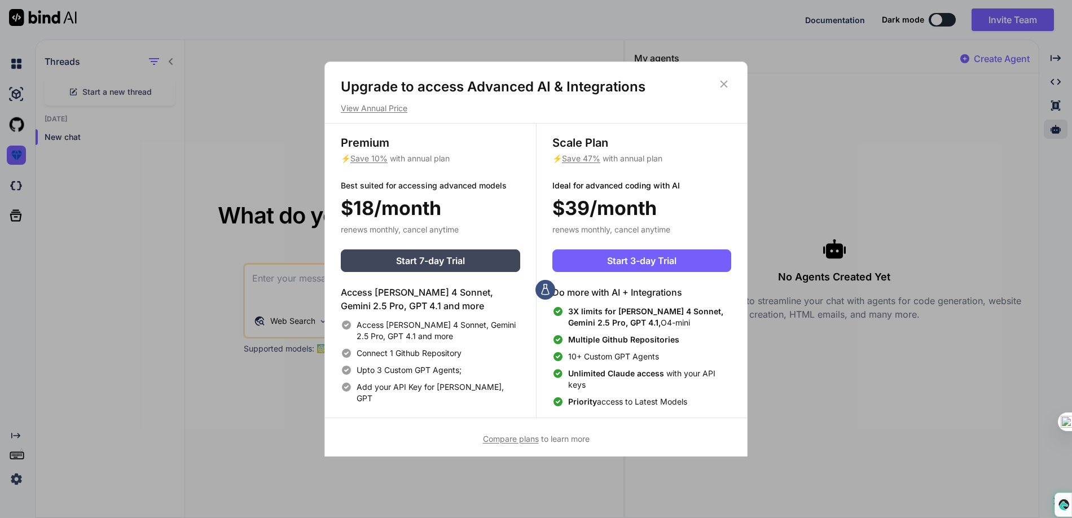
click at [282, 163] on div "Upgrade to access Advanced AI & Integrations View Annual Price Premium ⚡ Save 1…" at bounding box center [536, 259] width 1072 height 518
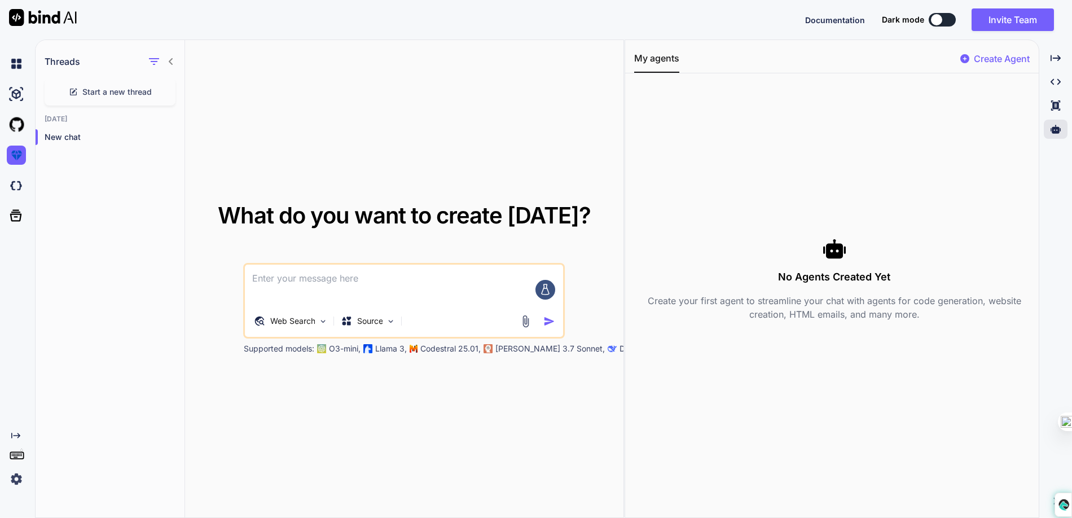
click at [18, 477] on img at bounding box center [16, 479] width 19 height 19
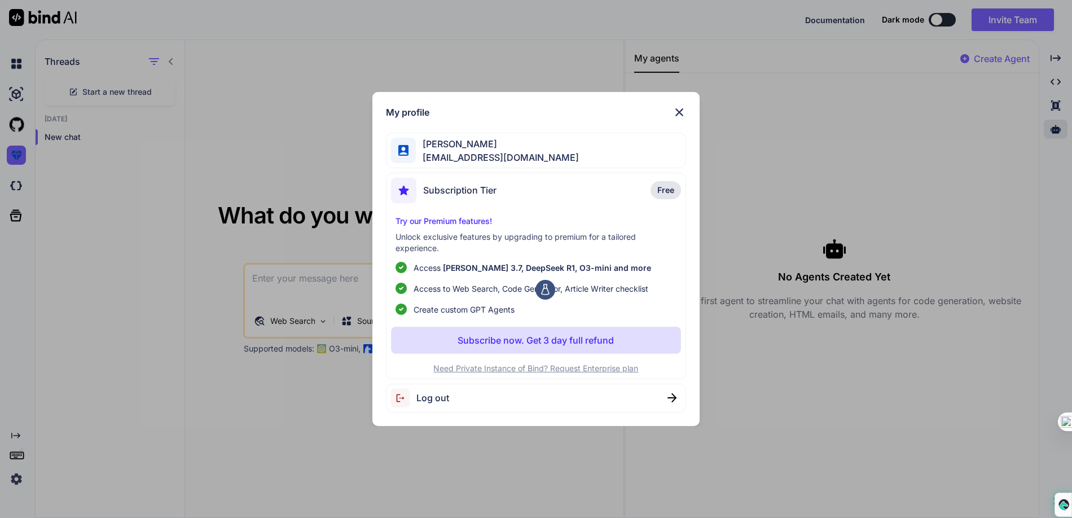
click at [134, 306] on div "My profile John Bubliner johnbubliner3@gmail.com Subscription Tier Free Try our…" at bounding box center [536, 259] width 1072 height 518
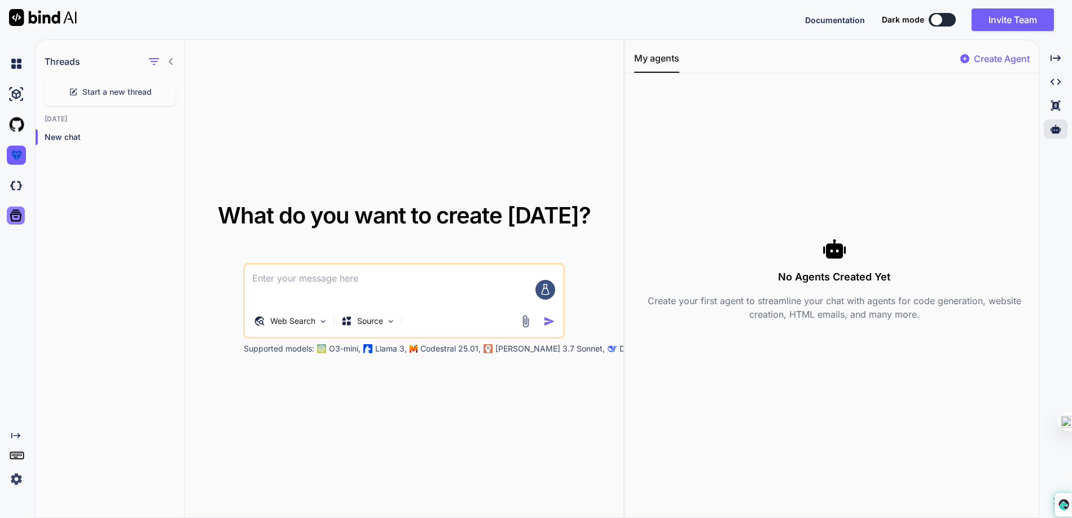
click at [21, 216] on icon at bounding box center [16, 216] width 12 height 12
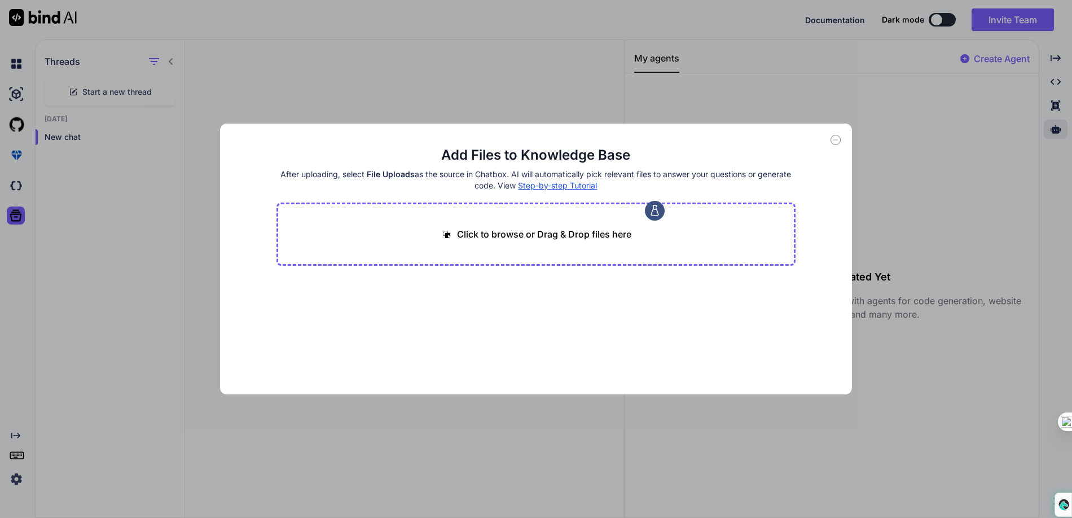
click at [51, 211] on div "Add Files to Knowledge Base After uploading, select File Uploads as the source …" at bounding box center [536, 259] width 1072 height 518
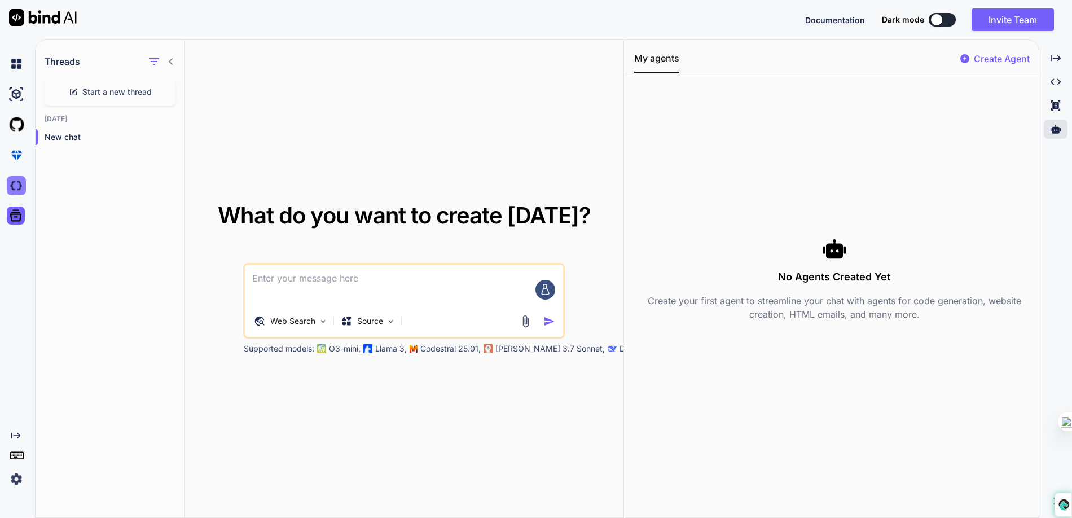
click at [24, 187] on img at bounding box center [16, 185] width 19 height 19
click at [23, 192] on img at bounding box center [16, 185] width 19 height 19
click at [353, 323] on div "Source" at bounding box center [362, 321] width 42 height 11
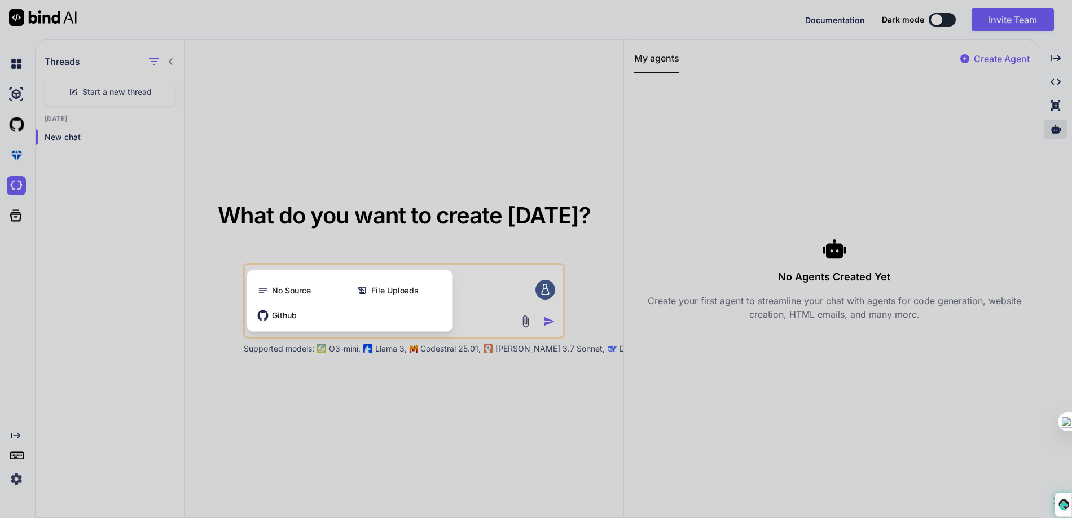
click at [389, 366] on div at bounding box center [536, 259] width 1072 height 518
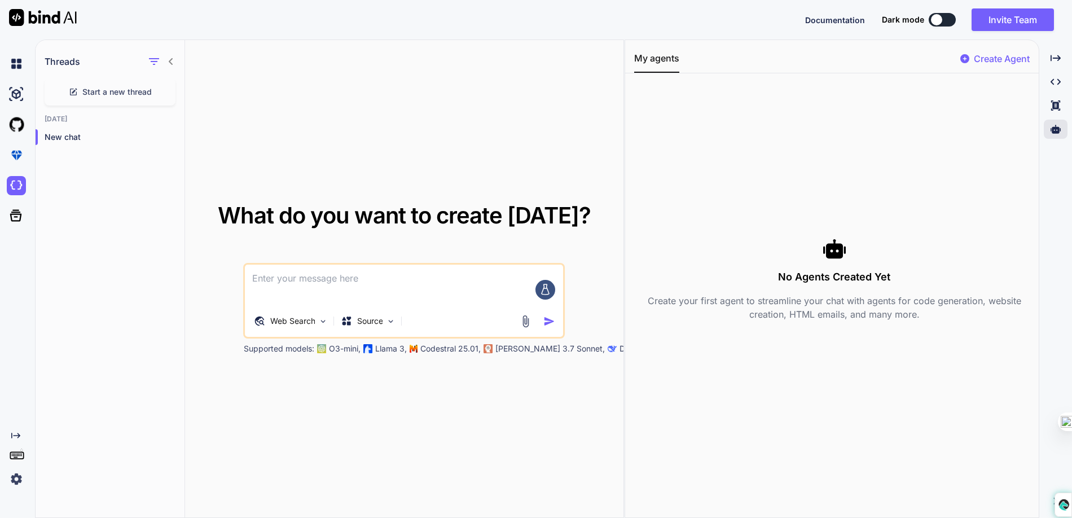
click at [306, 347] on p "Supported models:" at bounding box center [279, 348] width 71 height 11
click at [1049, 133] on div at bounding box center [1056, 129] width 24 height 19
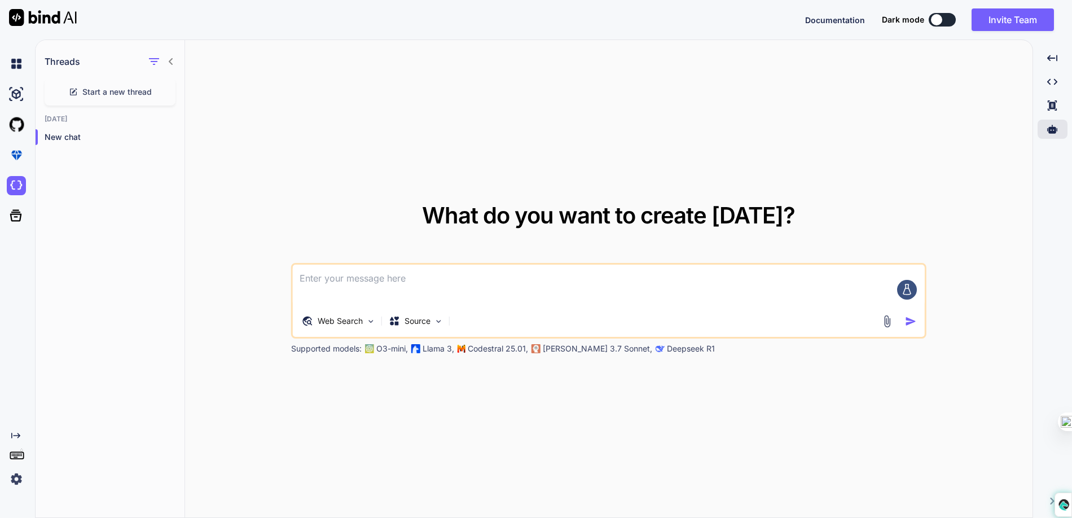
click at [497, 342] on div "Web Search Source Supported models: O3-mini, Llama 3, Codestral 25.01, Claude 3…" at bounding box center [609, 308] width 636 height 91
click at [437, 345] on p "Llama 3," at bounding box center [439, 348] width 32 height 11
click at [354, 326] on p "Web Search" at bounding box center [340, 321] width 45 height 11
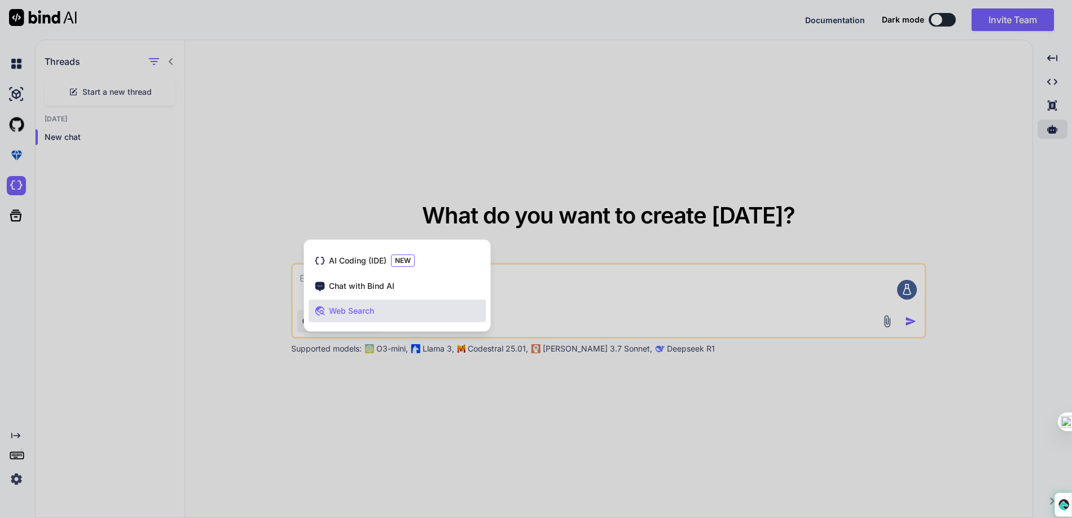
click at [320, 343] on div at bounding box center [536, 259] width 1072 height 518
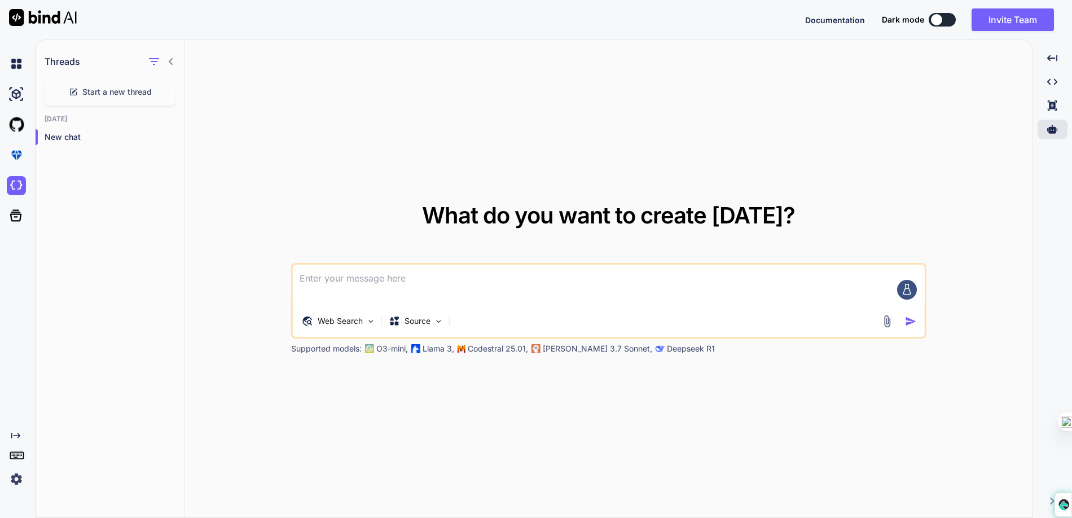
click at [360, 334] on div "Web Search Source" at bounding box center [609, 301] width 636 height 76
click at [353, 323] on p "Web Search" at bounding box center [340, 321] width 45 height 11
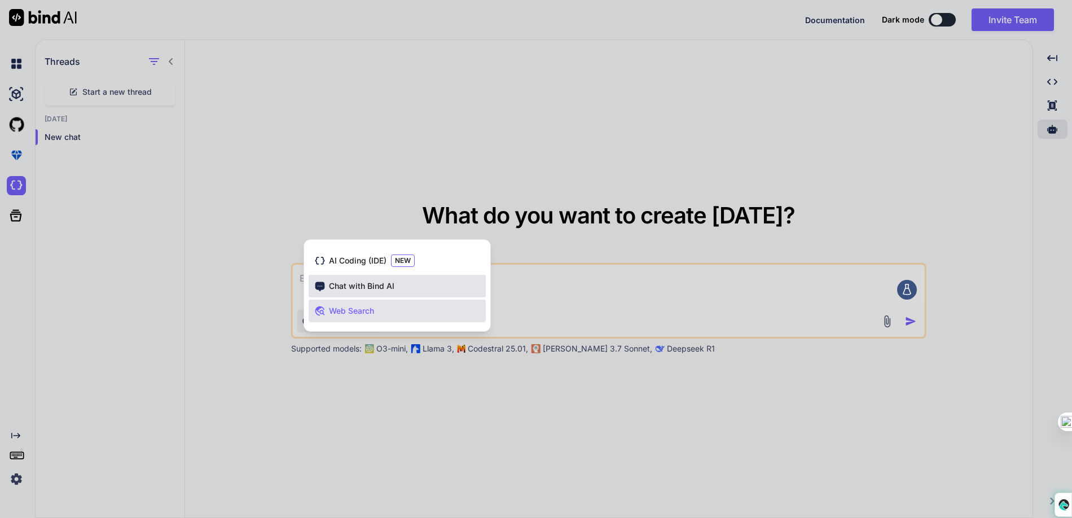
click at [356, 288] on span "Chat with Bind AI" at bounding box center [361, 286] width 65 height 11
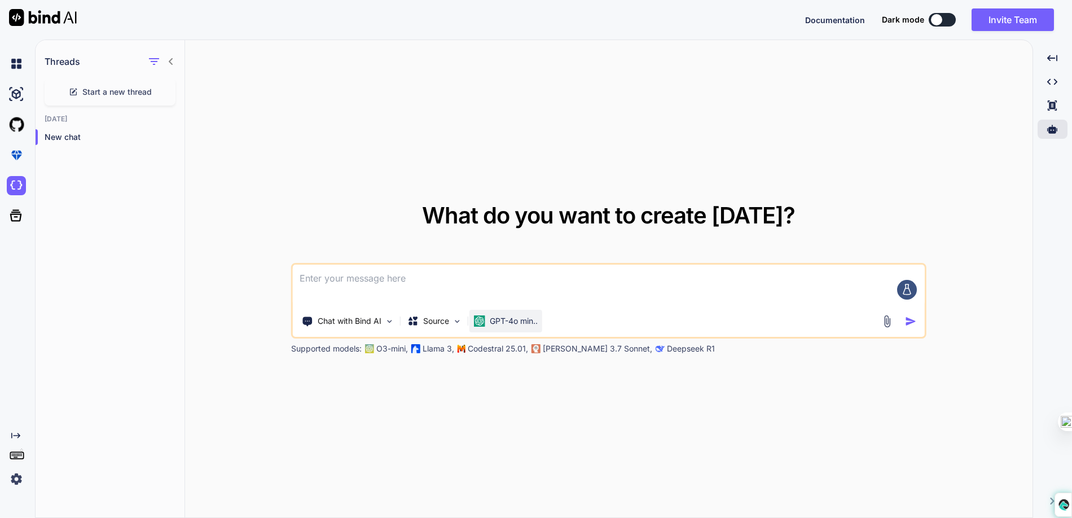
click at [500, 319] on p "GPT-4o min.." at bounding box center [514, 321] width 48 height 11
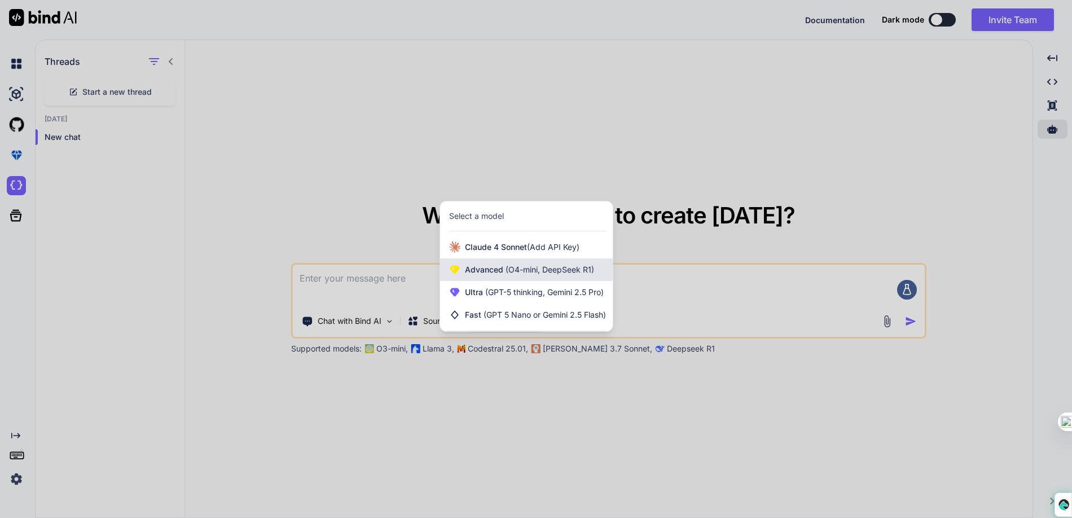
click at [579, 277] on div "Advanced (O4-mini, DeepSeek R1)" at bounding box center [526, 270] width 173 height 23
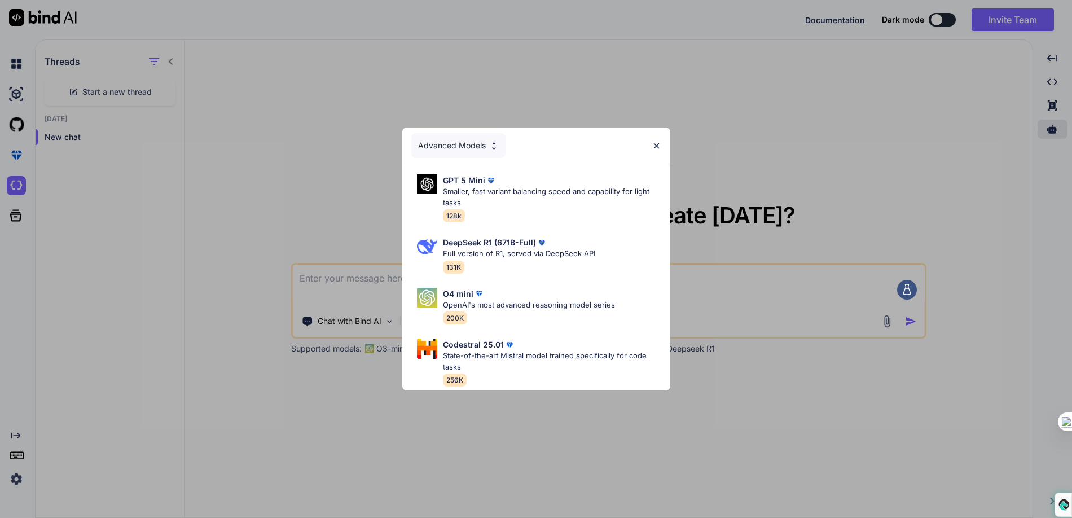
click at [487, 151] on div "Advanced Models" at bounding box center [458, 145] width 94 height 25
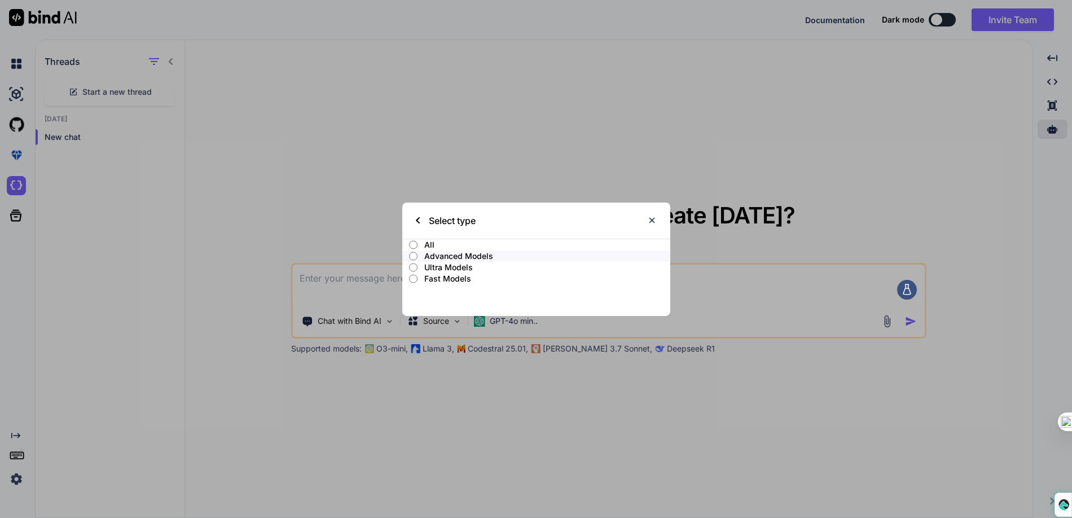
click at [493, 248] on p "All" at bounding box center [547, 244] width 246 height 11
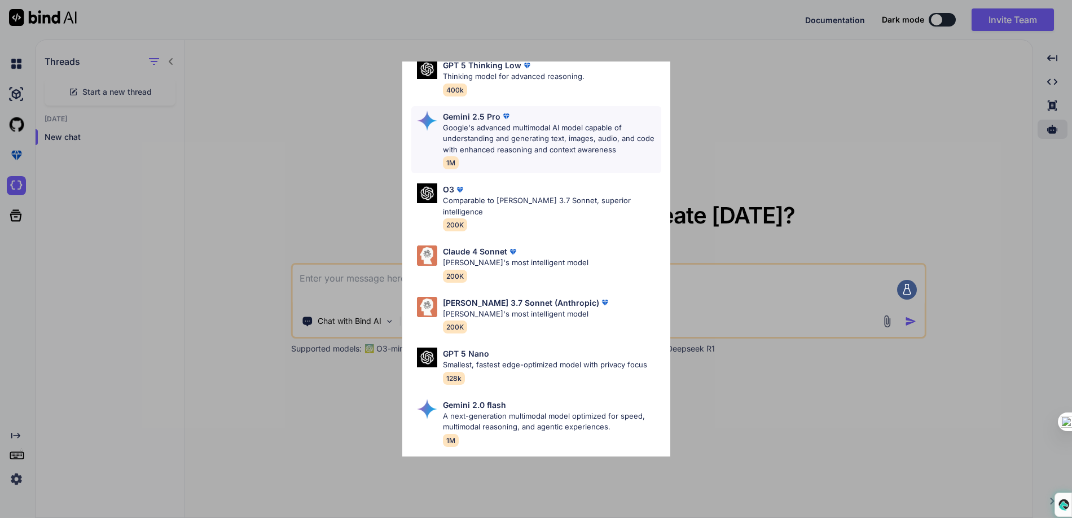
scroll to position [285, 0]
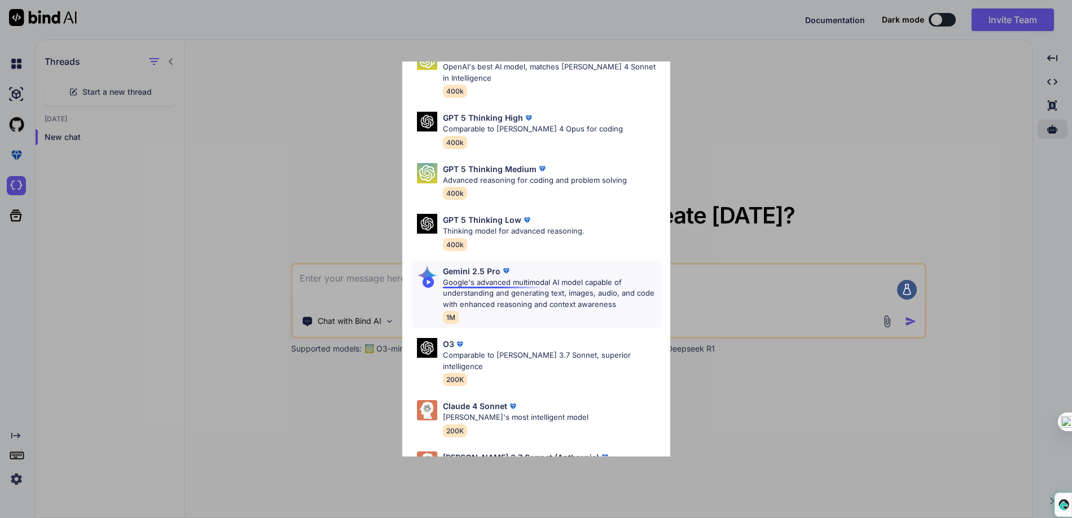
click at [537, 283] on p "Google's advanced multimodal AI model capable of understanding and generating t…" at bounding box center [552, 293] width 218 height 33
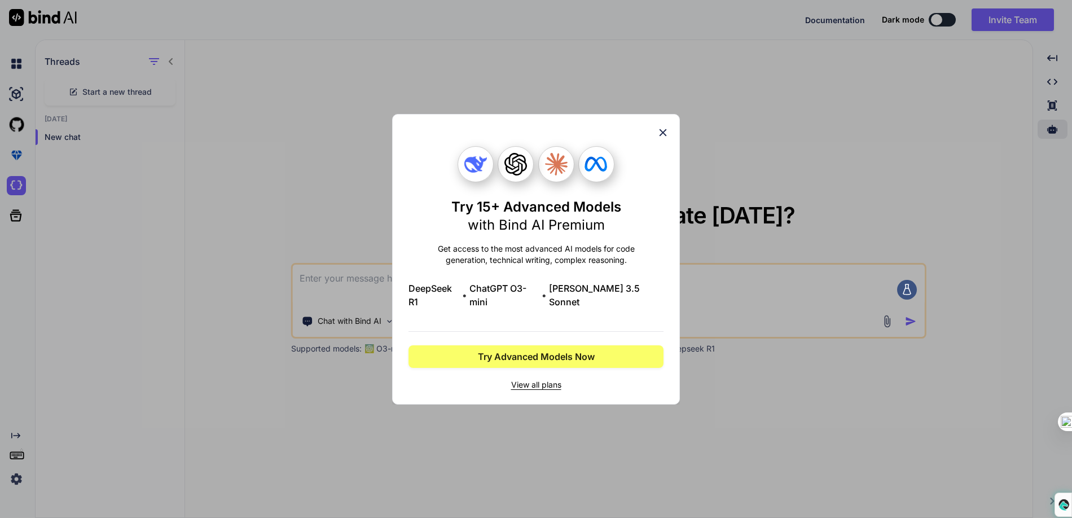
scroll to position [0, 0]
click at [668, 135] on icon at bounding box center [663, 132] width 12 height 12
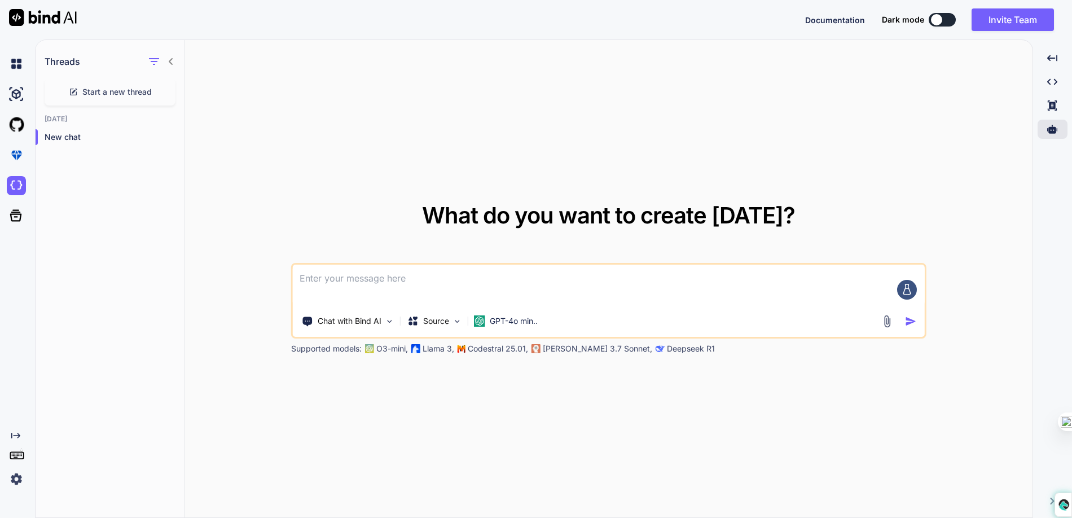
click at [609, 140] on div "What do you want to create today? Chat with Bind AI Source GPT-4o min.. Support…" at bounding box center [609, 279] width 848 height 479
click at [1050, 137] on div at bounding box center [1053, 129] width 30 height 19
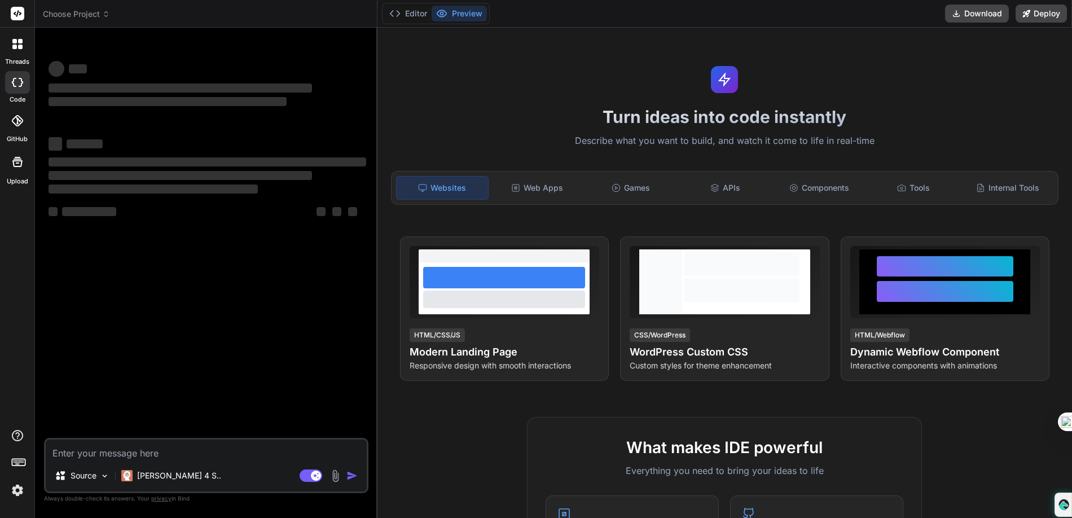
type textarea "x"
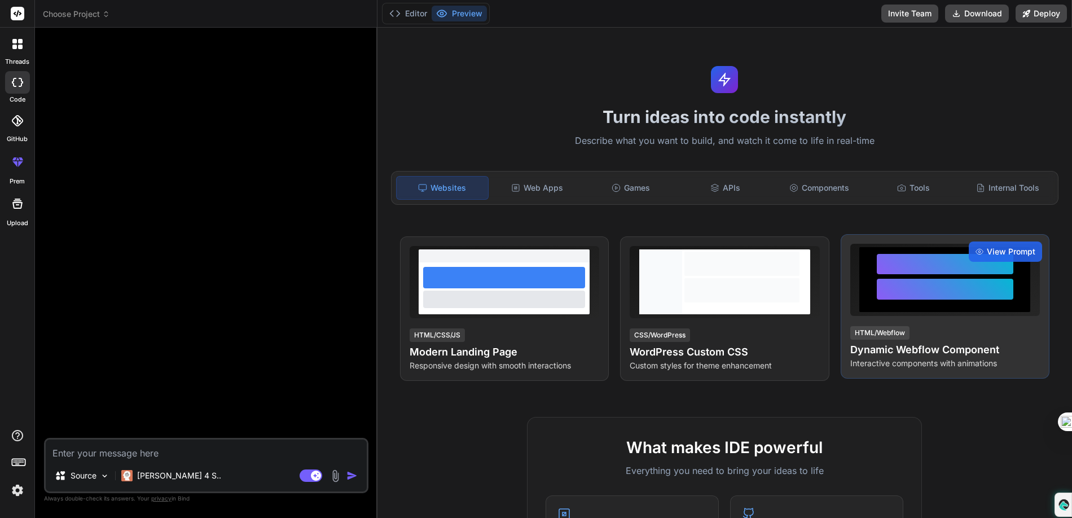
click at [919, 288] on div at bounding box center [945, 289] width 137 height 21
click at [992, 253] on span "View Prompt" at bounding box center [1011, 251] width 49 height 11
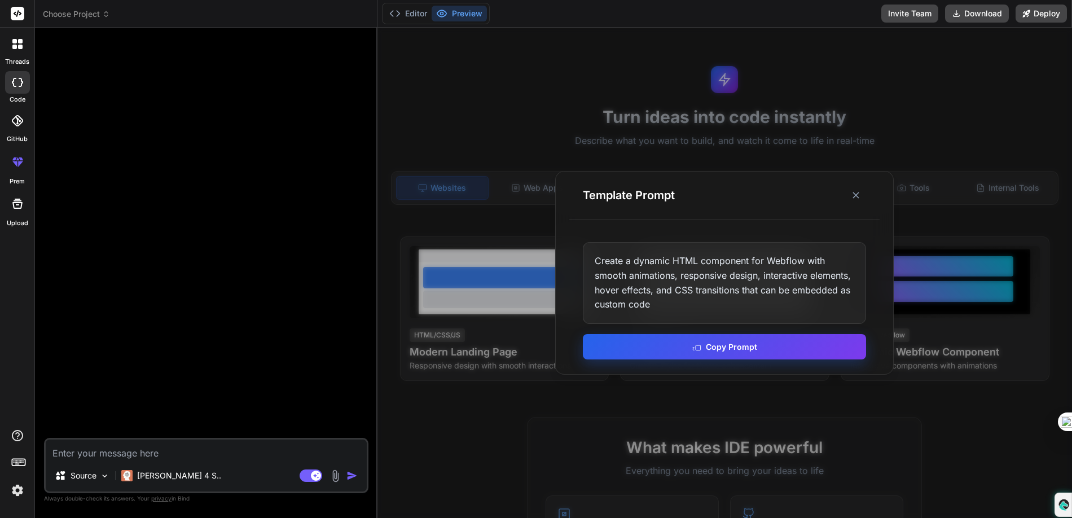
click at [788, 340] on button "Copy Prompt" at bounding box center [724, 346] width 283 height 25
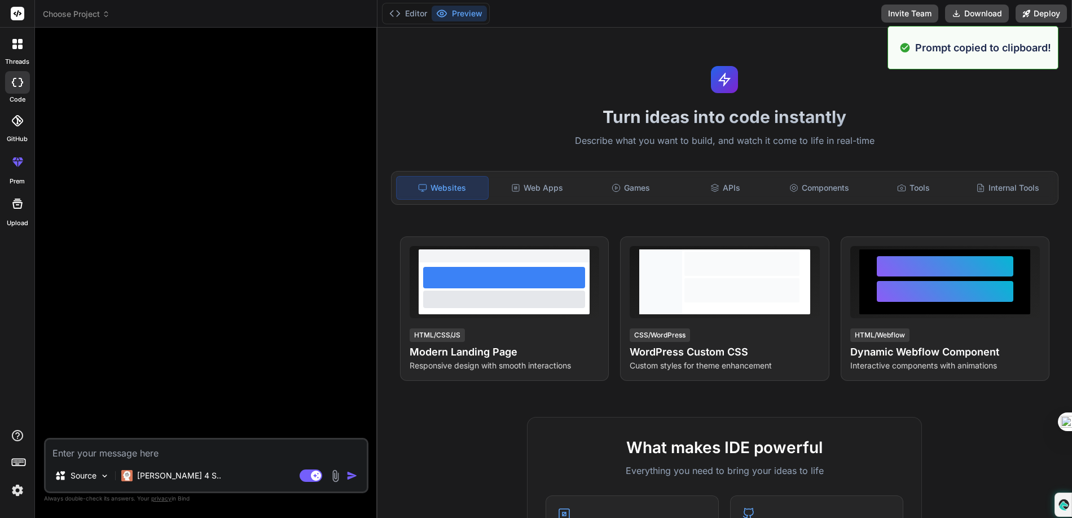
click at [243, 458] on textarea at bounding box center [206, 450] width 321 height 20
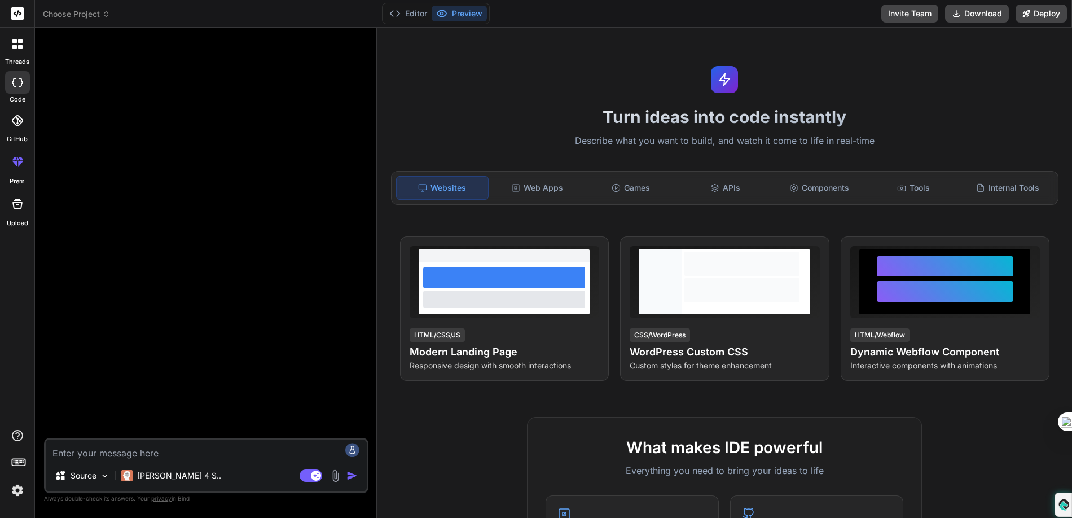
paste textarea "Create a dynamic HTML component for Webflow with smooth animations, responsive …"
type textarea "Create a dynamic HTML component for Webflow with smooth animations, responsive …"
type textarea "x"
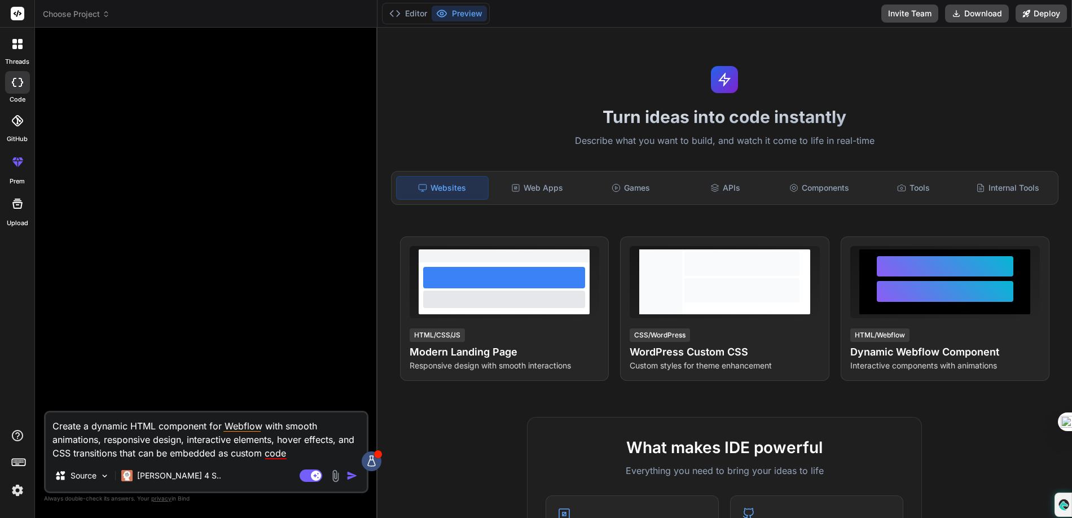
type textarea "Create a dynamic HTML component for Webflow with smooth animations, responsive …"
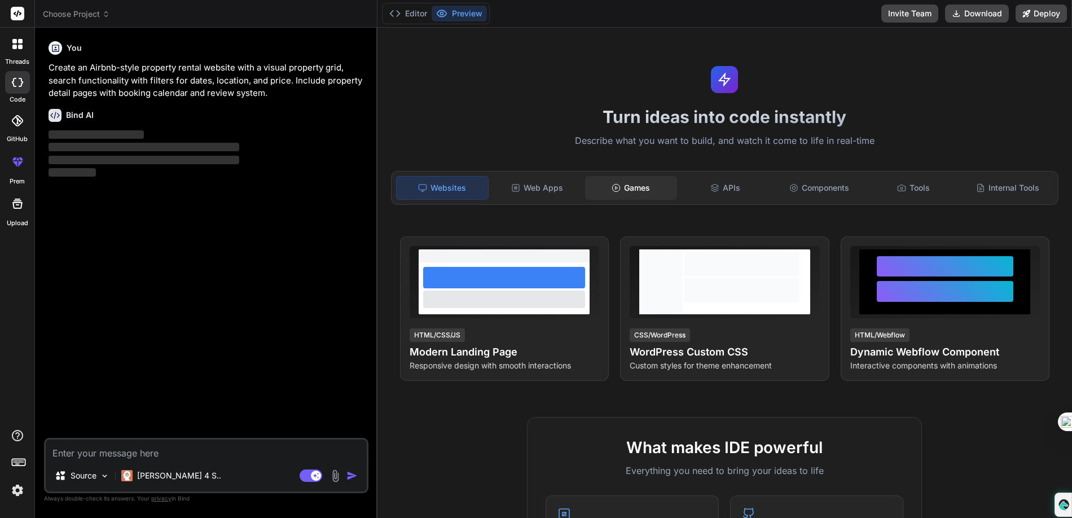
click at [635, 193] on div "Games" at bounding box center [631, 188] width 92 height 24
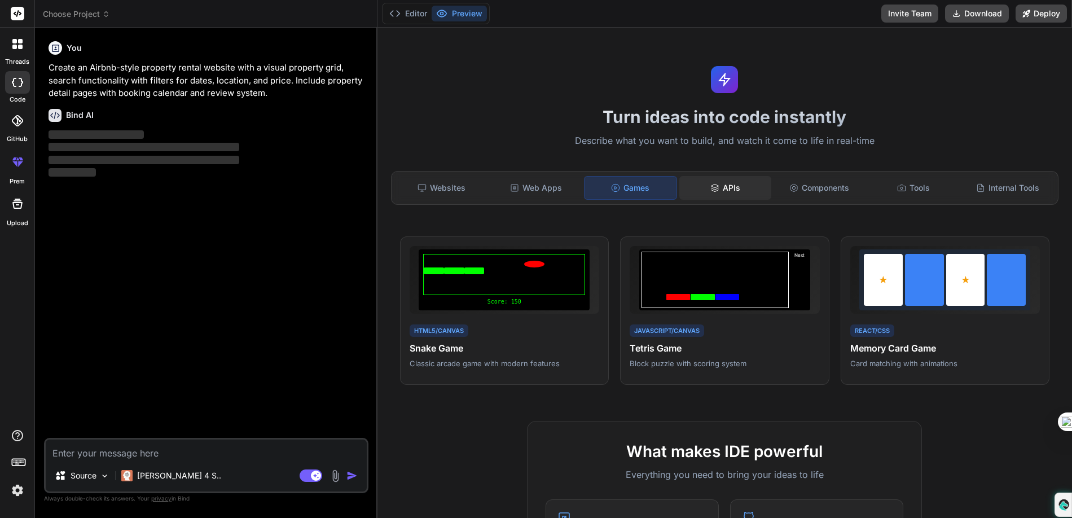
click at [720, 189] on div "APIs" at bounding box center [726, 188] width 92 height 24
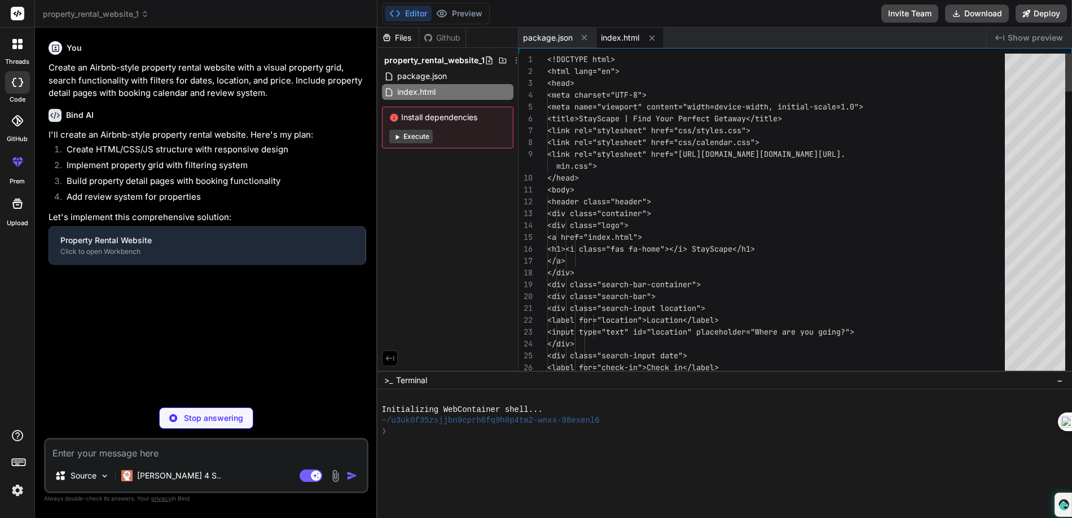
click at [888, 198] on div "Files Github property_rental_website_1 package.json index.html Install dependen…" at bounding box center [725, 199] width 695 height 343
type textarea "x"
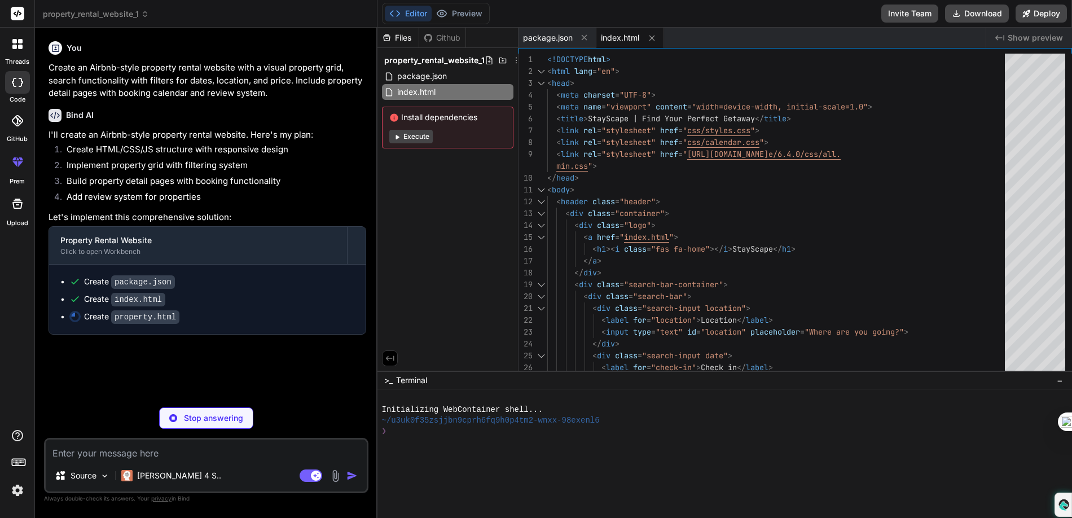
click at [619, 43] on span "index.html" at bounding box center [620, 37] width 38 height 11
type textarea "<!DOCTYPE html> <html lang="en"> <head> <meta charset="UTF-8"> <meta name="view…"
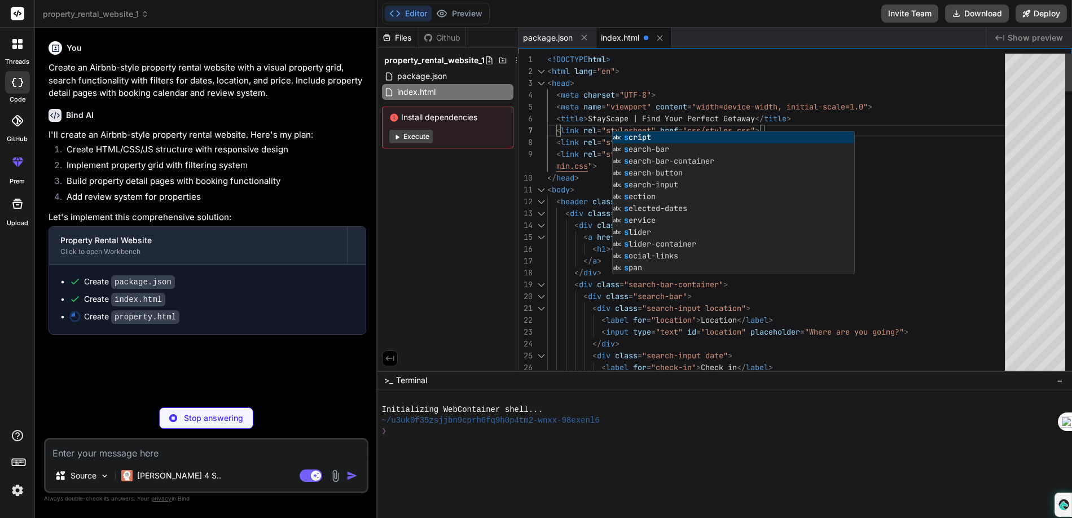
type textarea "x"
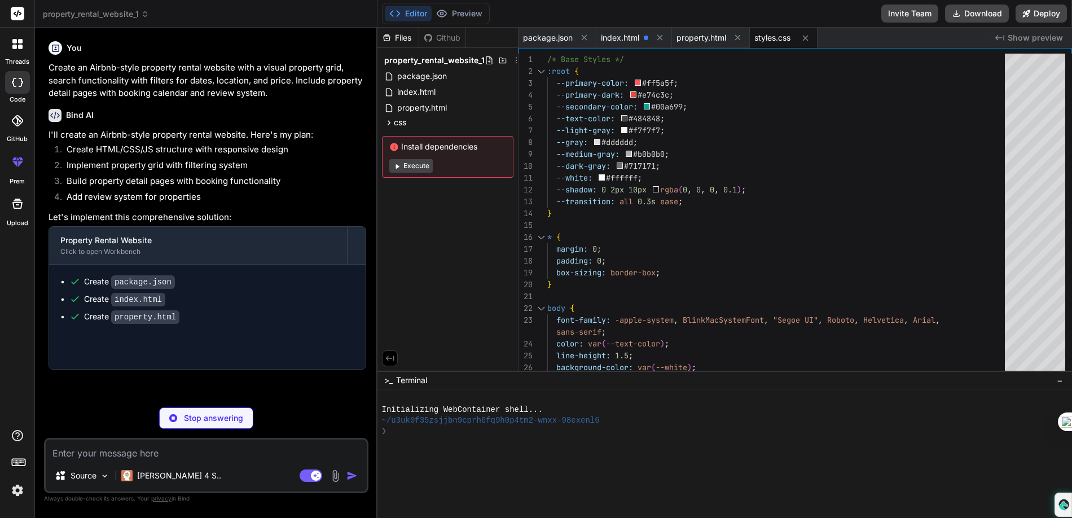
type textarea ".footer-content { grid-template-columns: 1fr; } .nav-link { display: none; } }"
click at [859, 33] on div "package.json index.html property.html styles.css" at bounding box center [752, 38] width 467 height 20
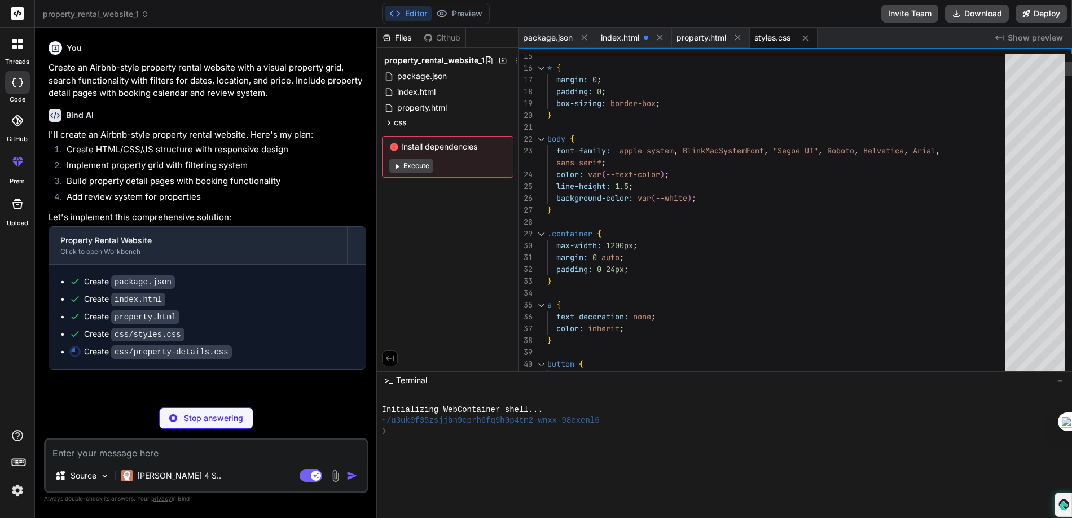
type textarea "x"
type textarea "} }"
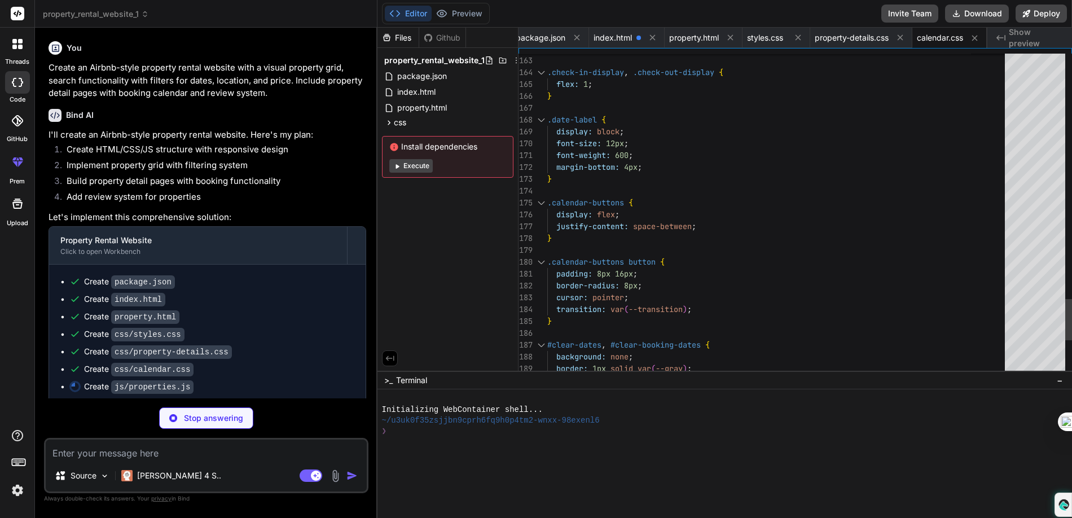
scroll to position [24, 0]
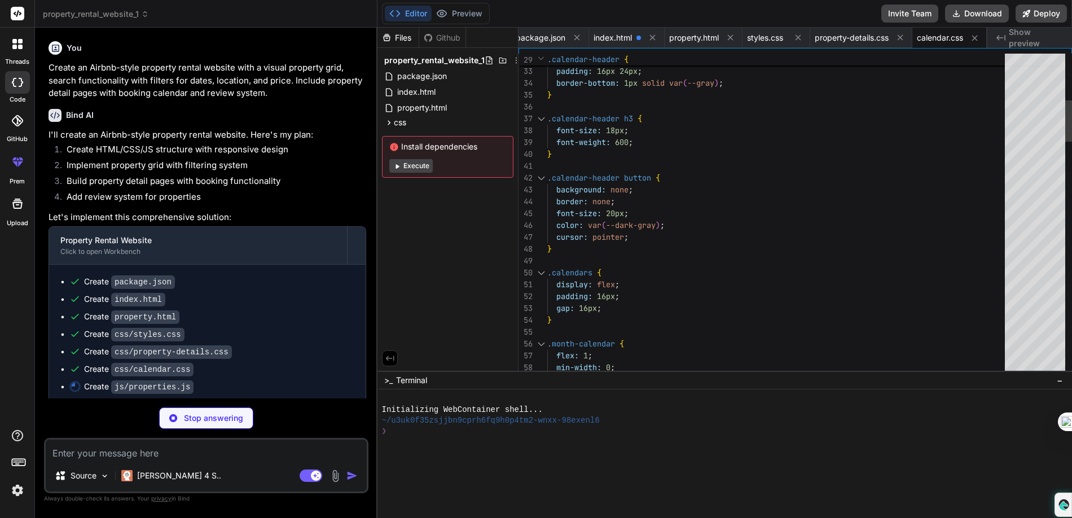
type textarea "x"
type textarea "];"
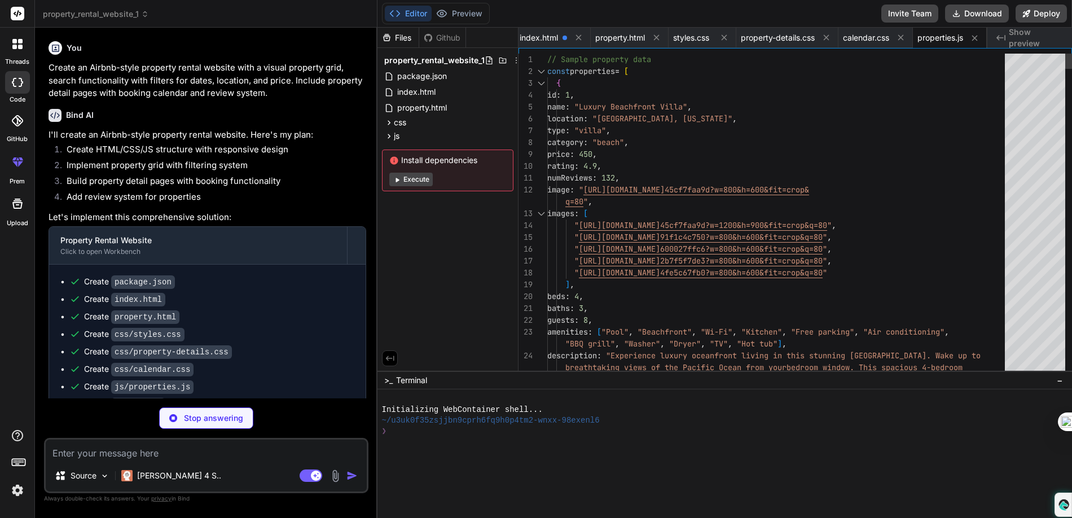
type textarea "x"
type textarea "// Format date for display function formatDate(date) { const options = { month:…"
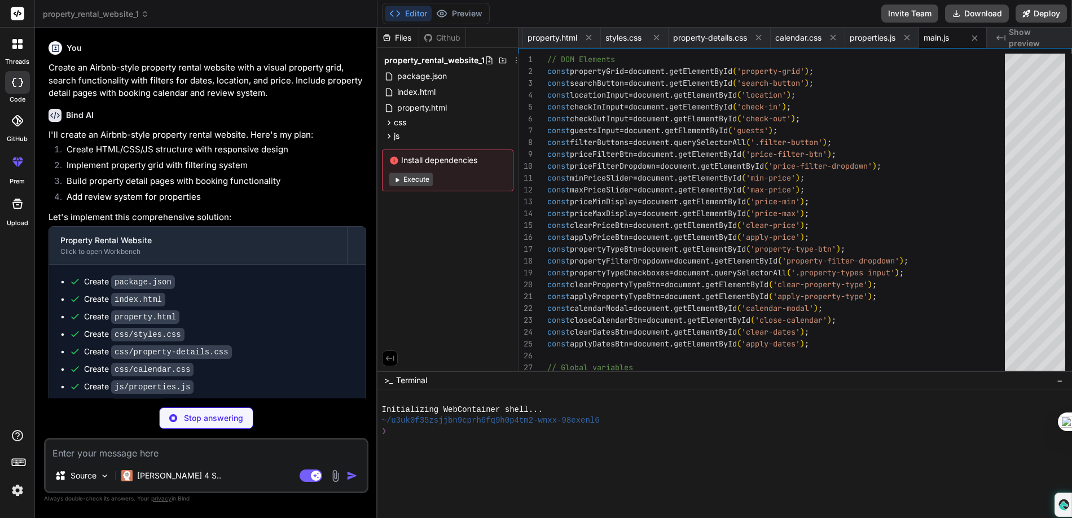
click at [427, 15] on button "Editor" at bounding box center [408, 14] width 47 height 16
type textarea "x"
type textarea "if (index < rating) { star.classList.replace('far', 'fas'); } else { star.class…"
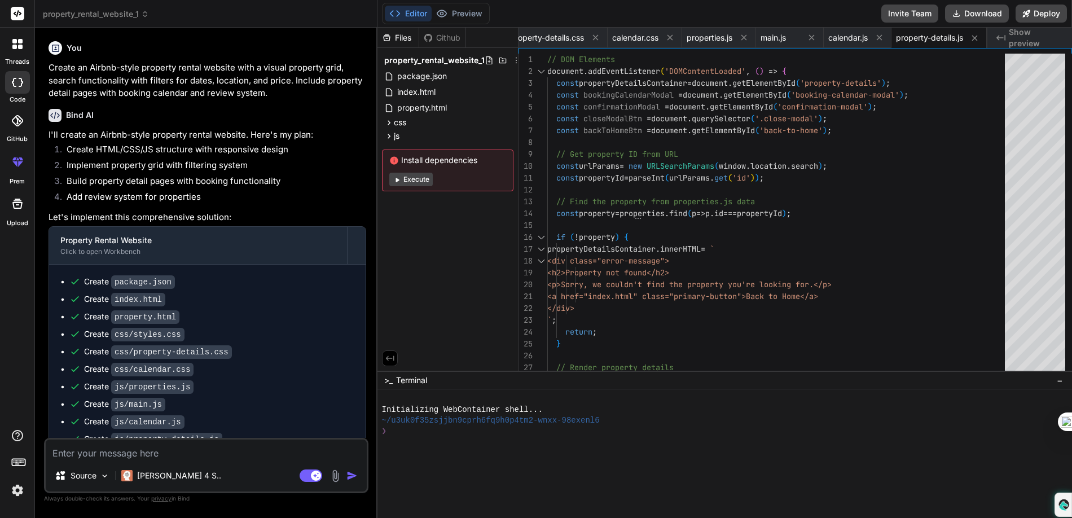
type textarea "x"
